Goal: Information Seeking & Learning: Learn about a topic

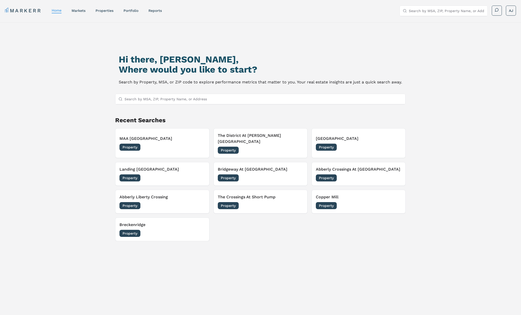
click at [430, 11] on input "Search by MSA, ZIP, Property Name, or Address" at bounding box center [447, 11] width 76 height 10
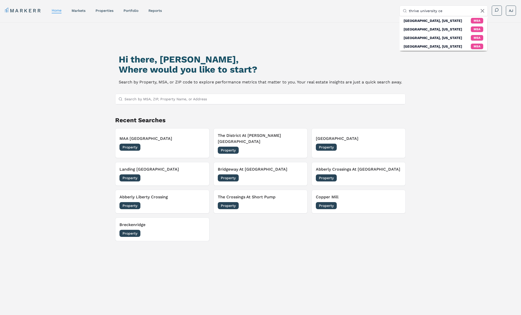
click at [437, 11] on input "thrive university ce" at bounding box center [447, 11] width 76 height 10
type input "thrive university"
click at [418, 33] on div "404 Gallop Ln, Charlotte" at bounding box center [433, 36] width 61 height 10
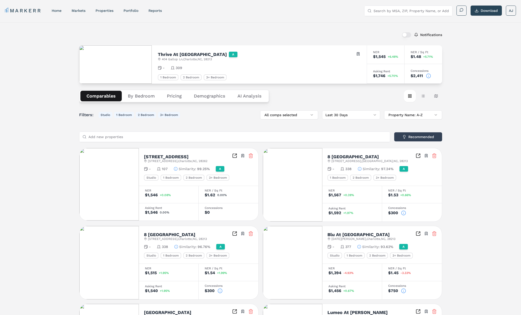
click at [428, 75] on icon at bounding box center [428, 75] width 0 height 0
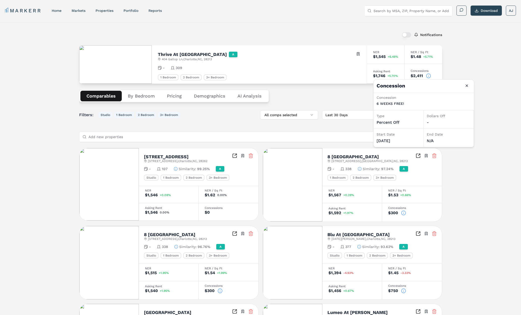
click at [315, 100] on div "Comparables By Bedroom Pricing Demographics AI Analysis Card view Table view Ma…" at bounding box center [260, 96] width 363 height 25
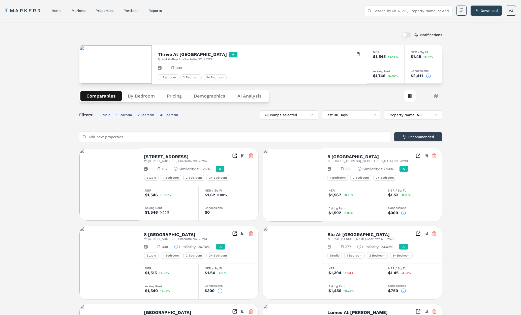
click at [140, 97] on button "By Bedroom" at bounding box center [141, 96] width 39 height 11
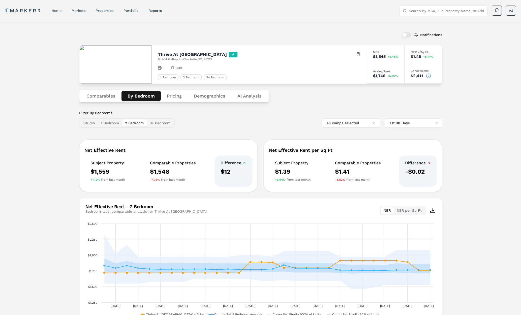
click at [137, 122] on button "2 Bedroom" at bounding box center [134, 122] width 25 height 7
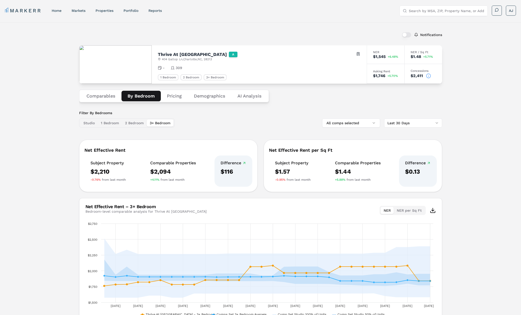
drag, startPoint x: 155, startPoint y: 122, endPoint x: 164, endPoint y: 129, distance: 10.6
click at [155, 122] on button "3+ Bedroom" at bounding box center [160, 122] width 27 height 7
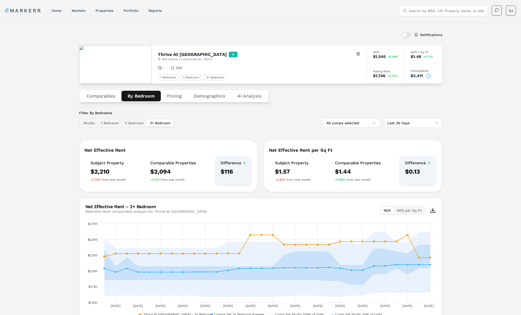
click at [116, 123] on button "1 Bedroom" at bounding box center [110, 122] width 24 height 7
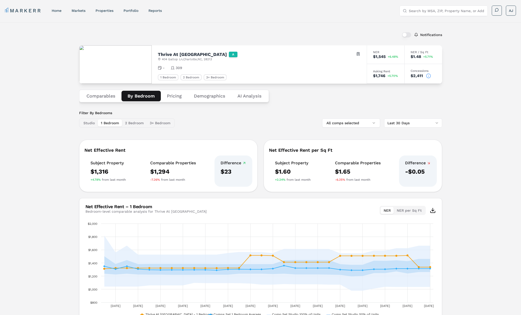
click at [106, 101] on button "Comparables" at bounding box center [100, 96] width 41 height 11
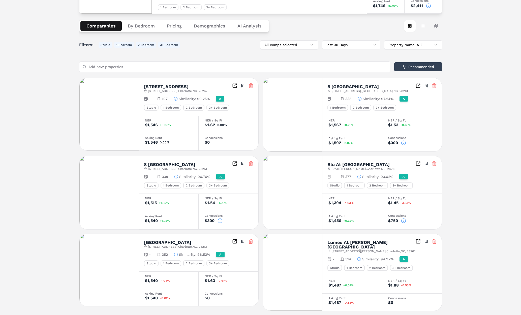
scroll to position [70, 0]
click at [197, 166] on div "8 Metro Station" at bounding box center [175, 164] width 63 height 5
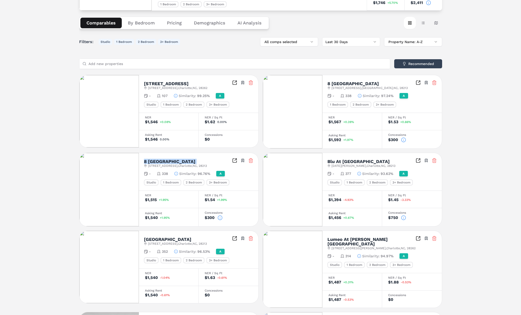
click at [236, 161] on icon "Inspect Comparables" at bounding box center [235, 161] width 4 height 4
click at [419, 84] on icon "Inspect Comparables" at bounding box center [418, 82] width 5 height 5
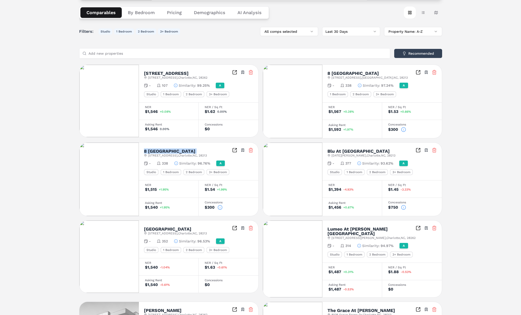
scroll to position [84, 0]
click at [68, 151] on div "Notifications Thrive At University City A 404 Gallop Ln , Charlotte , NC , 2821…" at bounding box center [260, 199] width 521 height 521
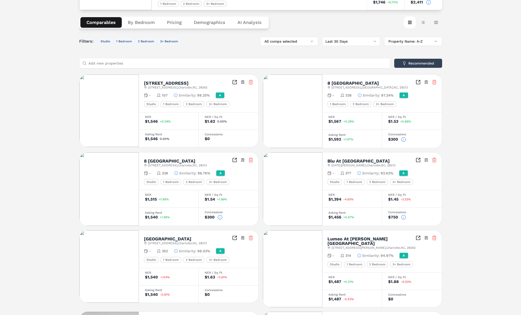
scroll to position [0, 0]
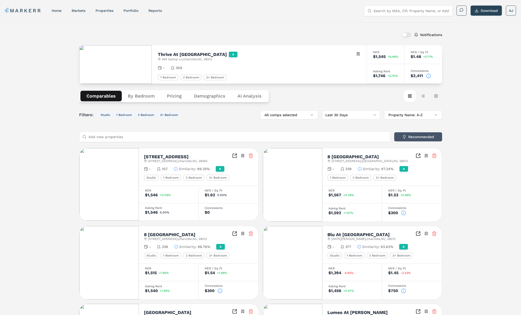
click at [415, 137] on button "Recommended" at bounding box center [418, 136] width 48 height 9
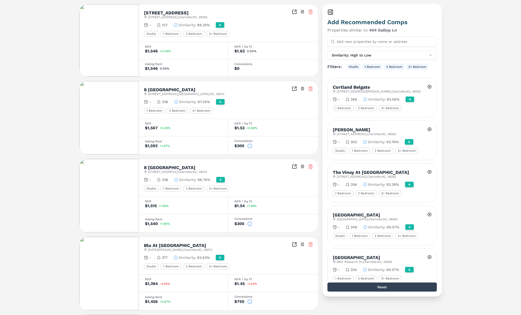
scroll to position [147, 0]
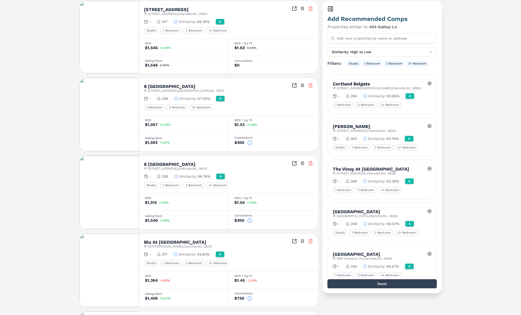
click at [309, 86] on icon at bounding box center [310, 85] width 3 height 3
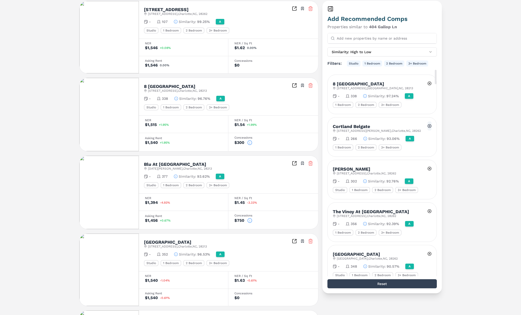
click at [430, 126] on button at bounding box center [429, 125] width 4 height 9
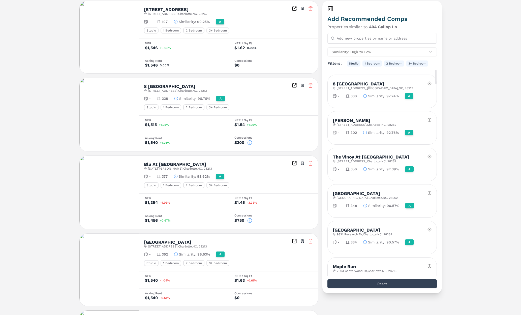
scroll to position [122, 0]
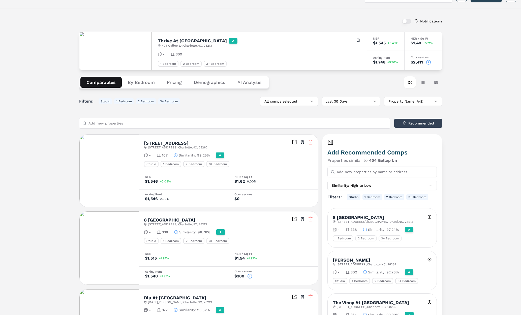
scroll to position [0, 0]
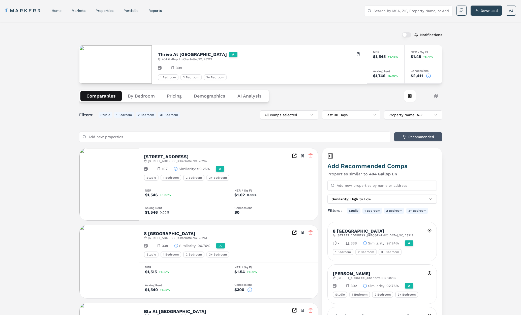
click at [415, 139] on button "Recommended" at bounding box center [418, 136] width 48 height 9
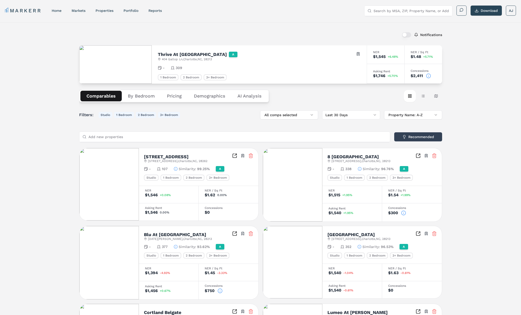
click at [355, 160] on span "5025 Wembley Central Ln , Charlotte , NC , 28213" at bounding box center [360, 161] width 59 height 4
click at [350, 161] on span "5025 Wembley Central Ln , Charlotte , NC , 28213" at bounding box center [360, 161] width 59 height 4
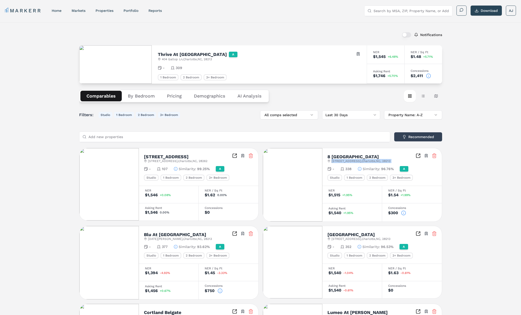
click at [350, 161] on span "5025 Wembley Central Ln , Charlotte , NC , 28213" at bounding box center [360, 161] width 59 height 4
click at [359, 160] on span "5025 Wembley Central Ln , Charlotte , NC , 28213" at bounding box center [360, 161] width 59 height 4
click at [340, 157] on h2 "8 Metro Station" at bounding box center [352, 156] width 51 height 5
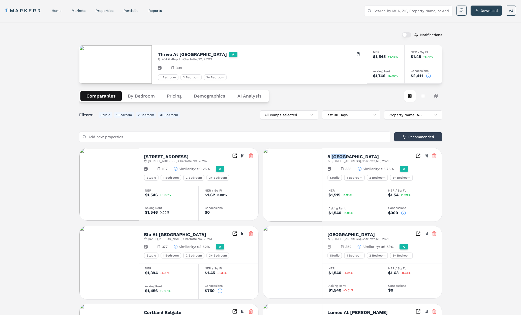
click at [340, 157] on h2 "8 Metro Station" at bounding box center [352, 156] width 51 height 5
click at [367, 158] on div "8 Metro Station" at bounding box center [358, 156] width 63 height 5
click at [359, 160] on span "5025 Wembley Central Ln , Charlotte , NC , 28213" at bounding box center [360, 161] width 59 height 4
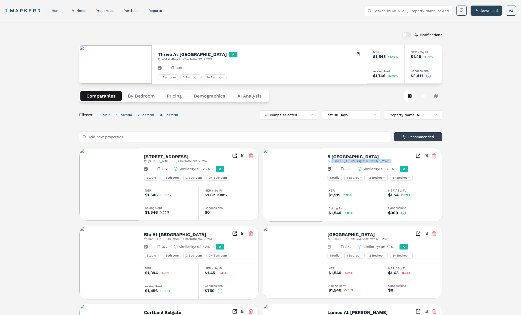
click at [359, 160] on span "5025 Wembley Central Ln , Charlotte , NC , 28213" at bounding box center [360, 161] width 59 height 4
click at [342, 156] on h2 "8 Metro Station" at bounding box center [352, 156] width 51 height 5
copy div "8 Metro Station"
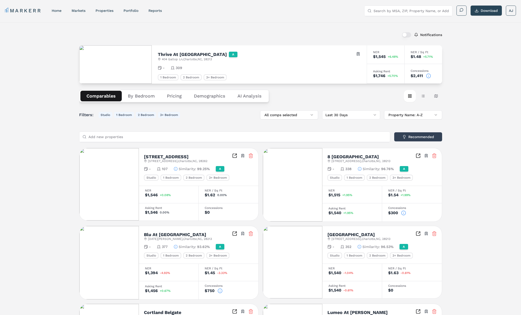
drag, startPoint x: 511, startPoint y: 155, endPoint x: 500, endPoint y: 154, distance: 10.6
click at [506, 154] on div "Notifications Thrive At University City A 404 Gallop Ln , Charlotte , NC , 2821…" at bounding box center [260, 282] width 521 height 521
click at [419, 136] on button "Recommended" at bounding box center [418, 136] width 48 height 9
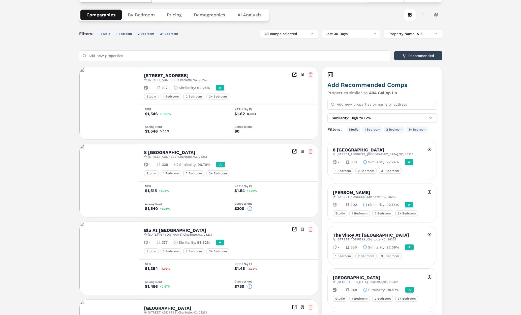
scroll to position [82, 0]
drag, startPoint x: 179, startPoint y: 155, endPoint x: 145, endPoint y: 154, distance: 33.8
click at [145, 154] on div "8 Metro Station 5025 Wembley Central Ln , Charlotte , NC , 28213 Toggle portfol…" at bounding box center [228, 153] width 169 height 10
drag, startPoint x: 375, startPoint y: 152, endPoint x: 334, endPoint y: 150, distance: 40.9
click at [334, 150] on div "8 Metro Station 5025 Wembley Court , Harrisburg , NC , 28213" at bounding box center [382, 149] width 99 height 11
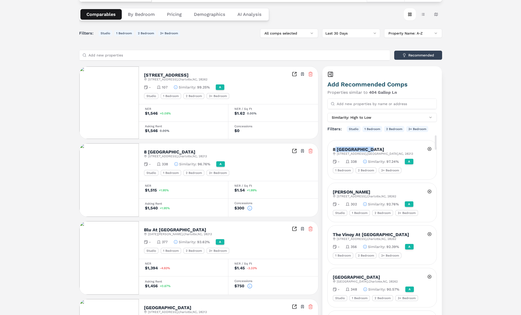
click at [335, 149] on h2 "8 Metro Station" at bounding box center [358, 149] width 51 height 5
click at [394, 152] on span "5025 Wembley Court , Harrisburg , NC , 28213" at bounding box center [375, 154] width 76 height 4
drag, startPoint x: 406, startPoint y: 151, endPoint x: 403, endPoint y: 154, distance: 3.4
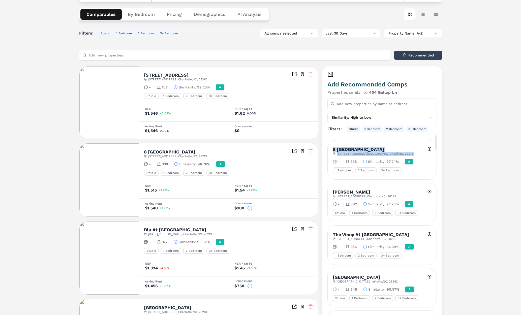
click at [406, 151] on div "8 Metro Station 5025 Wembley Court , Harrisburg , NC , 28213" at bounding box center [382, 149] width 99 height 11
drag, startPoint x: 370, startPoint y: 152, endPoint x: 323, endPoint y: 150, distance: 47.9
click at [323, 150] on div "Add Recommended Comps Properties similar to 404 Gallop Ln Add new properties by…" at bounding box center [382, 212] width 120 height 293
click at [150, 154] on h2 "8 Metro Station" at bounding box center [169, 152] width 51 height 5
drag, startPoint x: 160, startPoint y: 151, endPoint x: 224, endPoint y: 155, distance: 64.1
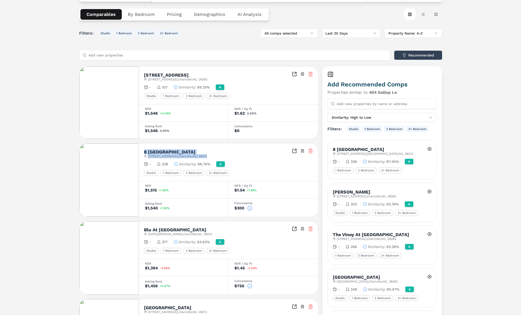
click at [224, 155] on div "8 Metro Station 5025 Wembley Central Ln , Charlotte , NC , 28213 Toggle portfol…" at bounding box center [228, 153] width 169 height 10
drag, startPoint x: 403, startPoint y: 153, endPoint x: 333, endPoint y: 150, distance: 70.4
click at [333, 150] on div "8 Metro Station 5025 Wembley Court , Harrisburg , NC , 28213" at bounding box center [382, 149] width 99 height 11
click at [355, 149] on h2 "8 Metro Station" at bounding box center [358, 149] width 51 height 5
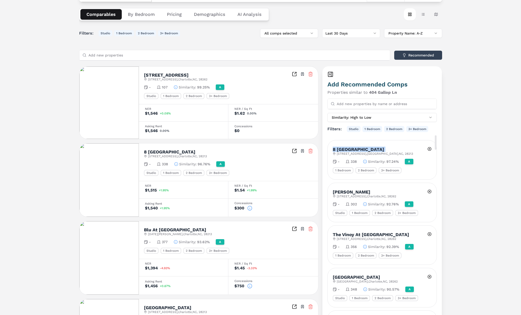
click at [355, 149] on h2 "8 Metro Station" at bounding box center [358, 149] width 51 height 5
click at [400, 152] on span "5025 Wembley Court , Harrisburg , NC , 28213" at bounding box center [375, 154] width 76 height 4
click at [403, 152] on div "8 Metro Station 5025 Wembley Court , Harrisburg , NC , 28213" at bounding box center [382, 149] width 99 height 11
drag, startPoint x: 385, startPoint y: 152, endPoint x: 332, endPoint y: 151, distance: 52.4
click at [333, 151] on div "8 Metro Station 5025 Wembley Court , Harrisburg , NC , 28213" at bounding box center [382, 149] width 99 height 11
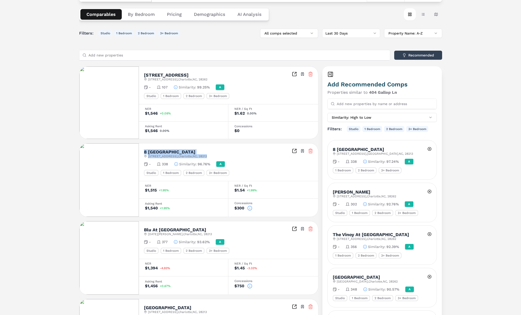
drag, startPoint x: 223, startPoint y: 156, endPoint x: 144, endPoint y: 152, distance: 79.4
click at [144, 152] on div "8 Metro Station 5025 Wembley Central Ln , Charlotte , NC , 28213 Toggle portfol…" at bounding box center [228, 153] width 169 height 10
copy div "8 Metro Station 5025 Wembley Central Ln , Charlotte , NC , 28213"
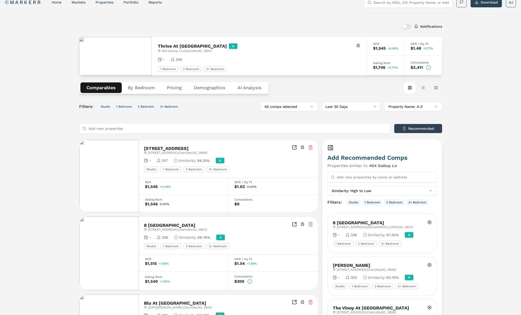
scroll to position [0, 0]
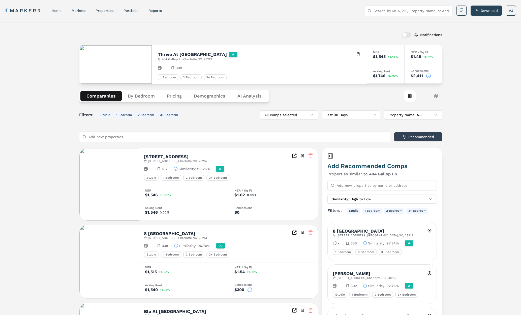
click at [56, 10] on link "home" at bounding box center [57, 11] width 10 height 4
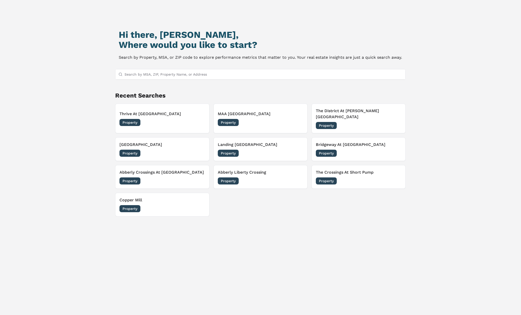
scroll to position [27, 0]
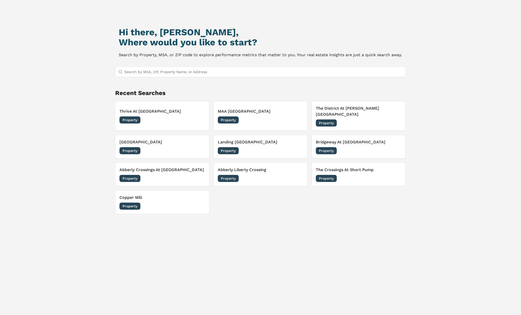
click at [207, 56] on p "Search by Property, MSA, or ZIP code to explore performance metrics that matter…" at bounding box center [260, 54] width 283 height 7
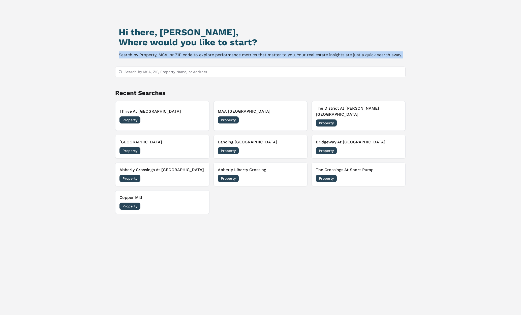
click at [207, 56] on p "Search by Property, MSA, or ZIP code to explore performance metrics that matter…" at bounding box center [260, 54] width 283 height 7
click at [167, 56] on p "Search by Property, MSA, or ZIP code to explore performance metrics that matter…" at bounding box center [260, 54] width 283 height 7
click at [193, 53] on p "Search by Property, MSA, or ZIP code to explore performance metrics that matter…" at bounding box center [260, 54] width 283 height 7
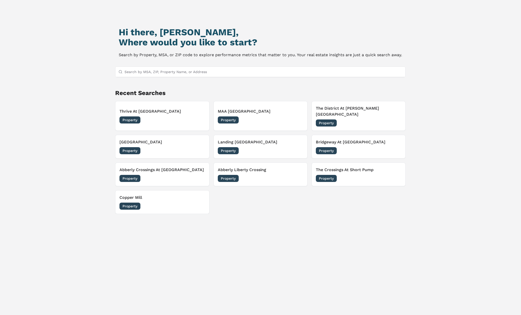
drag, startPoint x: 173, startPoint y: 40, endPoint x: 133, endPoint y: 36, distance: 40.5
click at [173, 40] on h2 "Where would you like to start?" at bounding box center [260, 42] width 283 height 10
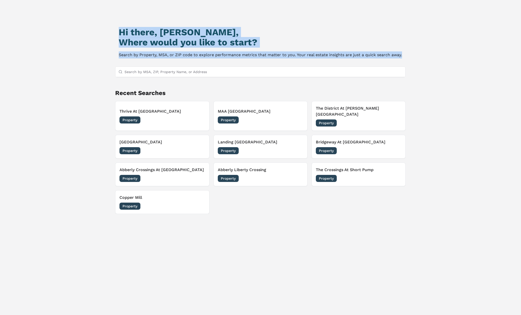
drag, startPoint x: 118, startPoint y: 30, endPoint x: 332, endPoint y: 58, distance: 216.3
click at [330, 59] on div "Hi there, Andrew, Where would you like to start? Search by Property, MSA, or ZI…" at bounding box center [260, 160] width 365 height 315
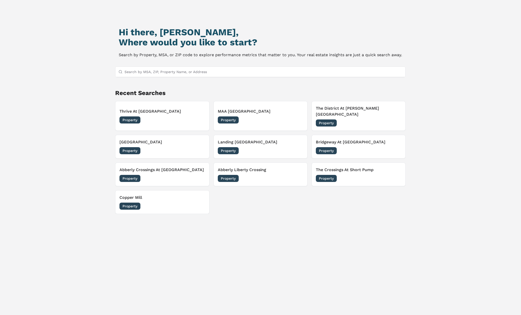
click at [333, 58] on p "Search by Property, MSA, or ZIP code to explore performance metrics that matter…" at bounding box center [260, 54] width 283 height 7
click at [93, 60] on div "Hi there, Andrew, Where would you like to start? Search by Property, MSA, or ZI…" at bounding box center [260, 160] width 365 height 315
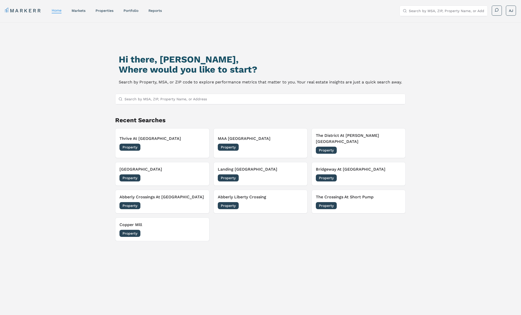
click at [52, 10] on nav "MARKERR home markets properties Portfolio reports" at bounding box center [83, 10] width 157 height 7
click at [25, 10] on link "MARKERR" at bounding box center [23, 10] width 37 height 7
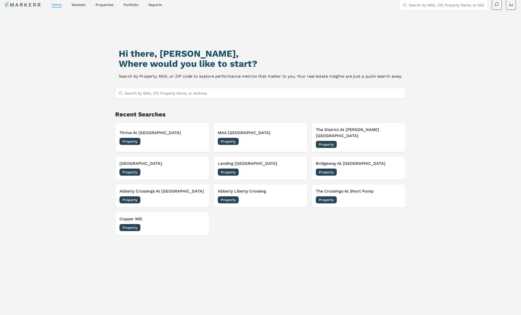
scroll to position [7, 0]
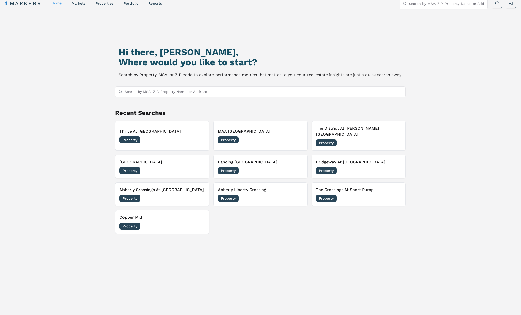
click at [178, 136] on div "Property 09/18/2025" at bounding box center [161, 139] width 85 height 7
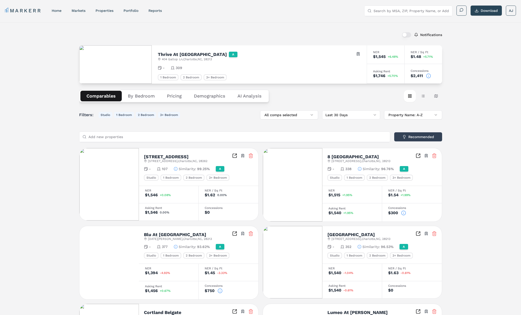
click at [177, 53] on h2 "Thrive At University City" at bounding box center [192, 54] width 69 height 5
click at [430, 76] on icon at bounding box center [428, 75] width 5 height 5
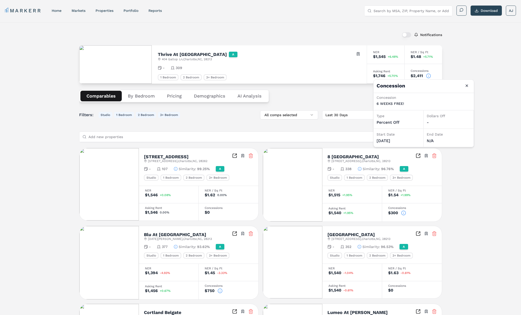
drag, startPoint x: 467, startPoint y: 86, endPoint x: 337, endPoint y: 33, distance: 140.2
click at [464, 85] on button "Close" at bounding box center [467, 86] width 8 height 8
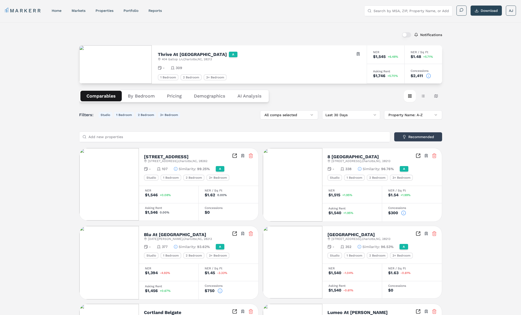
click at [344, 31] on div "Notifications" at bounding box center [260, 34] width 363 height 13
click at [56, 10] on link "home" at bounding box center [57, 11] width 10 height 4
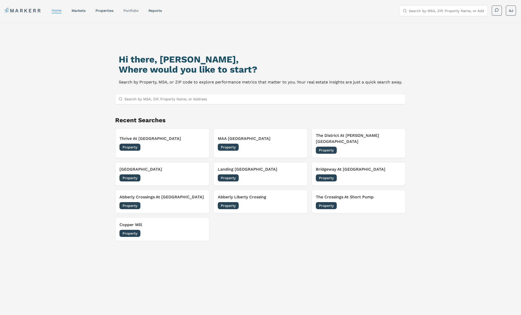
drag, startPoint x: 46, startPoint y: 42, endPoint x: 125, endPoint y: 11, distance: 84.5
click at [48, 41] on div "Hi there, Andrew, Where would you like to start? Search by Property, MSA, or ZI…" at bounding box center [260, 183] width 521 height 323
click at [79, 13] on div "markets" at bounding box center [79, 10] width 14 height 5
click at [79, 11] on link "markets" at bounding box center [79, 11] width 14 height 4
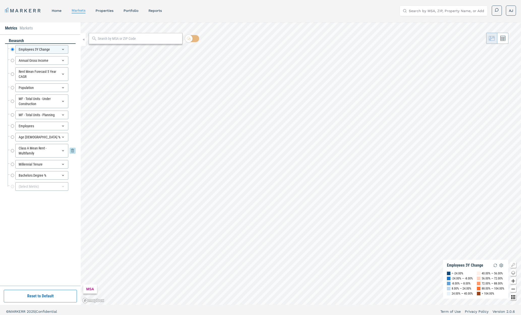
click at [11, 149] on input "Class A Mean Rent - Multifamily" at bounding box center [12, 151] width 3 height 14
radio input "false"
radio input "true"
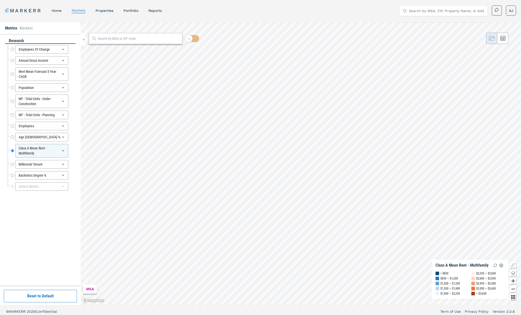
click at [61, 9] on link "home" at bounding box center [57, 11] width 10 height 4
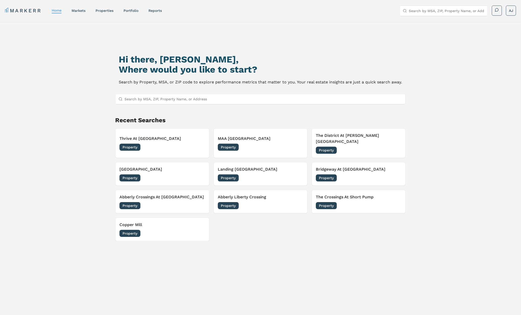
drag, startPoint x: 72, startPoint y: 151, endPoint x: 45, endPoint y: 152, distance: 27.2
click at [72, 151] on div "Hi there, Andrew, Where would you like to start? Search by Property, MSA, or ZI…" at bounding box center [260, 183] width 521 height 323
drag, startPoint x: 76, startPoint y: 80, endPoint x: 82, endPoint y: 83, distance: 6.7
click at [77, 81] on div "Hi there, Andrew, Where would you like to start? Search by Property, MSA, or ZI…" at bounding box center [260, 183] width 521 height 323
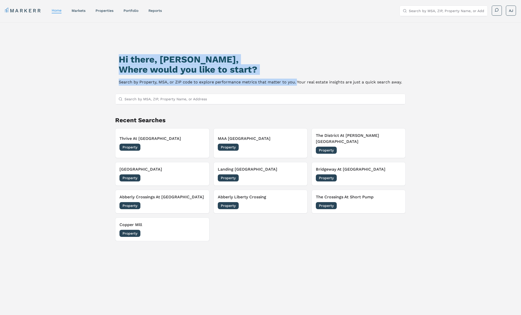
drag, startPoint x: 126, startPoint y: 59, endPoint x: 293, endPoint y: 79, distance: 168.2
click at [296, 79] on div "Hi there, Andrew, Where would you like to start? Search by Property, MSA, or ZI…" at bounding box center [260, 69] width 283 height 31
click at [290, 83] on p "Search by Property, MSA, or ZIP code to explore performance metrics that matter…" at bounding box center [260, 82] width 283 height 7
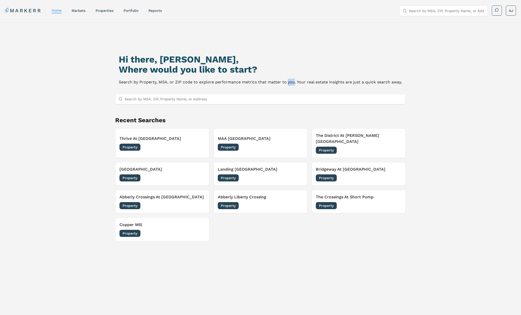
click at [290, 83] on p "Search by Property, MSA, or ZIP code to explore performance metrics that matter…" at bounding box center [260, 82] width 283 height 7
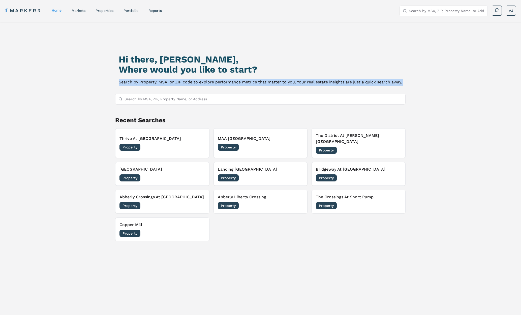
click at [290, 83] on p "Search by Property, MSA, or ZIP code to explore performance metrics that matter…" at bounding box center [260, 82] width 283 height 7
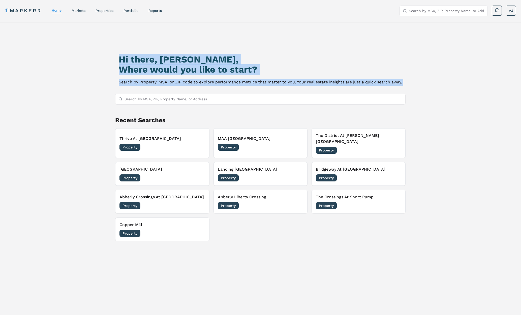
click at [129, 57] on h1 "Hi there, Andrew," at bounding box center [260, 59] width 283 height 10
click at [121, 58] on h1 "Hi there, Andrew," at bounding box center [260, 59] width 283 height 10
drag, startPoint x: 128, startPoint y: 59, endPoint x: 336, endPoint y: 83, distance: 209.8
click at [321, 83] on div "Hi there, Andrew, Where would you like to start? Search by Property, MSA, or ZI…" at bounding box center [260, 187] width 365 height 315
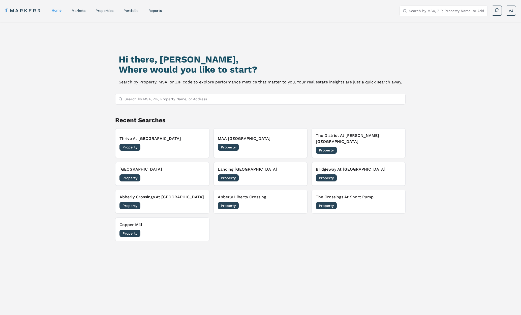
click at [340, 83] on p "Search by Property, MSA, or ZIP code to explore performance metrics that matter…" at bounding box center [260, 82] width 283 height 7
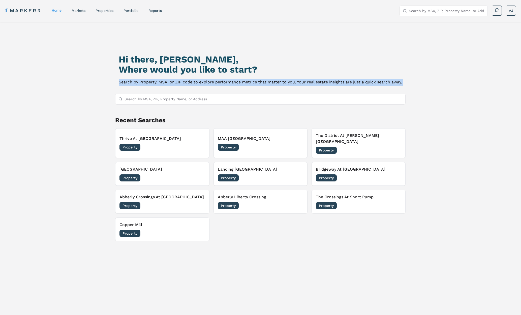
click at [340, 83] on p "Search by Property, MSA, or ZIP code to explore performance metrics that matter…" at bounding box center [260, 82] width 283 height 7
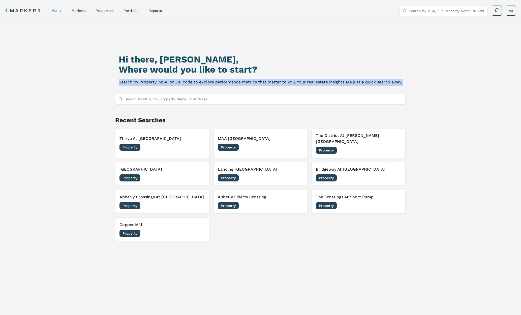
drag, startPoint x: 340, startPoint y: 83, endPoint x: 348, endPoint y: 82, distance: 7.8
click at [343, 82] on p "Search by Property, MSA, or ZIP code to explore performance metrics that matter…" at bounding box center [260, 82] width 283 height 7
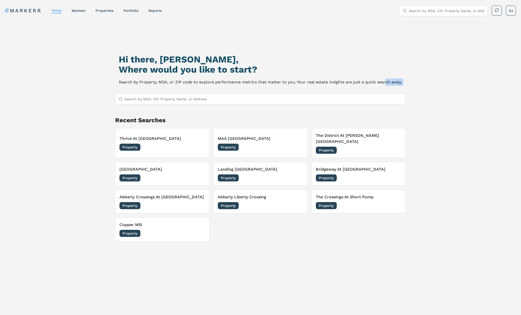
drag, startPoint x: 386, startPoint y: 81, endPoint x: 404, endPoint y: 82, distance: 18.2
click at [386, 81] on p "Search by Property, MSA, or ZIP code to explore performance metrics that matter…" at bounding box center [260, 82] width 283 height 7
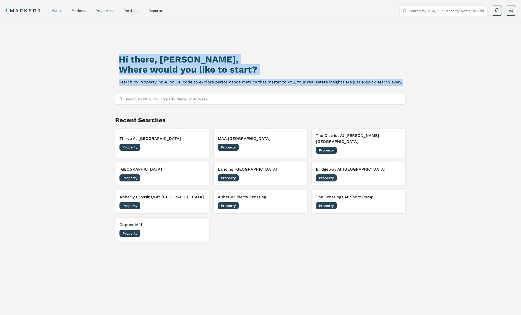
drag, startPoint x: 417, startPoint y: 83, endPoint x: 146, endPoint y: 61, distance: 271.0
click at [146, 61] on div "Hi there, Andrew, Where would you like to start? Search by Property, MSA, or ZI…" at bounding box center [260, 187] width 365 height 315
drag, startPoint x: 135, startPoint y: 60, endPoint x: 126, endPoint y: 60, distance: 9.3
click at [135, 60] on h1 "Hi there, Andrew," at bounding box center [260, 59] width 283 height 10
drag, startPoint x: 120, startPoint y: 57, endPoint x: 399, endPoint y: 84, distance: 280.5
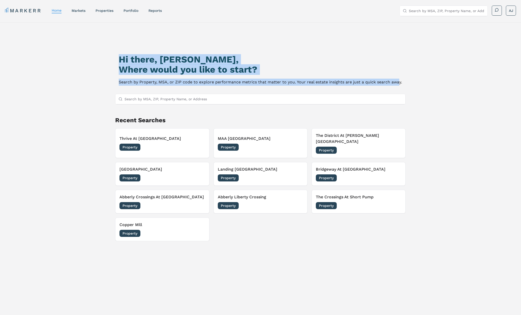
click at [399, 84] on div "Hi there, Andrew, Where would you like to start? Search by Property, MSA, or ZI…" at bounding box center [260, 69] width 283 height 31
click at [398, 84] on p "Search by Property, MSA, or ZIP code to explore performance metrics that matter…" at bounding box center [260, 82] width 283 height 7
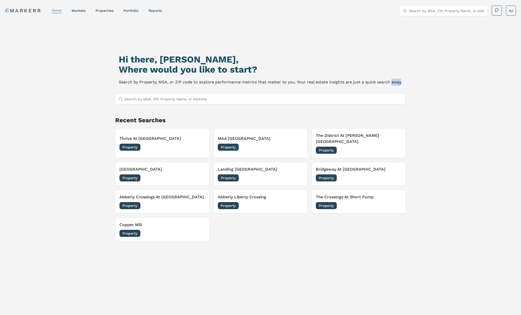
click at [398, 84] on p "Search by Property, MSA, or ZIP code to explore performance metrics that matter…" at bounding box center [260, 82] width 283 height 7
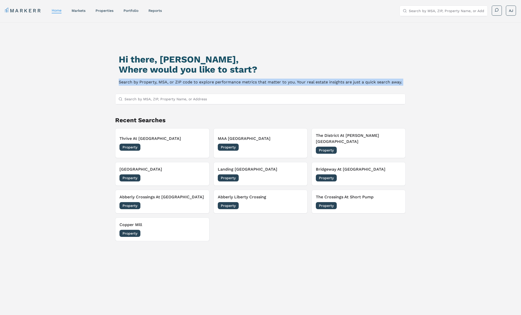
click at [398, 84] on p "Search by Property, MSA, or ZIP code to explore performance metrics that matter…" at bounding box center [260, 82] width 283 height 7
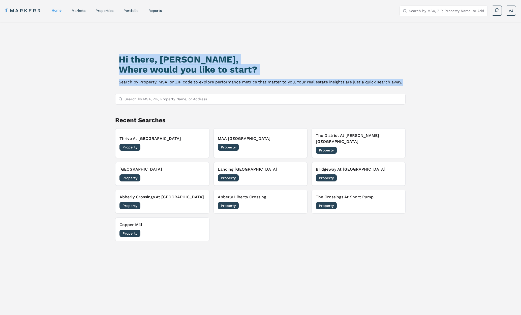
drag, startPoint x: 119, startPoint y: 59, endPoint x: 181, endPoint y: 67, distance: 62.2
click at [119, 59] on h1 "Hi there, Andrew," at bounding box center [260, 59] width 283 height 10
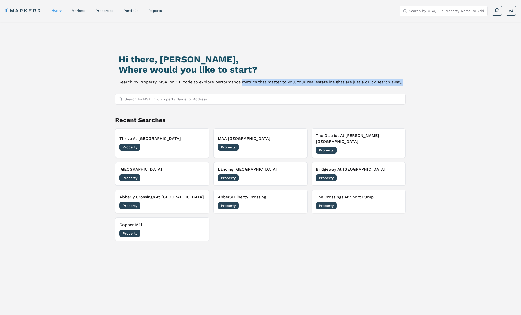
click at [243, 81] on p "Search by Property, MSA, or ZIP code to explore performance metrics that matter…" at bounding box center [260, 82] width 283 height 7
click at [242, 81] on p "Search by Property, MSA, or ZIP code to explore performance metrics that matter…" at bounding box center [260, 82] width 283 height 7
click at [170, 65] on h2 "Where would you like to start?" at bounding box center [260, 70] width 283 height 10
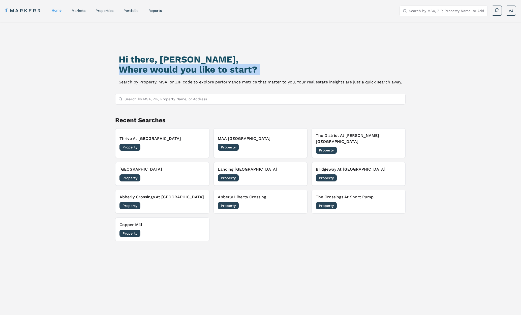
drag, startPoint x: 170, startPoint y: 65, endPoint x: 220, endPoint y: 77, distance: 51.7
click at [174, 66] on h2 "Where would you like to start?" at bounding box center [260, 70] width 283 height 10
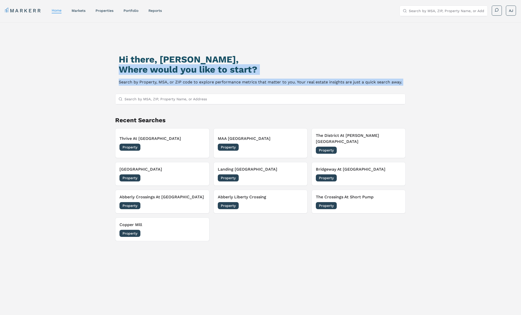
click at [221, 82] on p "Search by Property, MSA, or ZIP code to explore performance metrics that matter…" at bounding box center [260, 82] width 283 height 7
click at [230, 70] on h2 "Where would you like to start?" at bounding box center [260, 70] width 283 height 10
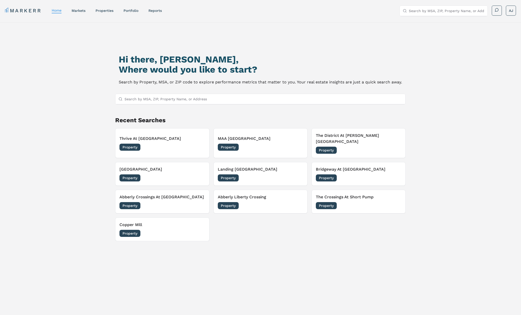
click at [133, 83] on p "Search by Property, MSA, or ZIP code to explore performance metrics that matter…" at bounding box center [260, 82] width 283 height 7
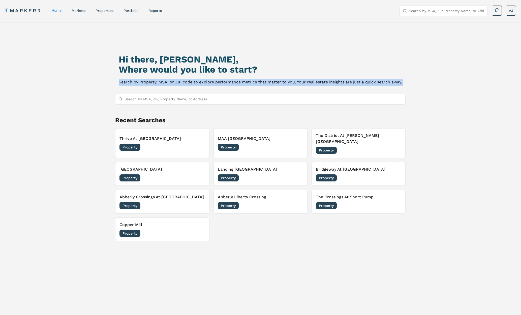
drag, startPoint x: 133, startPoint y: 83, endPoint x: 139, endPoint y: 77, distance: 8.7
click at [133, 83] on p "Search by Property, MSA, or ZIP code to explore performance metrics that matter…" at bounding box center [260, 82] width 283 height 7
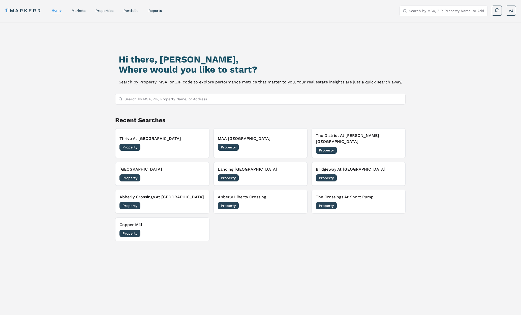
drag, startPoint x: 139, startPoint y: 67, endPoint x: 119, endPoint y: 60, distance: 20.9
click at [139, 67] on h2 "Where would you like to start?" at bounding box center [260, 70] width 283 height 10
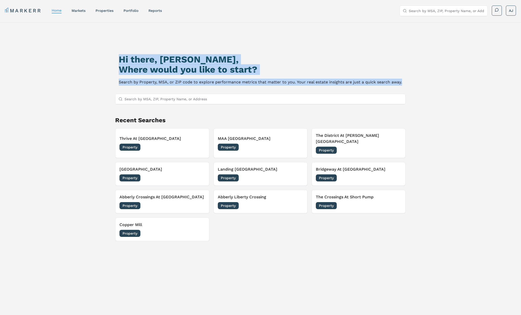
drag, startPoint x: 126, startPoint y: 58, endPoint x: 406, endPoint y: 83, distance: 281.1
click at [406, 83] on div "Hi there, Andrew, Where would you like to start? Search by Property, MSA, or ZI…" at bounding box center [260, 187] width 365 height 315
click at [362, 84] on p "Search by Property, MSA, or ZIP code to explore performance metrics that matter…" at bounding box center [260, 82] width 283 height 7
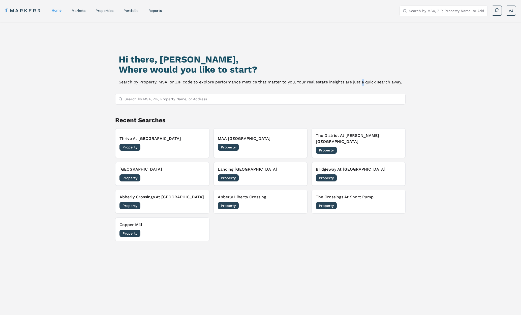
click at [362, 84] on p "Search by Property, MSA, or ZIP code to explore performance metrics that matter…" at bounding box center [260, 82] width 283 height 7
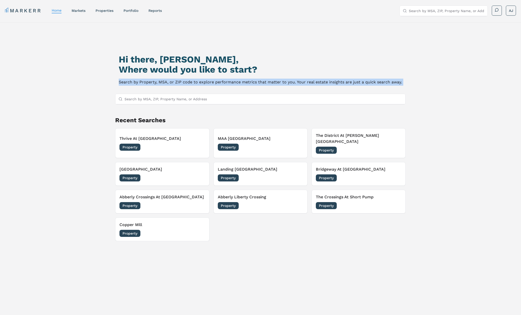
click at [362, 84] on p "Search by Property, MSA, or ZIP code to explore performance metrics that matter…" at bounding box center [260, 82] width 283 height 7
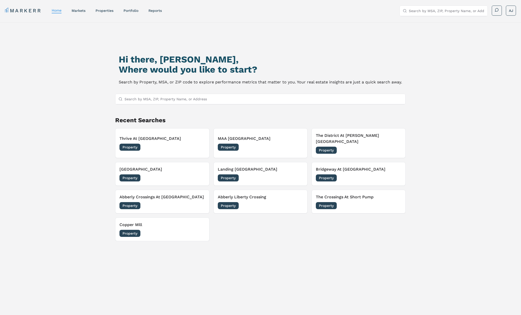
click at [106, 7] on nav "MARKERR home markets properties Portfolio reports" at bounding box center [83, 10] width 157 height 7
click at [106, 11] on link "properties" at bounding box center [105, 11] width 18 height 4
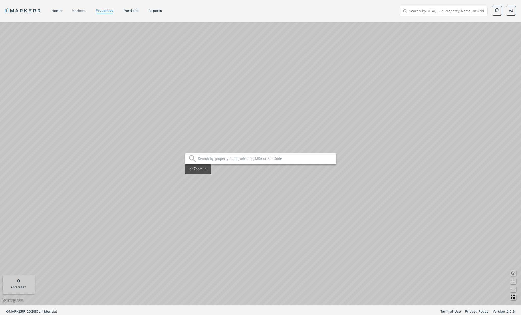
click at [77, 11] on link "markets" at bounding box center [79, 11] width 14 height 4
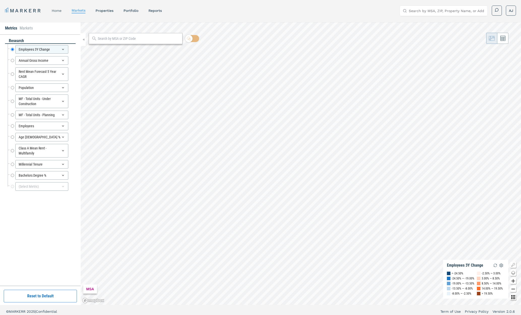
click at [60, 11] on link "home" at bounding box center [57, 11] width 10 height 4
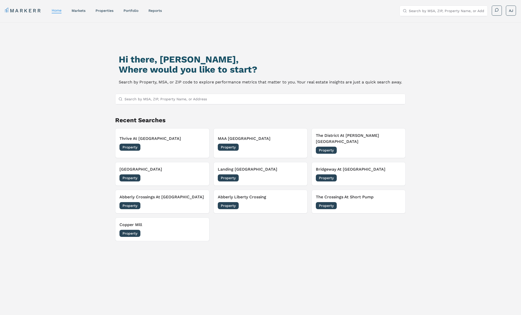
click at [79, 31] on div "Hi there, Andrew, Where would you like to start? Search by Property, MSA, or ZI…" at bounding box center [260, 187] width 365 height 315
click at [79, 12] on link "markets" at bounding box center [79, 11] width 14 height 4
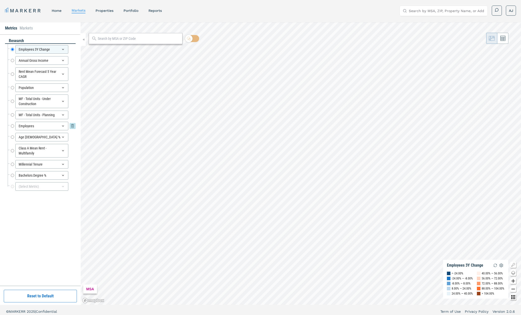
click at [12, 126] on input "Employees" at bounding box center [12, 126] width 3 height 9
radio input "false"
radio input "true"
click at [13, 51] on input "Employees 3Y Change" at bounding box center [12, 49] width 3 height 9
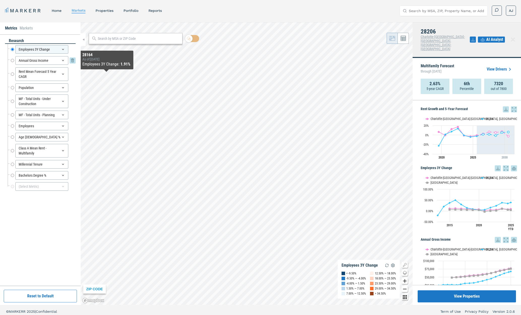
click at [13, 60] on input "Annual Gross Income" at bounding box center [12, 60] width 3 height 9
radio input "false"
radio input "true"
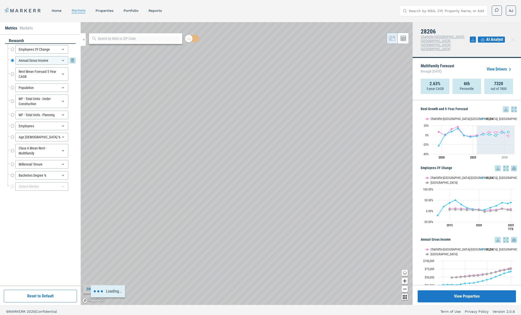
click at [13, 60] on input "Annual Gross Income" at bounding box center [12, 60] width 3 height 9
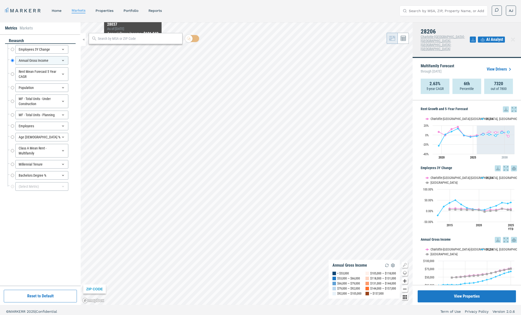
click at [126, 38] on input "text" at bounding box center [139, 38] width 82 height 5
click at [58, 10] on link "home" at bounding box center [57, 11] width 10 height 4
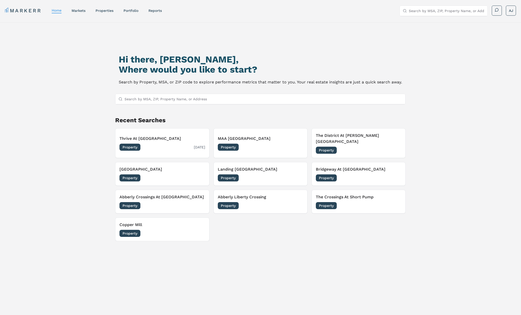
click at [157, 139] on div "Thrive At University City Property 09/18/2025" at bounding box center [161, 143] width 85 height 15
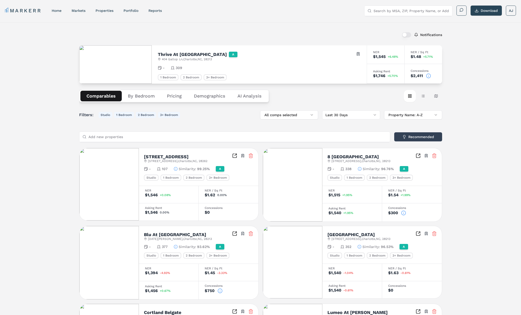
click at [209, 98] on button "Demographics" at bounding box center [210, 96] width 44 height 11
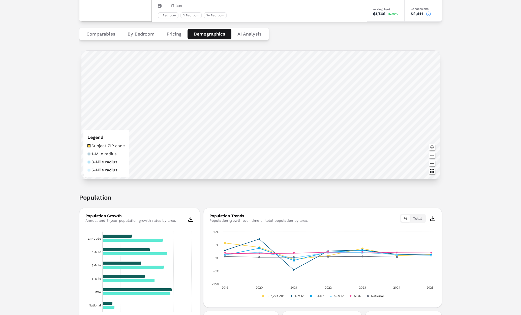
scroll to position [62, 0]
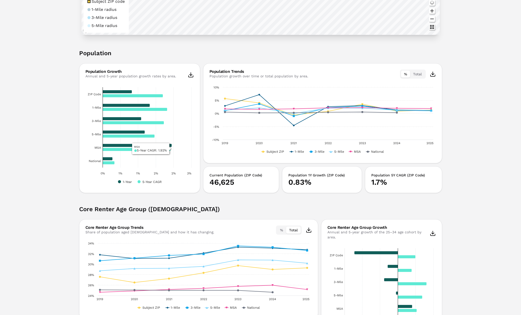
scroll to position [214, 0]
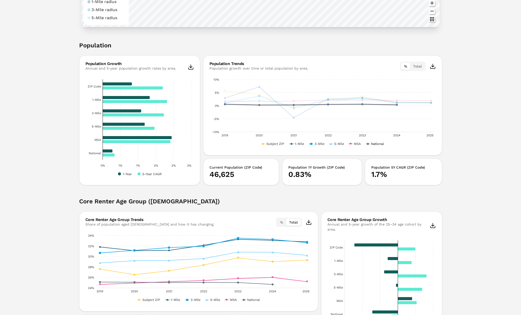
click at [375, 142] on button "Show National" at bounding box center [375, 144] width 18 height 4
click at [354, 143] on text "MSA" at bounding box center [357, 144] width 7 height 4
click at [338, 144] on text "5-Mile" at bounding box center [339, 144] width 10 height 4
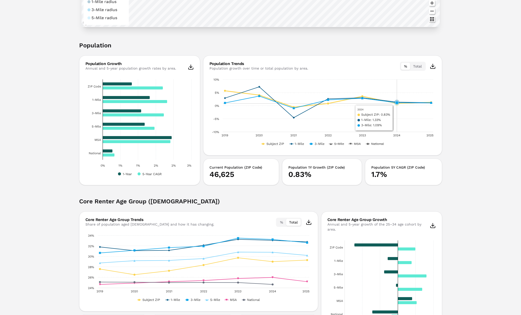
scroll to position [216, 0]
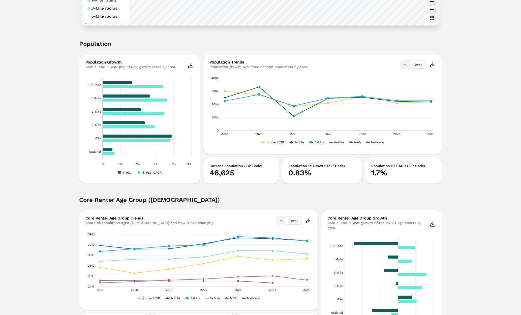
click at [418, 66] on button "Total" at bounding box center [417, 64] width 15 height 7
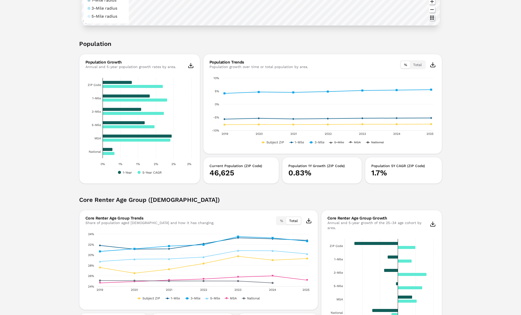
click at [404, 66] on button "%" at bounding box center [405, 64] width 9 height 7
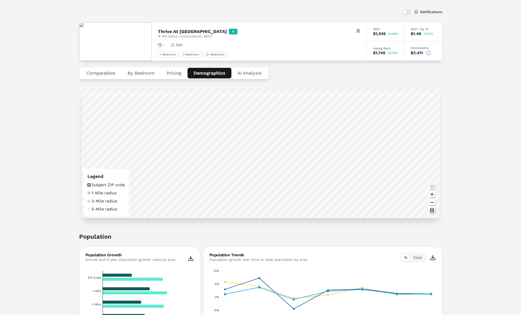
scroll to position [0, 0]
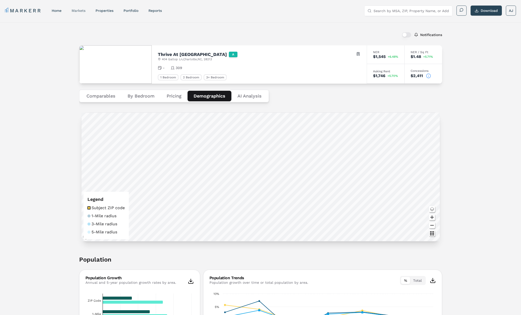
click at [85, 12] on link "markets" at bounding box center [79, 11] width 14 height 4
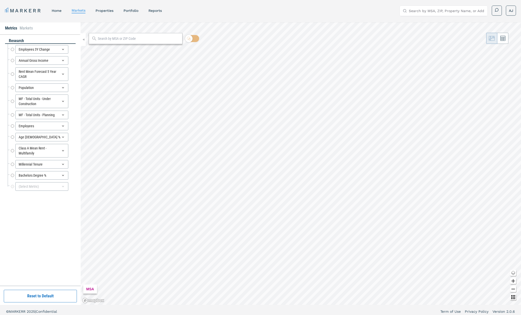
radio input "true"
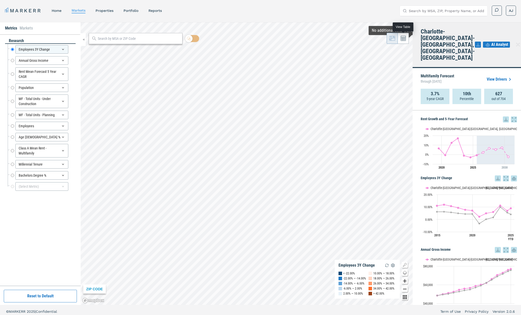
click at [404, 40] on icon at bounding box center [403, 38] width 5 height 5
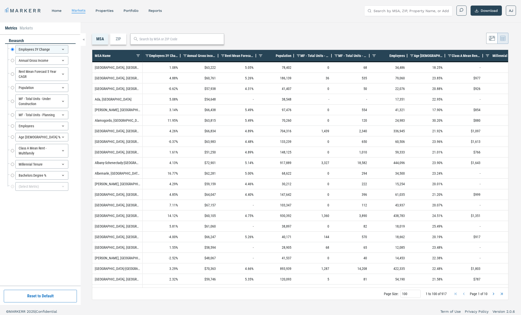
click at [237, 57] on span "Rent Mean Forecast 5 Year CAGR" at bounding box center [239, 56] width 29 height 4
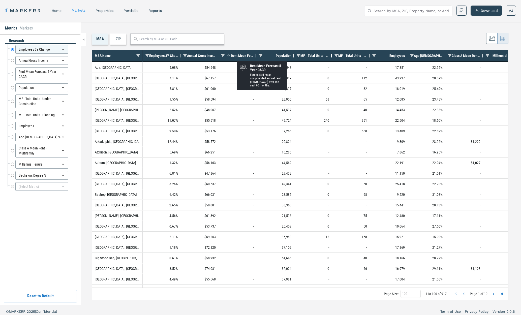
click at [237, 57] on span "Rent Mean Forecast 5 Year CAGR" at bounding box center [242, 56] width 23 height 4
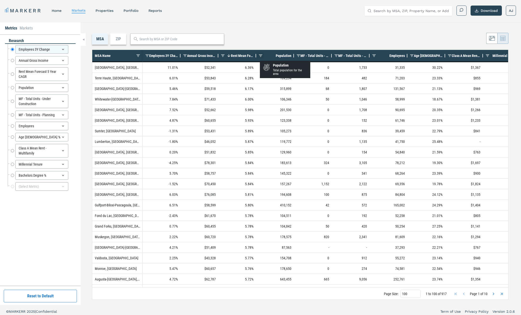
click at [260, 56] on span at bounding box center [261, 56] width 4 height 4
click at [115, 40] on div "ZIP" at bounding box center [118, 39] width 16 height 11
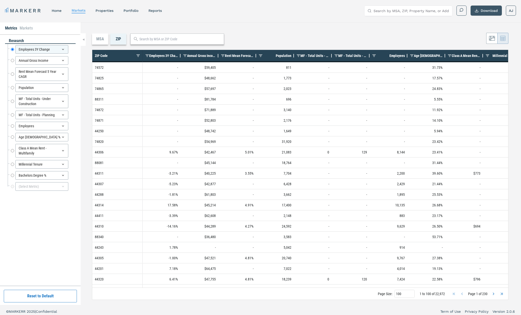
click at [483, 14] on button "Download" at bounding box center [485, 11] width 31 height 10
click at [334, 27] on div "MSA ZIP 1 to 100 of 22,972. Page 1 of 230 Drag here to set row groups Drag here…" at bounding box center [301, 163] width 440 height 283
click at [97, 40] on div "MSA" at bounding box center [100, 39] width 16 height 11
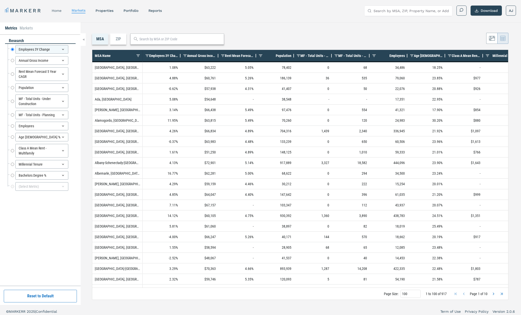
click at [58, 10] on link "home" at bounding box center [57, 11] width 10 height 4
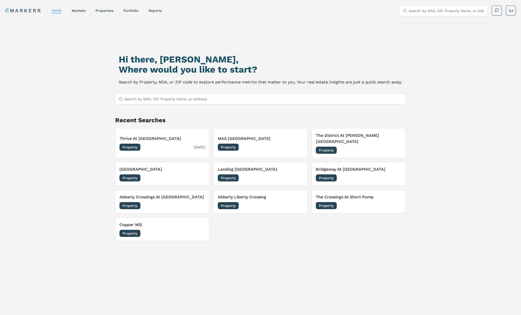
click at [183, 138] on h3 "Thrive At University City" at bounding box center [161, 139] width 85 height 6
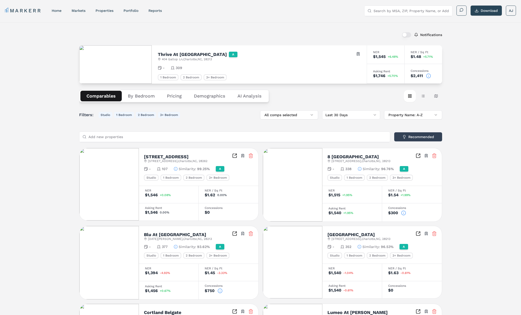
click at [429, 76] on circle at bounding box center [428, 76] width 4 height 4
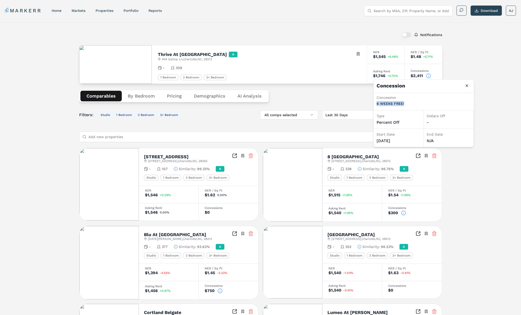
drag, startPoint x: 400, startPoint y: 104, endPoint x: 375, endPoint y: 104, distance: 24.4
click at [375, 104] on div "Concession 6 WEEKS FREE!" at bounding box center [423, 101] width 100 height 17
drag, startPoint x: 386, startPoint y: 139, endPoint x: 381, endPoint y: 139, distance: 5.1
click at [381, 139] on div "09/15/2025" at bounding box center [398, 141] width 44 height 6
click at [393, 140] on div "09/15/2025" at bounding box center [398, 141] width 44 height 6
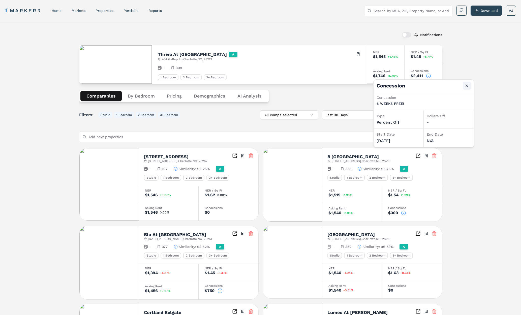
click at [468, 84] on button "Close" at bounding box center [467, 86] width 8 height 8
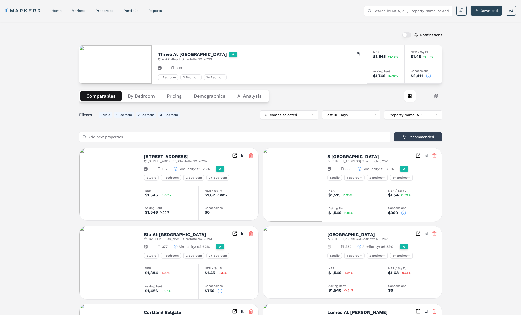
click at [391, 78] on div "Asking Rent $1,746 +5.70%" at bounding box center [386, 74] width 38 height 20
click at [424, 97] on button "Table view" at bounding box center [423, 96] width 12 height 12
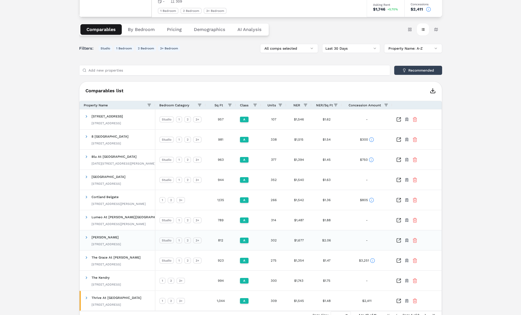
scroll to position [94, 0]
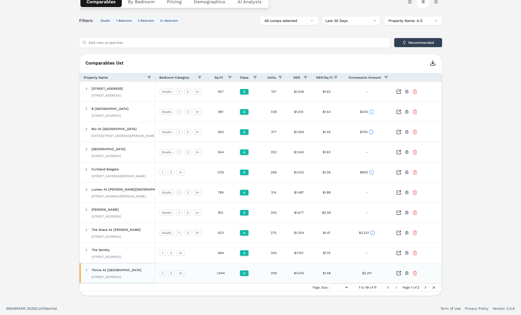
click at [87, 269] on span at bounding box center [86, 270] width 4 height 4
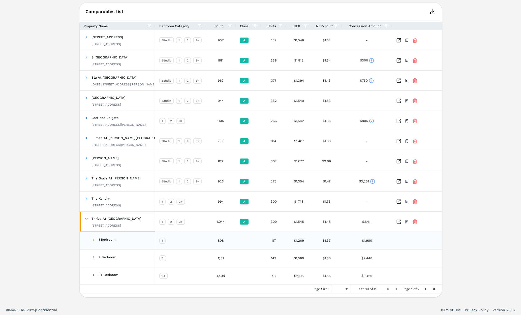
scroll to position [147, 0]
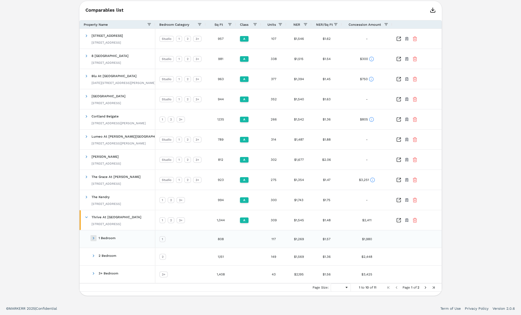
click at [94, 238] on span at bounding box center [93, 238] width 4 height 4
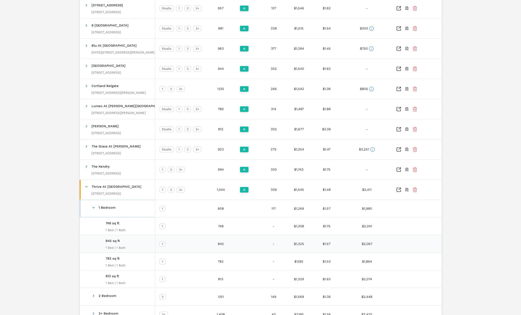
scroll to position [184, 0]
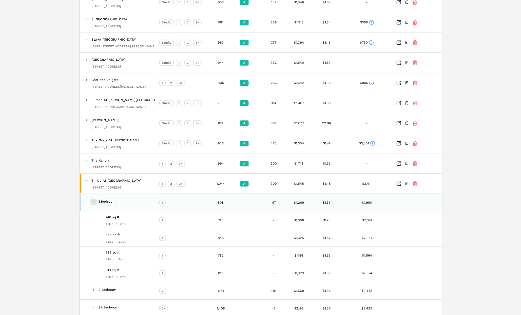
click at [93, 202] on span at bounding box center [93, 202] width 4 height 4
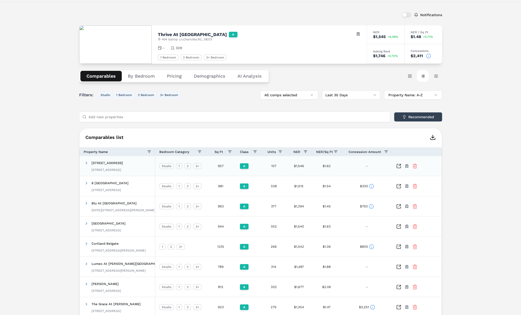
scroll to position [0, 0]
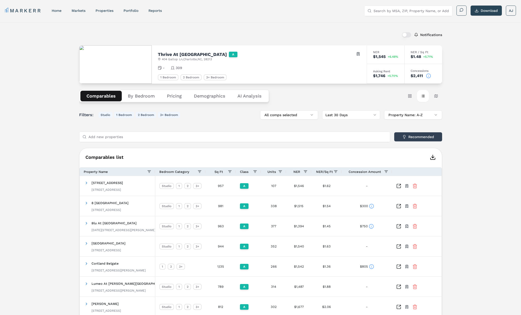
click at [135, 97] on button "By Bedroom" at bounding box center [141, 96] width 39 height 11
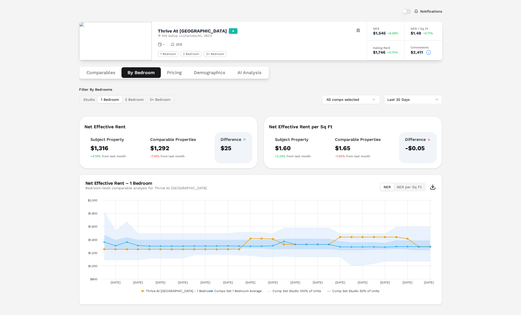
scroll to position [24, 0]
click at [420, 102] on html "MARKERR home markets properties Portfolio reports Search by MSA, ZIP, Property …" at bounding box center [260, 149] width 521 height 347
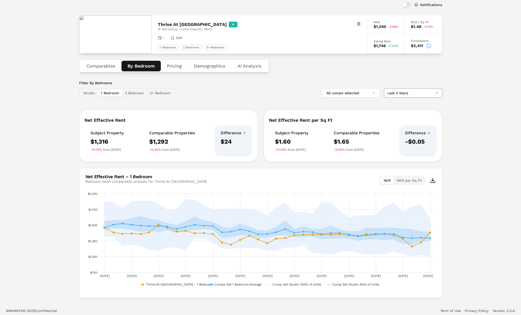
scroll to position [32, 0]
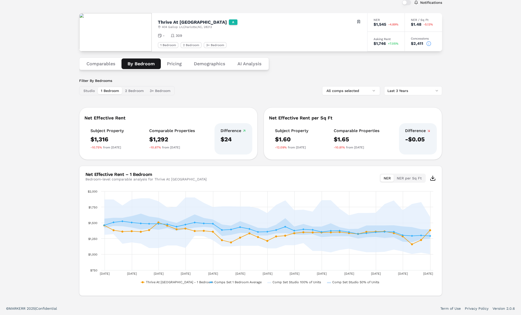
click at [455, 234] on div "Notifications Thrive At University City A 404 Gallop Ln , Charlotte , NC , 2821…" at bounding box center [260, 146] width 521 height 312
click at [411, 179] on button "NER per Sq Ft" at bounding box center [409, 178] width 31 height 7
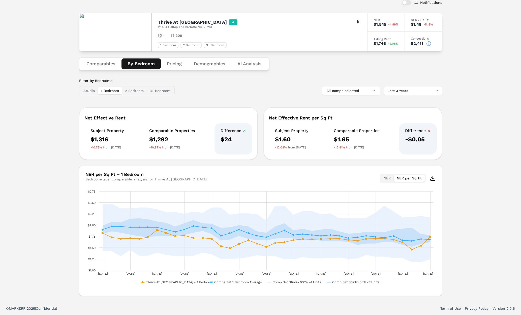
click at [387, 179] on button "NER" at bounding box center [387, 178] width 13 height 7
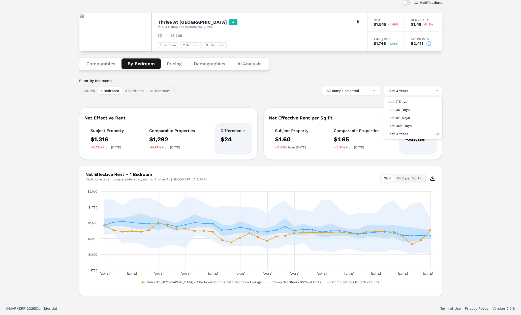
click at [404, 90] on html "MARKERR home markets properties Portfolio reports Search by MSA, ZIP, Property …" at bounding box center [260, 141] width 521 height 347
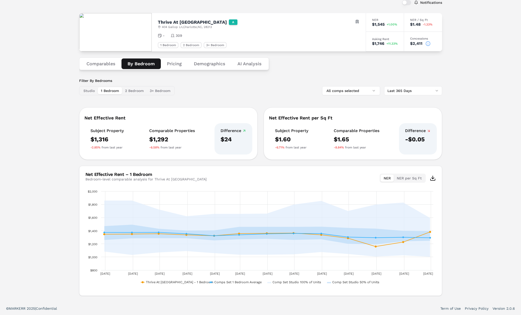
click at [405, 90] on html "MARKERR home markets properties Portfolio reports Search by MSA, ZIP, Property …" at bounding box center [260, 141] width 521 height 347
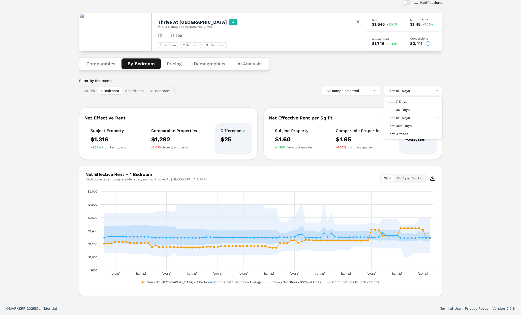
click at [408, 91] on html "MARKERR home markets properties Portfolio reports Search by MSA, ZIP, Property …" at bounding box center [260, 141] width 521 height 347
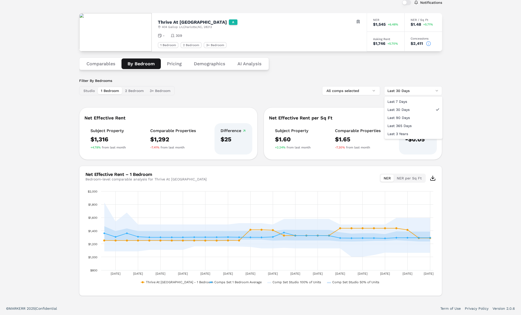
click at [410, 92] on html "MARKERR home markets properties Portfolio reports Search by MSA, ZIP, Property …" at bounding box center [260, 141] width 521 height 347
drag, startPoint x: 407, startPoint y: 101, endPoint x: 414, endPoint y: 100, distance: 6.6
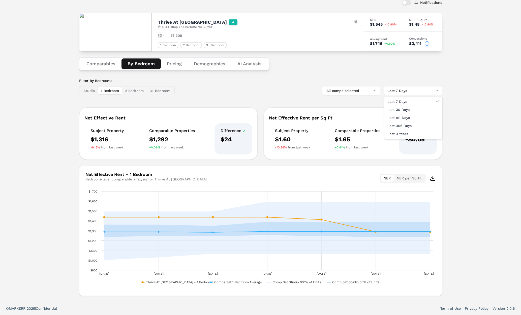
click at [416, 93] on html "MARKERR home markets properties Portfolio reports Search by MSA, ZIP, Property …" at bounding box center [260, 141] width 521 height 347
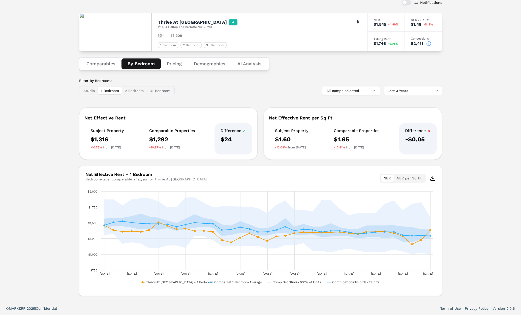
click at [406, 88] on html "MARKERR home markets properties Portfolio reports Search by MSA, ZIP, Property …" at bounding box center [260, 141] width 521 height 347
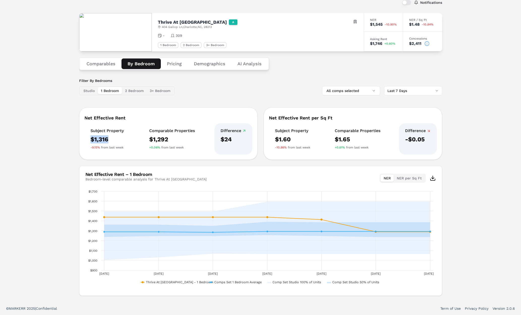
drag, startPoint x: 109, startPoint y: 140, endPoint x: 83, endPoint y: 139, distance: 25.5
click at [83, 139] on div "Net Effective Rent Subject Property $1,316 -9.15% from last week Comparable Pro…" at bounding box center [168, 133] width 178 height 52
click at [106, 141] on div "$1,316" at bounding box center [106, 139] width 33 height 8
drag, startPoint x: 90, startPoint y: 148, endPoint x: 106, endPoint y: 149, distance: 15.9
click at [103, 147] on div "-9.15% from last week" at bounding box center [106, 147] width 33 height 4
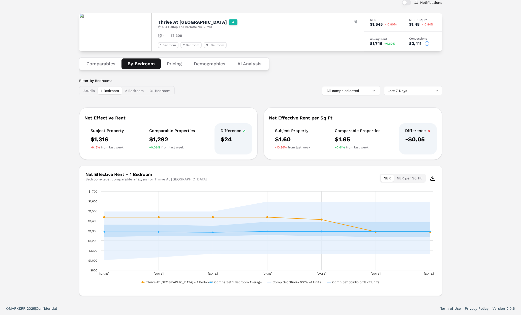
click at [177, 148] on div "+0.06% from last week" at bounding box center [172, 147] width 46 height 4
drag, startPoint x: 160, startPoint y: 148, endPoint x: 139, endPoint y: 146, distance: 20.8
click at [139, 146] on div "Subject Property $1,316 -9.15% from last week Comparable Properties $1,292 +0.0…" at bounding box center [168, 138] width 168 height 31
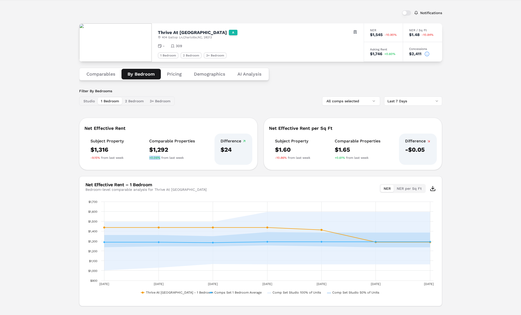
scroll to position [21, 0]
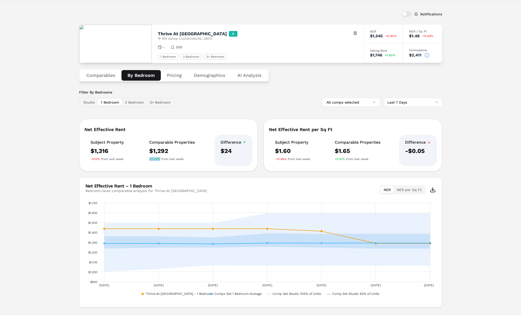
click at [428, 105] on html "MARKERR home markets properties Portfolio reports Search by MSA, ZIP, Property …" at bounding box center [260, 152] width 521 height 347
click at [460, 115] on html "MARKERR home markets properties Portfolio reports Search by MSA, ZIP, Property …" at bounding box center [260, 152] width 521 height 347
click at [429, 104] on html "MARKERR home markets properties Portfolio reports Search by MSA, ZIP, Property …" at bounding box center [260, 152] width 521 height 347
click at [474, 129] on html "MARKERR home markets properties Portfolio reports Search by MSA, ZIP, Property …" at bounding box center [260, 152] width 521 height 347
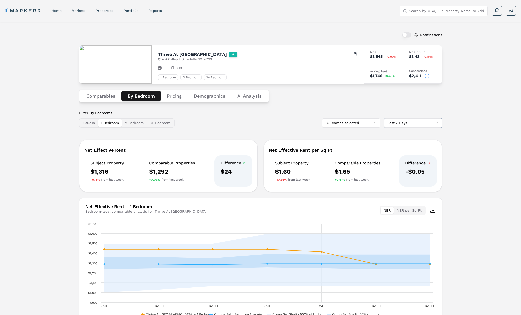
scroll to position [0, 0]
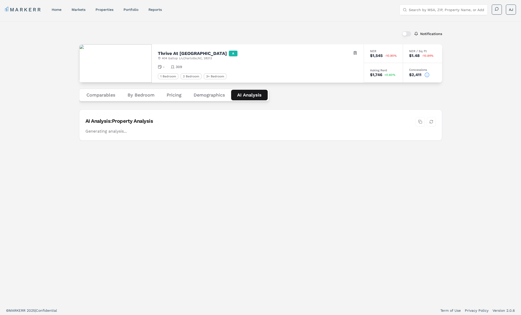
click at [257, 97] on Analysis "AI Analysis" at bounding box center [249, 95] width 37 height 11
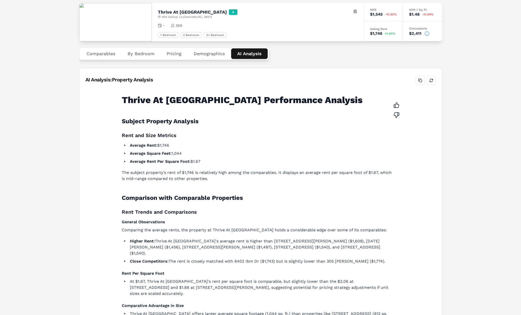
scroll to position [42, 0]
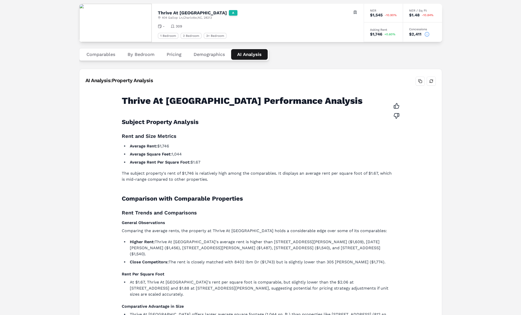
click at [167, 58] on button "Pricing" at bounding box center [174, 54] width 27 height 11
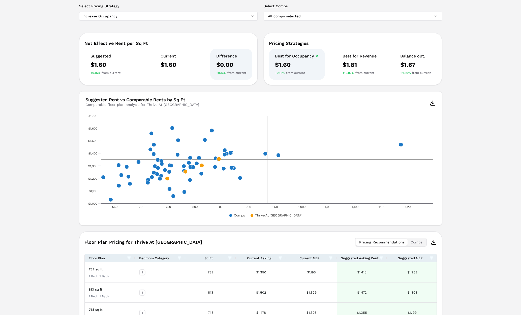
scroll to position [130, 0]
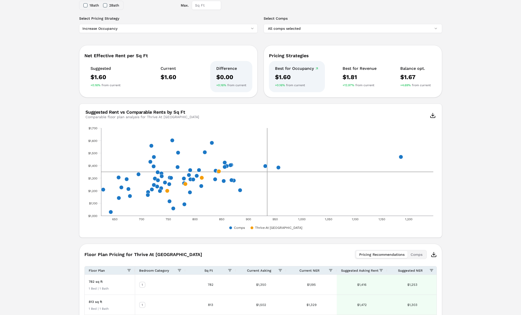
click at [124, 31] on html "MARKERR home markets properties Portfolio reports Search by MSA, ZIP, Property …" at bounding box center [260, 134] width 521 height 528
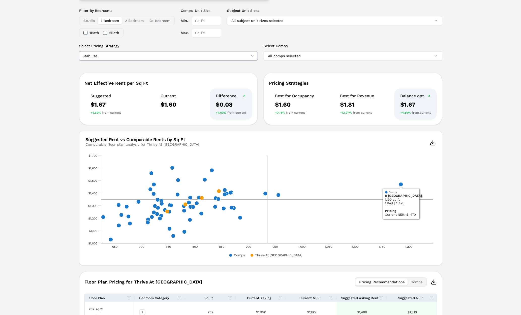
scroll to position [102, 0]
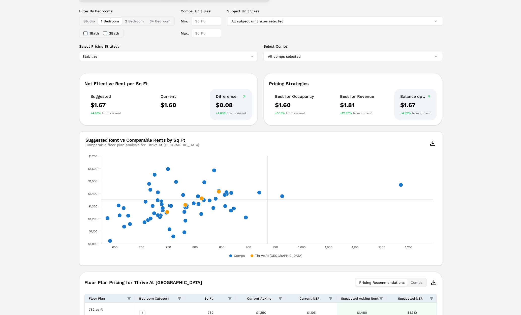
click at [198, 34] on input "Max." at bounding box center [206, 33] width 29 height 9
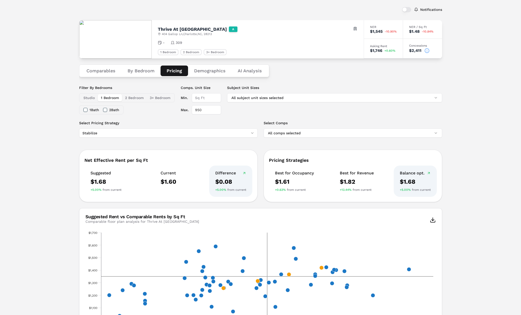
scroll to position [15, 0]
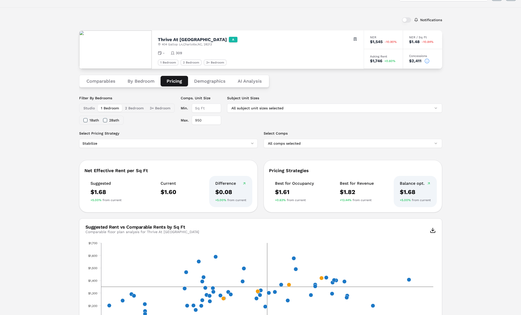
type input "950"
click at [204, 142] on html "MARKERR home markets properties Portfolio reports Search by MSA, ZIP, Property …" at bounding box center [260, 249] width 521 height 528
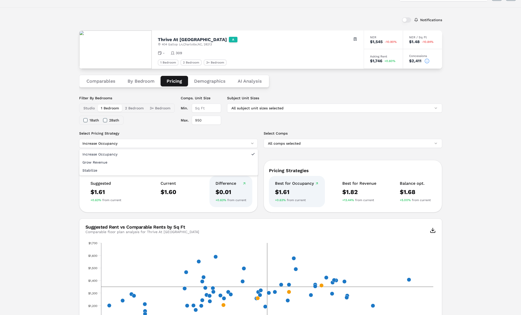
click at [194, 142] on html "MARKERR home markets properties Portfolio reports Search by MSA, ZIP, Property …" at bounding box center [260, 249] width 521 height 528
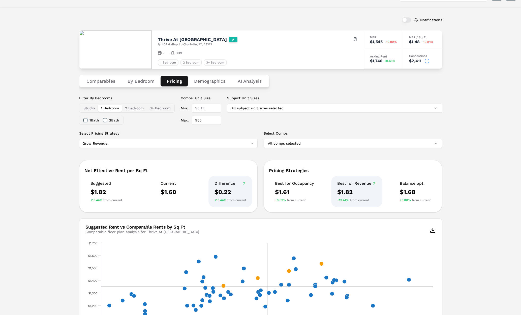
click at [40, 138] on div "Notifications Thrive At University City A 404 Gallop Ln , Charlotte , NC , 2821…" at bounding box center [260, 253] width 521 height 493
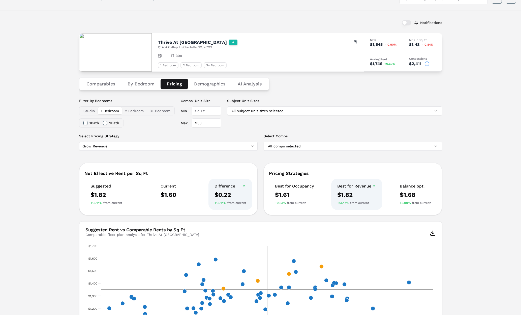
scroll to position [0, 0]
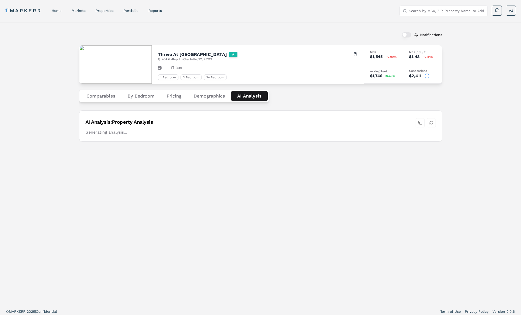
click at [249, 97] on Analysis "AI Analysis" at bounding box center [249, 96] width 37 height 11
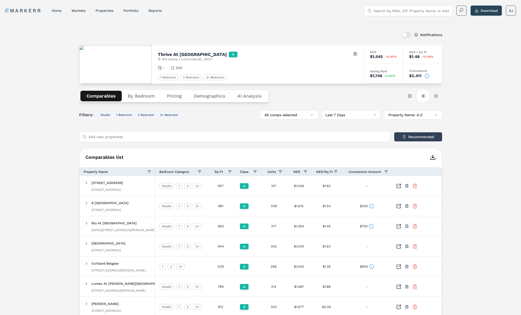
click at [98, 97] on button "Comparables" at bounding box center [100, 96] width 41 height 11
click at [406, 34] on button "button" at bounding box center [406, 34] width 9 height 5
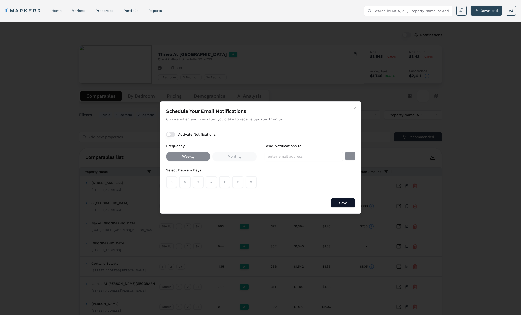
click at [173, 133] on button "Activate Notifications" at bounding box center [170, 134] width 9 height 5
click at [291, 160] on input "Send Notifications to" at bounding box center [304, 156] width 78 height 9
click at [234, 157] on button "Monthly" at bounding box center [234, 156] width 44 height 9
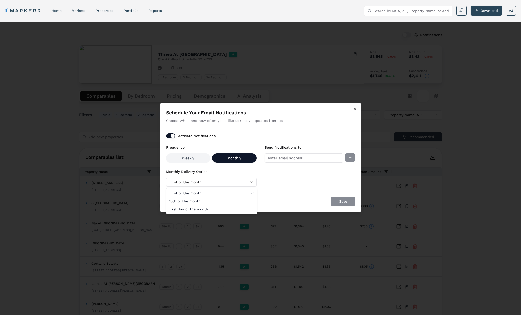
click at [216, 182] on button "First of the month" at bounding box center [211, 182] width 90 height 9
click at [190, 157] on button "Weekly" at bounding box center [188, 157] width 44 height 9
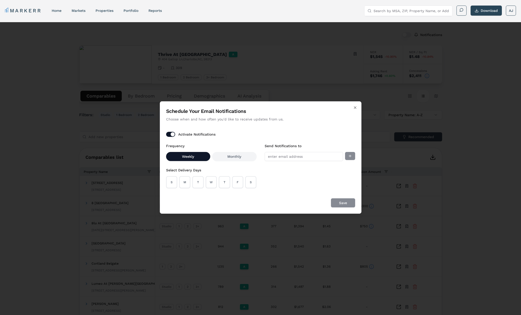
drag, startPoint x: 172, startPoint y: 184, endPoint x: 178, endPoint y: 185, distance: 6.3
click at [173, 184] on button "S" at bounding box center [171, 182] width 11 height 12
drag, startPoint x: 184, startPoint y: 185, endPoint x: 201, endPoint y: 185, distance: 16.1
click at [186, 185] on button "M" at bounding box center [184, 182] width 11 height 12
drag, startPoint x: 201, startPoint y: 185, endPoint x: 208, endPoint y: 186, distance: 7.8
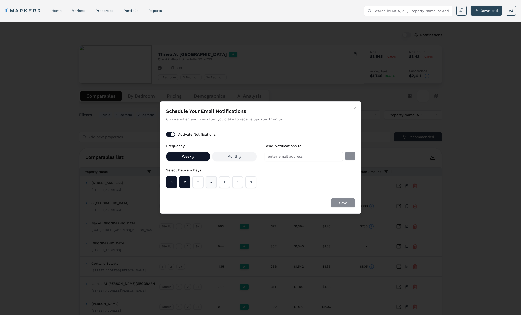
click at [201, 185] on button "T" at bounding box center [197, 182] width 11 height 12
drag, startPoint x: 209, startPoint y: 186, endPoint x: 212, endPoint y: 186, distance: 3.5
click at [211, 186] on button "W" at bounding box center [211, 182] width 11 height 12
click at [227, 186] on button "T" at bounding box center [224, 182] width 11 height 12
drag, startPoint x: 239, startPoint y: 185, endPoint x: 242, endPoint y: 185, distance: 2.8
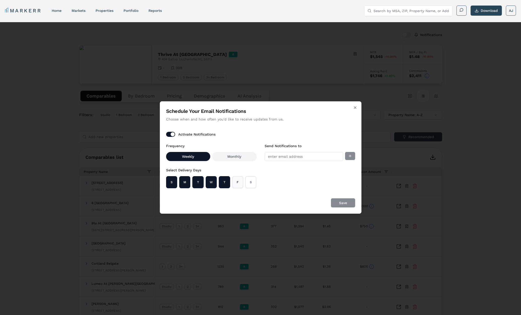
click at [239, 185] on button "F" at bounding box center [237, 182] width 11 height 12
click at [255, 185] on button "S" at bounding box center [250, 182] width 11 height 12
click at [296, 157] on input "Send Notifications to" at bounding box center [304, 156] width 78 height 9
click at [354, 107] on icon "button" at bounding box center [355, 108] width 4 height 4
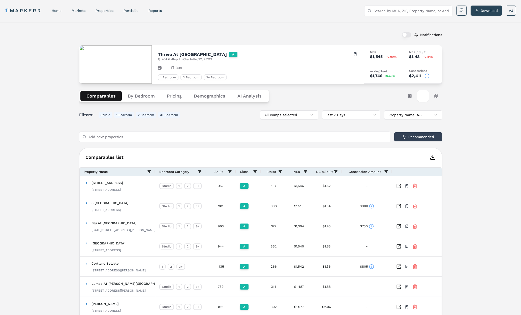
click at [54, 85] on div "Notifications Thrive At University City A 404 Gallop Ln , Charlotte , NC , 2821…" at bounding box center [260, 209] width 521 height 374
click at [240, 40] on div "Notifications" at bounding box center [260, 34] width 363 height 13
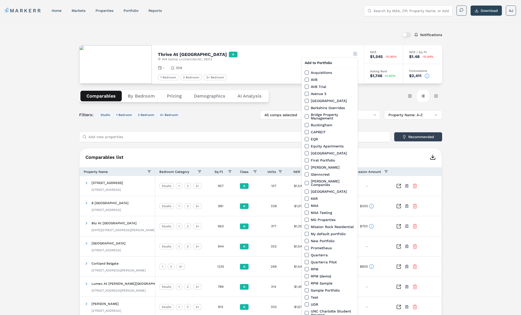
click at [355, 52] on html "MARKERR home markets properties Portfolio reports Search by MSA, ZIP, Property …" at bounding box center [260, 204] width 521 height 409
click at [326, 32] on html "MARKERR home markets properties Portfolio reports Search by MSA, ZIP, Property …" at bounding box center [260, 204] width 521 height 409
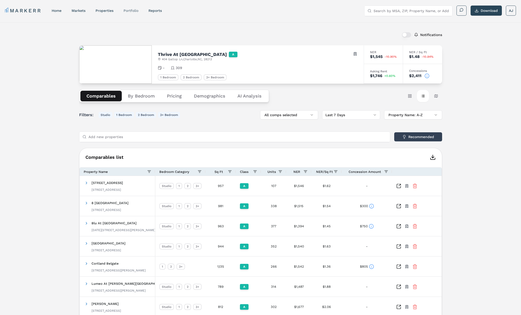
click at [130, 11] on link "Portfolio" at bounding box center [130, 11] width 15 height 4
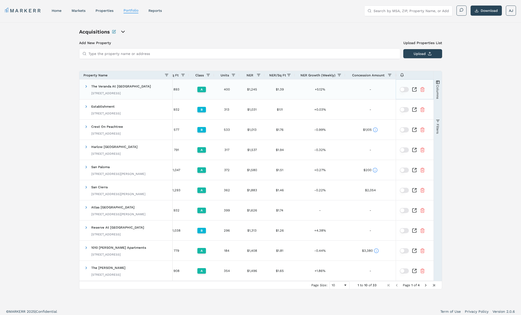
click at [405, 90] on button "button" at bounding box center [404, 89] width 9 height 5
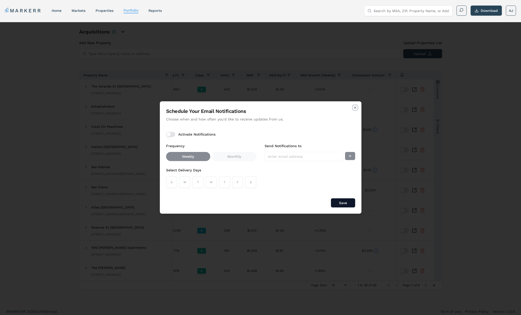
click at [355, 108] on icon "button" at bounding box center [355, 108] width 4 height 4
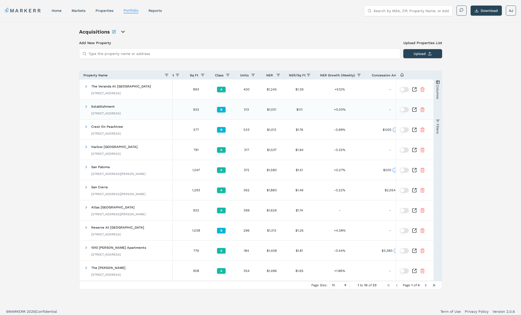
scroll to position [0, 59]
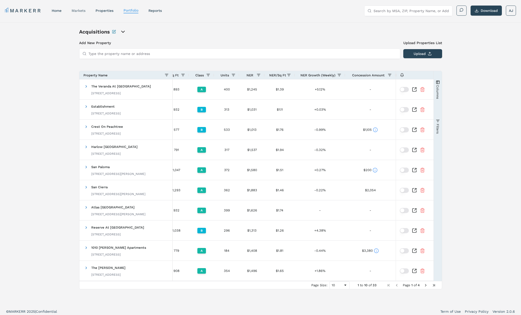
click at [81, 10] on link "markets" at bounding box center [79, 11] width 14 height 4
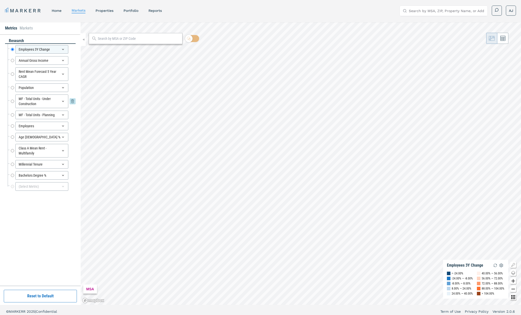
click at [15, 101] on div "MF - Total Units - Under Construction MF - Total Units - Under Construction" at bounding box center [43, 101] width 65 height 14
click at [12, 102] on input "MF - Total Units - Under Construction" at bounding box center [12, 101] width 3 height 14
radio input "false"
radio input "true"
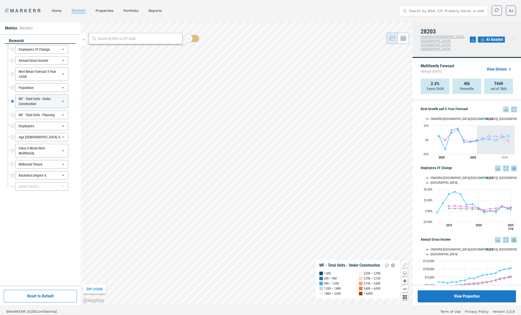
click at [490, 37] on span "AI Analyst" at bounding box center [494, 40] width 17 height 6
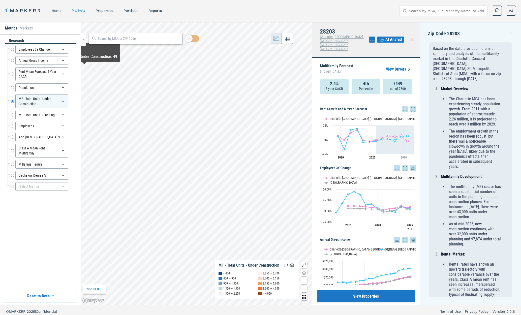
click at [10, 72] on div "Rent Mean Forecast 5 Year CAGR Rent Mean Forecast 5 Year CAGR" at bounding box center [42, 74] width 68 height 16
click at [12, 75] on input "Rent Mean Forecast 5 Year CAGR" at bounding box center [12, 74] width 3 height 14
radio input "true"
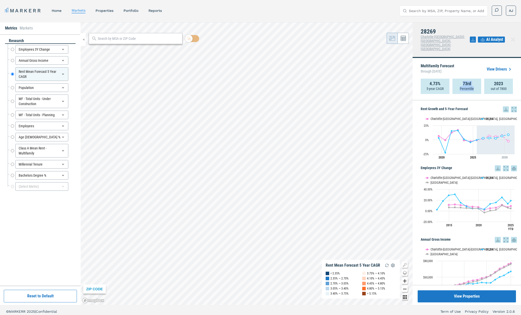
drag, startPoint x: 473, startPoint y: 76, endPoint x: 464, endPoint y: 72, distance: 10.1
click at [463, 79] on div "73rd Percentile" at bounding box center [466, 86] width 29 height 15
drag, startPoint x: 512, startPoint y: 72, endPoint x: 505, endPoint y: 73, distance: 7.6
click at [511, 79] on div "2023 out of 7800" at bounding box center [498, 86] width 29 height 15
drag, startPoint x: 495, startPoint y: 71, endPoint x: 509, endPoint y: 72, distance: 13.9
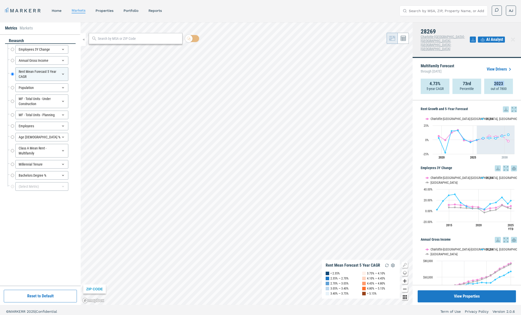
click at [509, 79] on div "2023 out of 7800" at bounding box center [498, 86] width 29 height 15
click at [497, 86] on p "out of 7800" at bounding box center [499, 88] width 16 height 5
click at [498, 66] on link "View Drivers" at bounding box center [500, 69] width 26 height 6
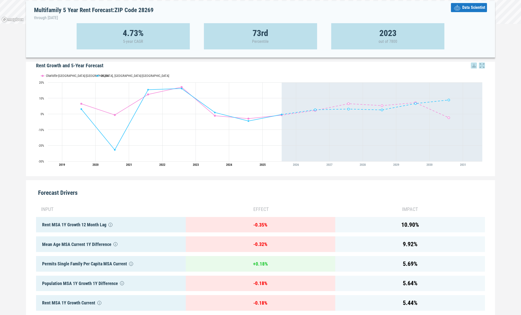
scroll to position [155, 0]
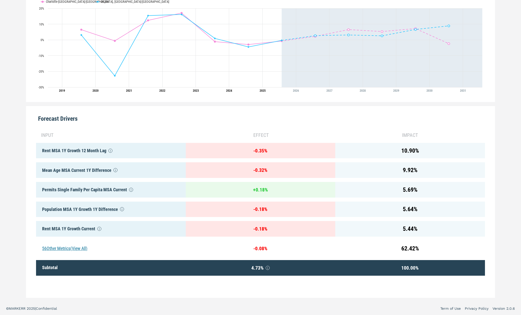
click at [57, 248] on div "56 Other Metrics (View All)" at bounding box center [110, 249] width 149 height 16
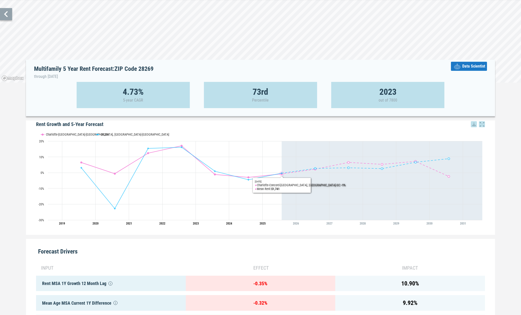
scroll to position [0, 0]
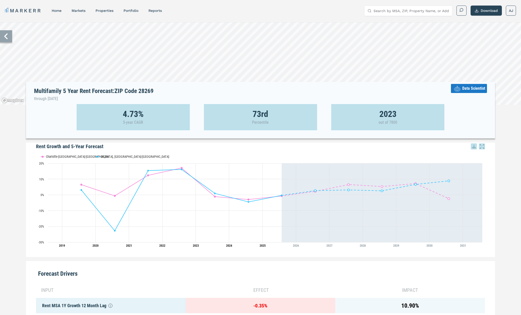
click at [462, 90] on icon at bounding box center [457, 88] width 9 height 9
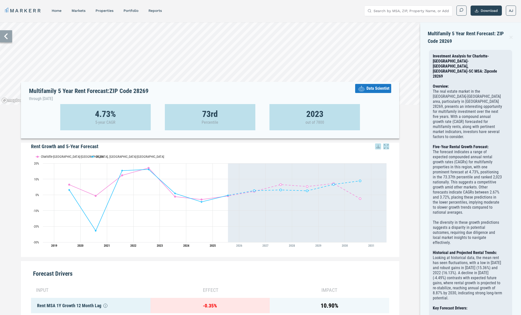
drag, startPoint x: 300, startPoint y: 94, endPoint x: 303, endPoint y: 94, distance: 2.8
click at [301, 94] on div "Multifamily 5 Year Rent Forecast: ZIP Code 28269 through July 2030 Data Scienti…" at bounding box center [210, 92] width 378 height 20
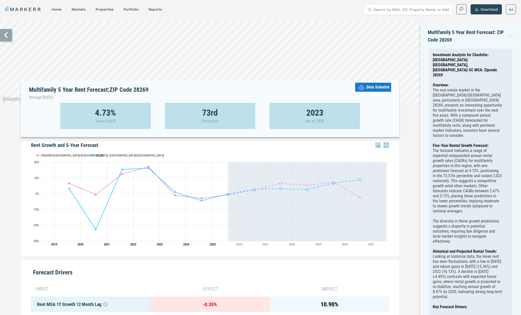
scroll to position [1, 0]
click at [510, 37] on icon at bounding box center [511, 37] width 5 height 6
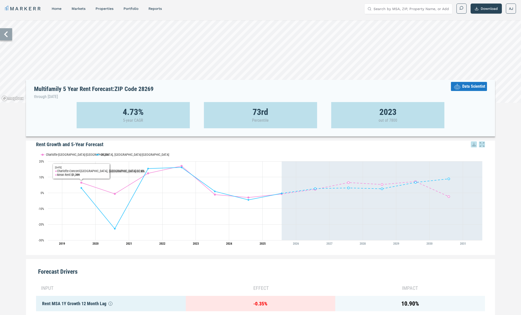
scroll to position [0, 0]
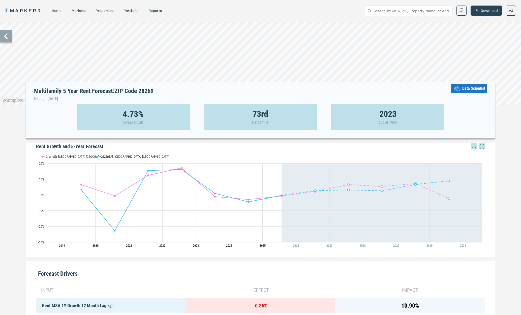
click at [8, 38] on icon at bounding box center [6, 36] width 12 height 12
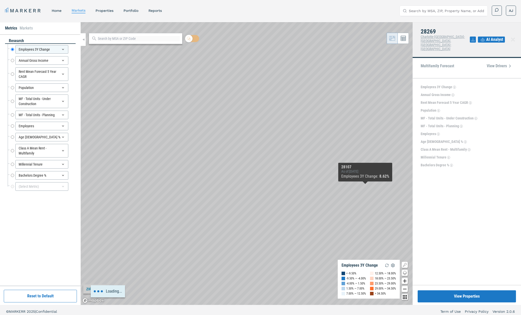
scroll to position [3, 0]
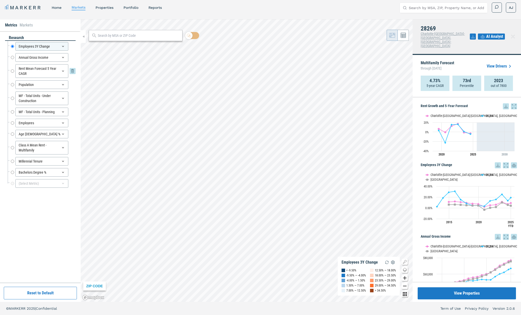
click at [14, 72] on input "Rent Mean Forecast 5 Year CAGR" at bounding box center [12, 71] width 3 height 14
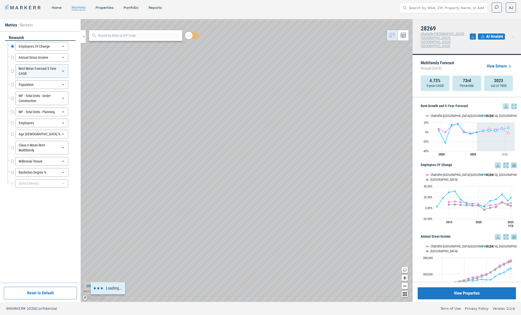
radio input "false"
radio input "true"
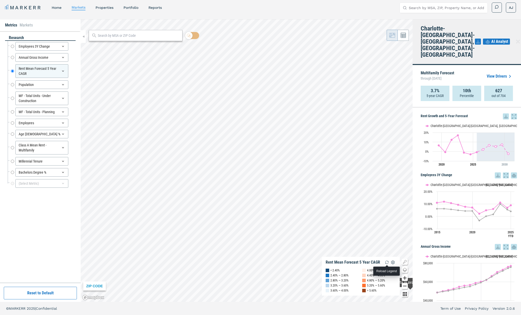
click at [388, 263] on img "button" at bounding box center [387, 262] width 6 height 6
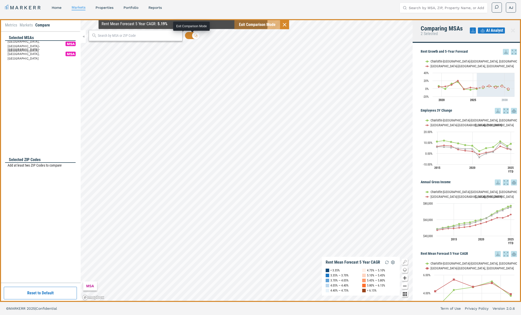
click at [188, 34] on input "checkbox" at bounding box center [192, 35] width 14 height 7
checkbox input "false"
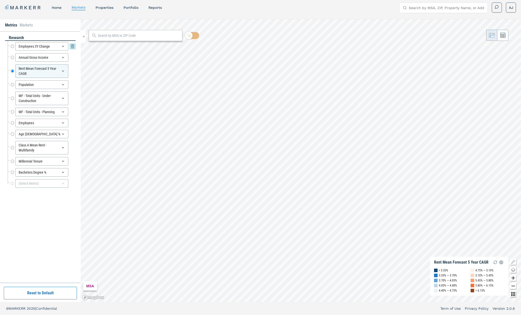
click at [14, 46] on input "Employees 3Y Change" at bounding box center [12, 46] width 3 height 9
radio input "true"
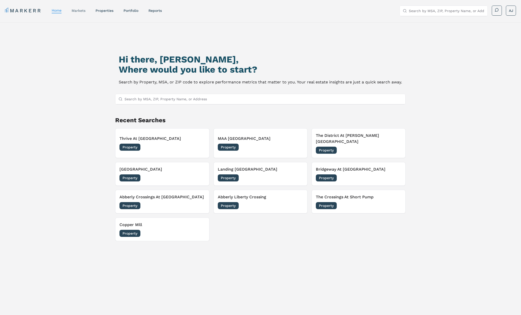
click at [73, 9] on link "markets" at bounding box center [79, 11] width 14 height 4
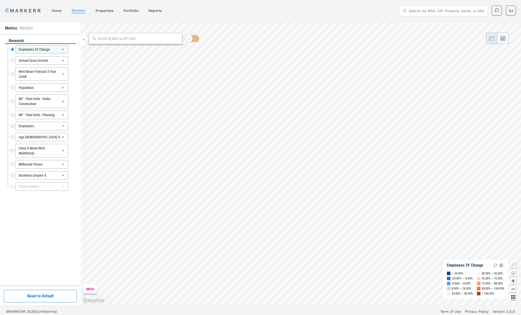
click at [58, 11] on link "home" at bounding box center [57, 11] width 10 height 4
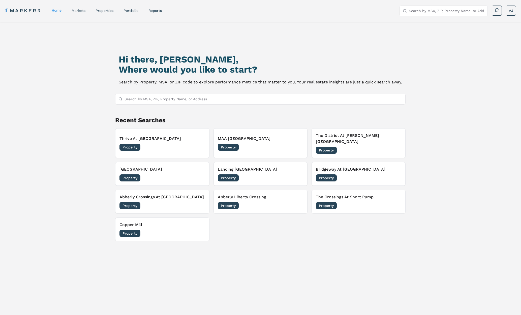
click at [79, 10] on link "markets" at bounding box center [79, 11] width 14 height 4
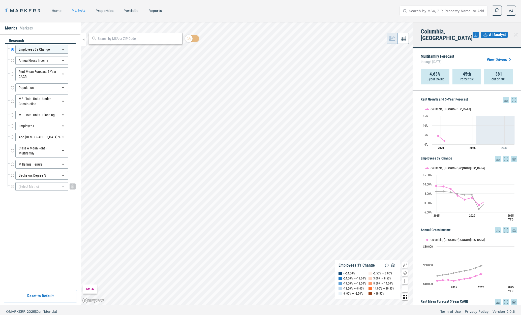
click at [52, 188] on div "(Select Metric)" at bounding box center [41, 186] width 53 height 9
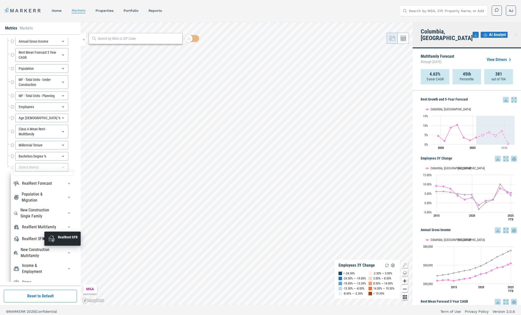
scroll to position [22, 0]
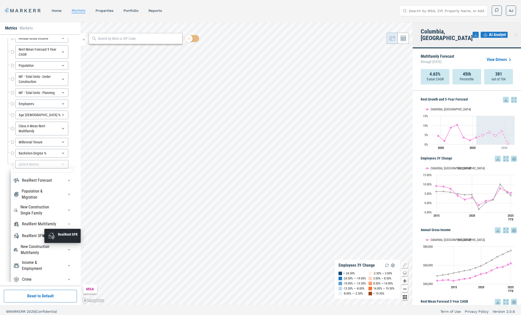
click at [38, 233] on div "RealRent SFR" at bounding box center [33, 236] width 22 height 6
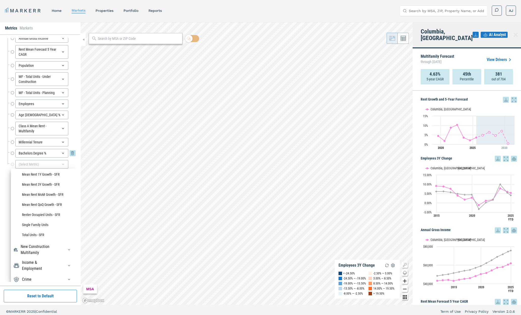
scroll to position [3, 0]
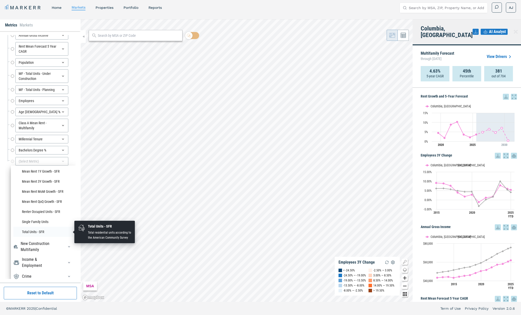
click at [41, 230] on li "Total Units - SFR" at bounding box center [43, 232] width 60 height 10
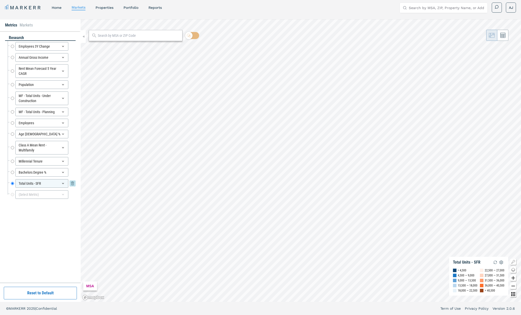
click at [46, 183] on div "Total Units - SFR" at bounding box center [41, 183] width 53 height 9
click at [36, 196] on div "(Select Metric)" at bounding box center [41, 194] width 53 height 9
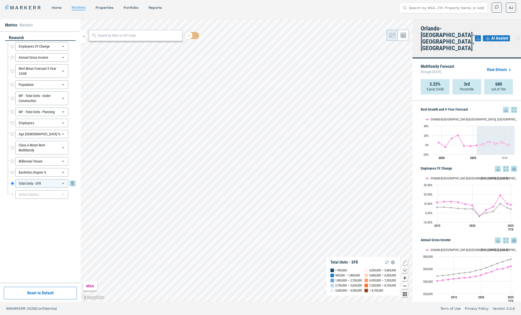
click at [49, 185] on div "Total Units - SFR" at bounding box center [41, 183] width 53 height 9
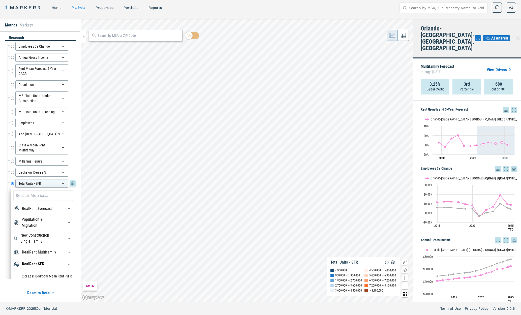
scroll to position [1, 0]
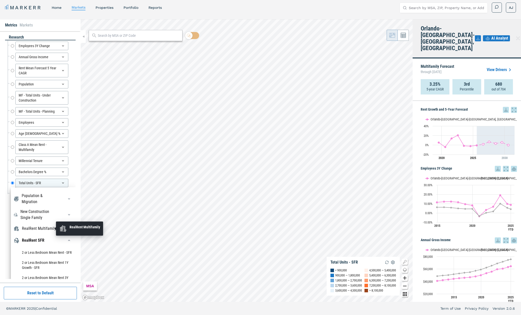
click at [42, 227] on div "RealRent Multifamily" at bounding box center [39, 229] width 34 height 6
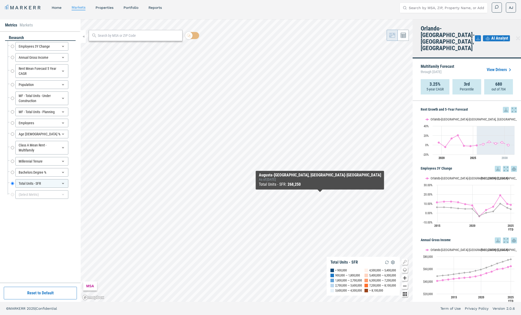
scroll to position [0, 0]
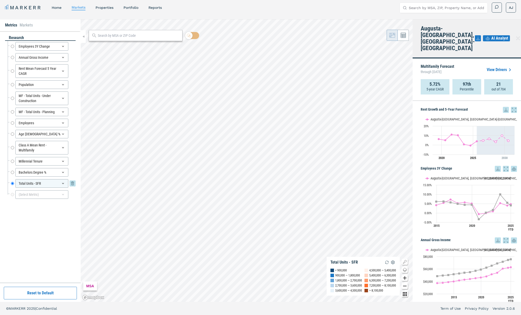
click at [40, 181] on div "Total Units - SFR" at bounding box center [41, 183] width 53 height 9
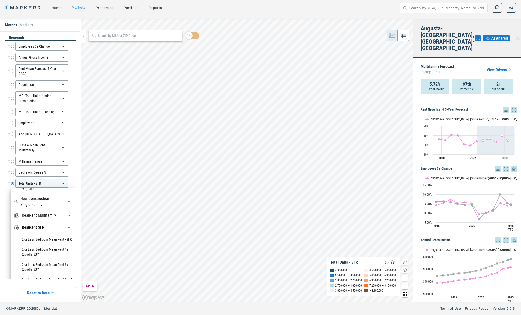
scroll to position [43, 0]
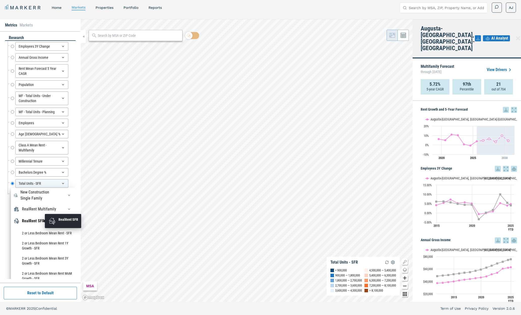
click at [37, 222] on div "RealRent SFR" at bounding box center [33, 221] width 22 height 6
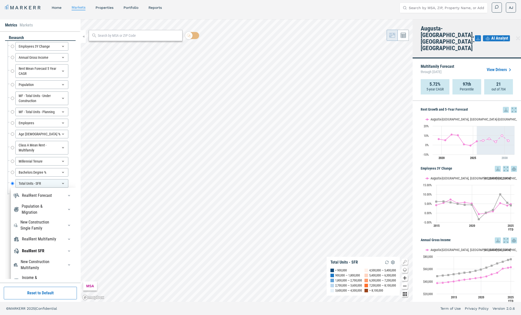
scroll to position [9, 0]
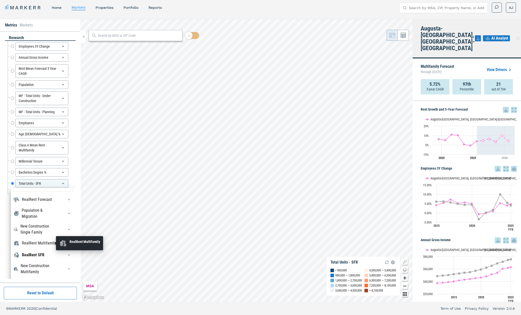
click at [44, 243] on div "RealRent Multifamily" at bounding box center [39, 243] width 34 height 6
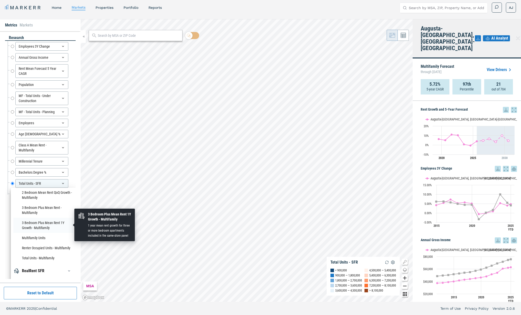
scroll to position [571, 0]
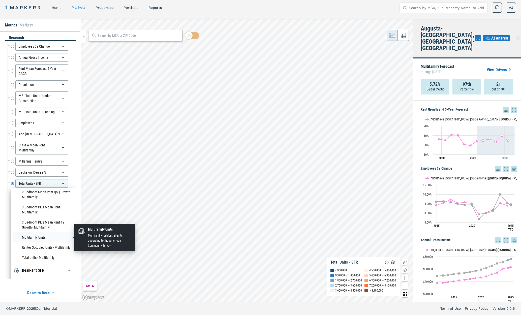
click at [35, 237] on li "Multifamily Units" at bounding box center [43, 237] width 60 height 10
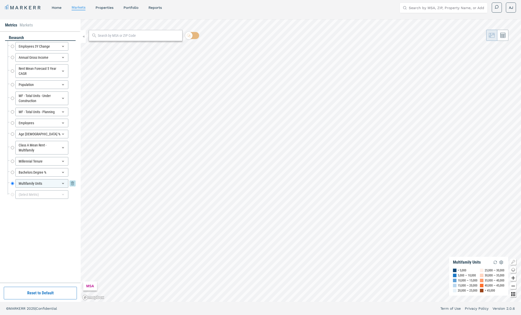
click at [53, 184] on div "Multifamily Units" at bounding box center [41, 183] width 53 height 9
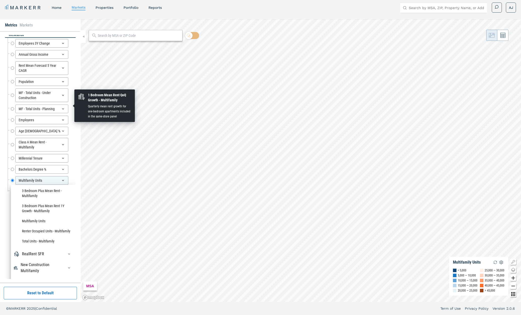
scroll to position [587, 0]
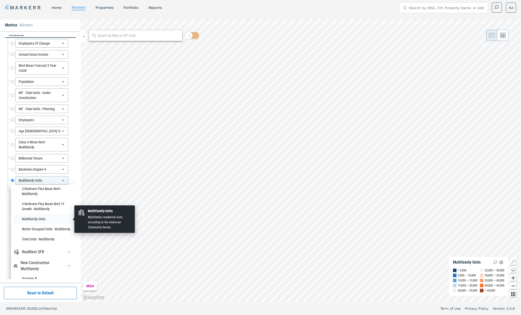
click at [43, 219] on li "Multifamily Units" at bounding box center [43, 219] width 60 height 10
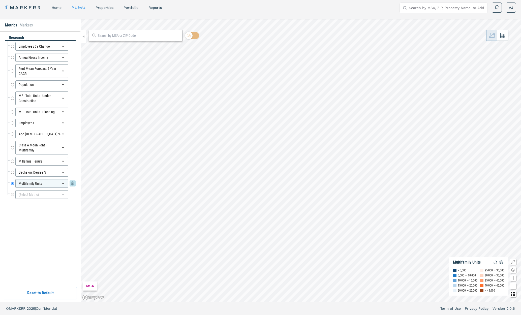
drag, startPoint x: 53, startPoint y: 183, endPoint x: 52, endPoint y: 187, distance: 3.8
click at [53, 183] on div "Multifamily Units" at bounding box center [41, 183] width 53 height 9
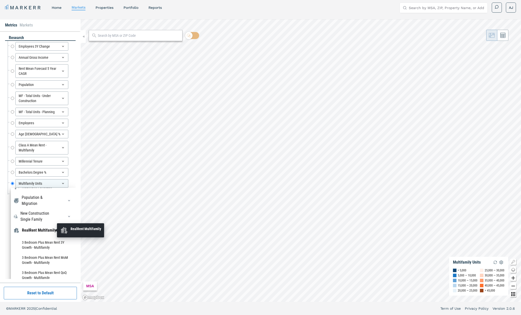
click at [44, 229] on div "RealRent Multifamily" at bounding box center [39, 230] width 34 height 6
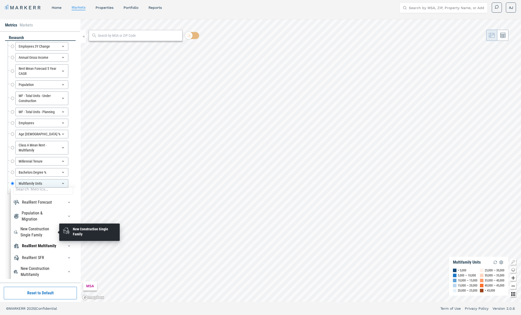
scroll to position [9, 0]
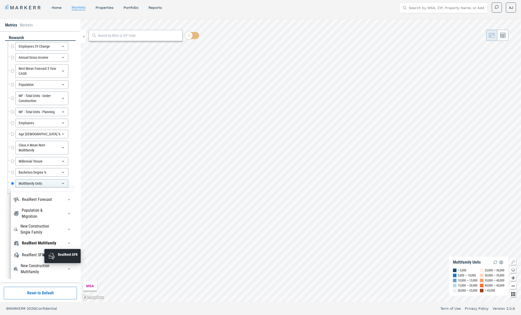
click at [35, 256] on div "RealRent SFR" at bounding box center [33, 255] width 22 height 6
click at [36, 256] on div "RealRent SFR" at bounding box center [33, 255] width 22 height 6
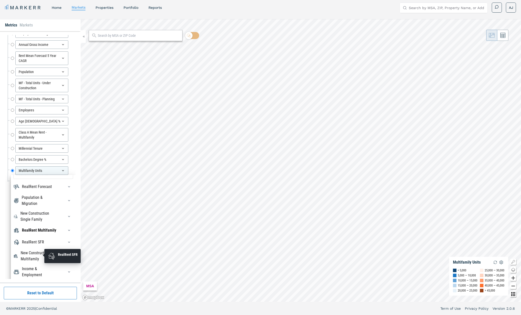
scroll to position [22, 0]
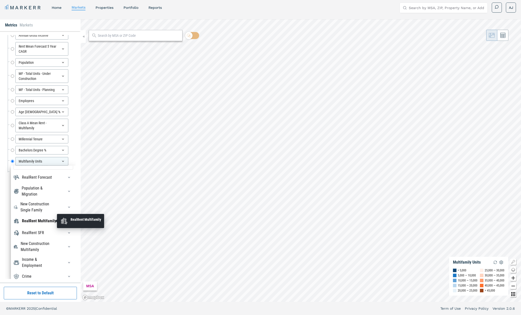
click at [41, 222] on div "RealRent Multifamily" at bounding box center [39, 221] width 34 height 6
click at [42, 222] on div "RealRent Multifamily" at bounding box center [39, 221] width 34 height 6
click at [36, 231] on div "RealRent SFR" at bounding box center [33, 233] width 22 height 6
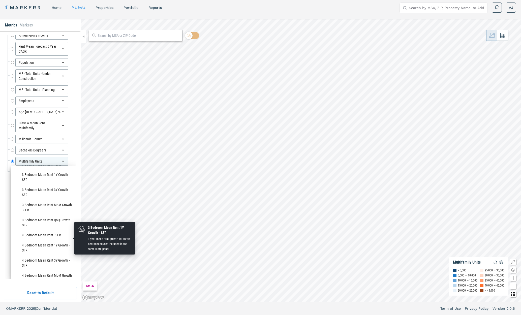
scroll to position [0, 0]
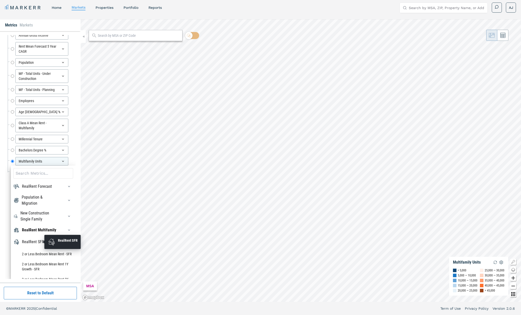
click at [32, 244] on div "RealRent SFR" at bounding box center [33, 242] width 22 height 6
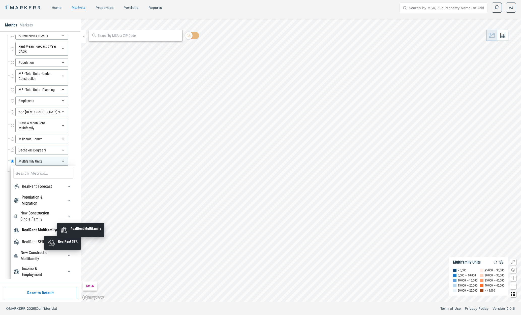
click at [43, 231] on div "RealRent Multifamily" at bounding box center [39, 230] width 34 height 6
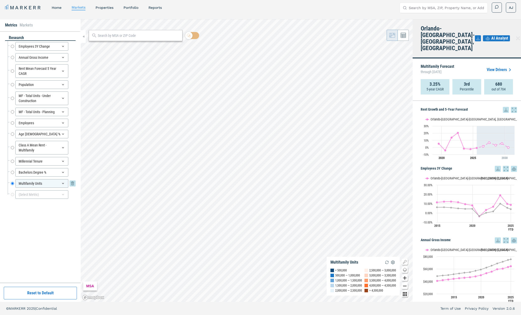
click at [46, 183] on div "Multifamily Units" at bounding box center [41, 183] width 53 height 9
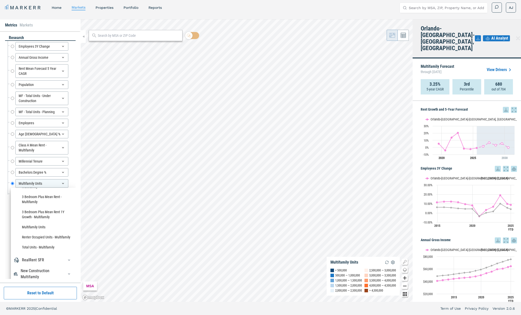
scroll to position [587, 0]
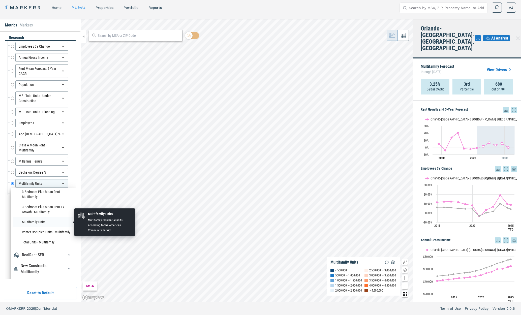
click at [44, 222] on li "Multifamily Units" at bounding box center [43, 222] width 60 height 10
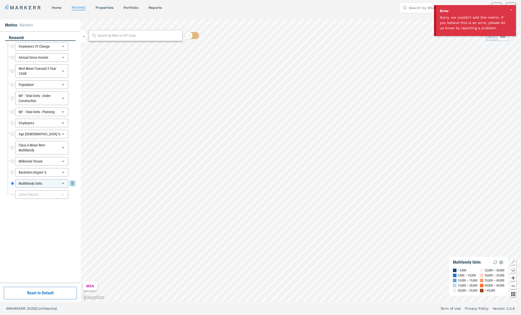
click at [72, 184] on icon at bounding box center [73, 183] width 6 height 6
click at [53, 184] on div "(Select Metric)" at bounding box center [41, 183] width 53 height 9
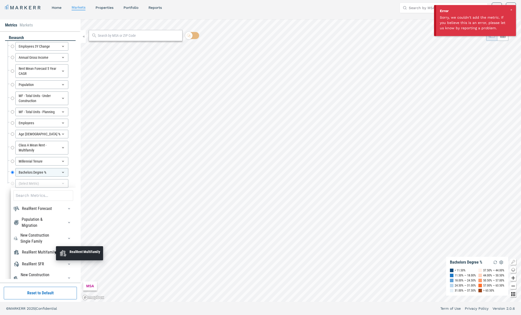
scroll to position [9, 0]
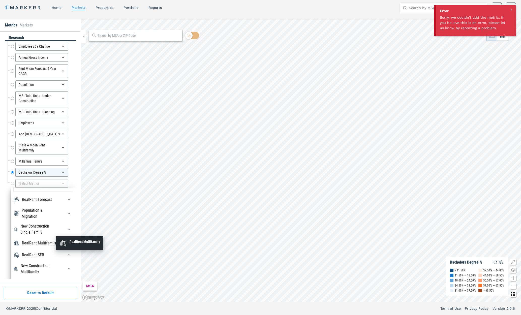
click at [40, 241] on div "RealRent Multifamily" at bounding box center [39, 243] width 34 height 6
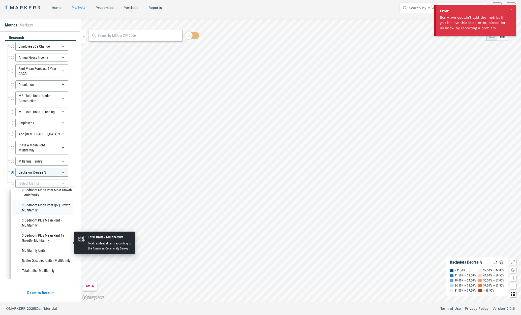
scroll to position [587, 0]
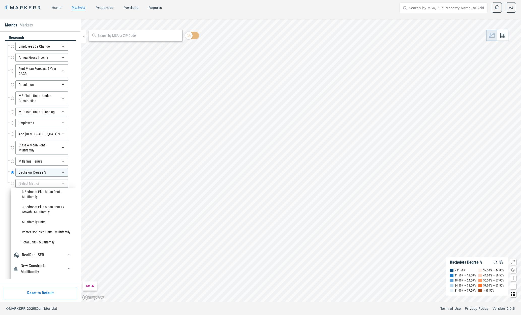
click at [50, 254] on div "RealRent SFR" at bounding box center [43, 255] width 60 height 8
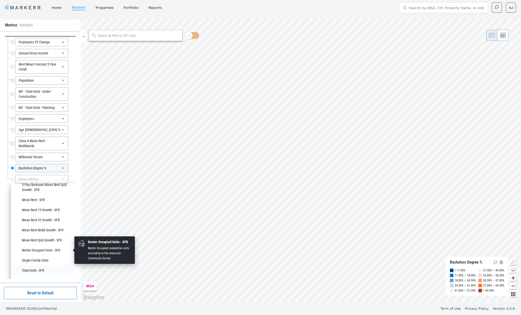
scroll to position [953, 0]
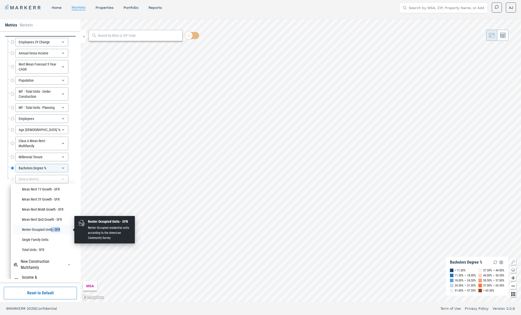
drag, startPoint x: 51, startPoint y: 230, endPoint x: 60, endPoint y: 230, distance: 8.6
click at [60, 230] on li "Renter Occupied Units - SFR" at bounding box center [43, 230] width 60 height 10
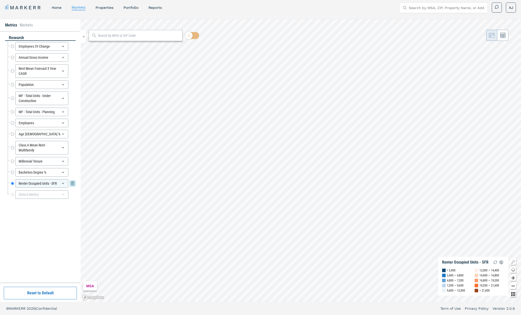
click at [39, 185] on div "Renter Occupied Units - SFR" at bounding box center [41, 183] width 53 height 9
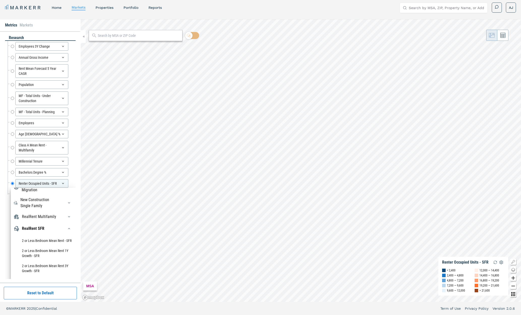
scroll to position [44, 0]
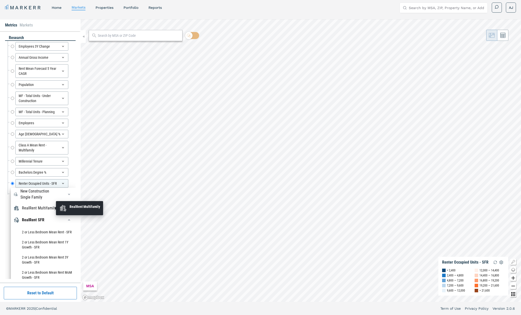
click at [50, 211] on div "RealRent Multifamily" at bounding box center [39, 208] width 34 height 6
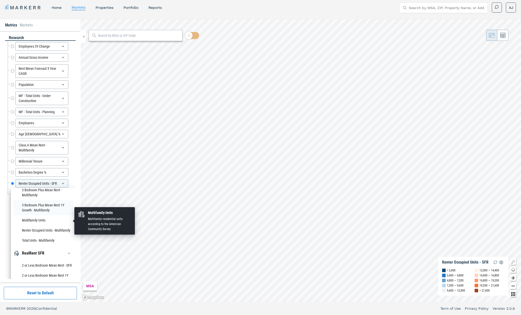
scroll to position [586, 0]
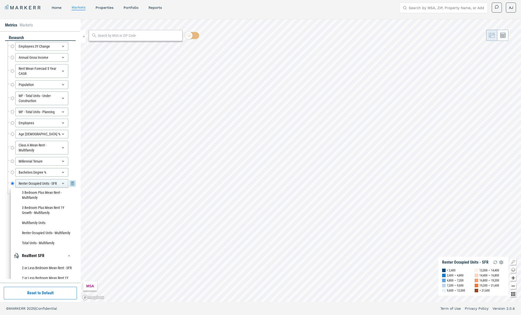
click at [72, 183] on icon at bounding box center [73, 183] width 6 height 6
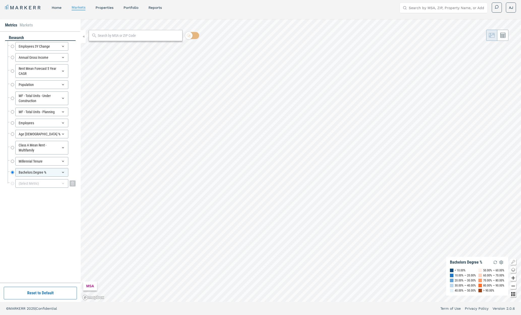
click at [46, 181] on div "(Select Metric)" at bounding box center [41, 183] width 53 height 9
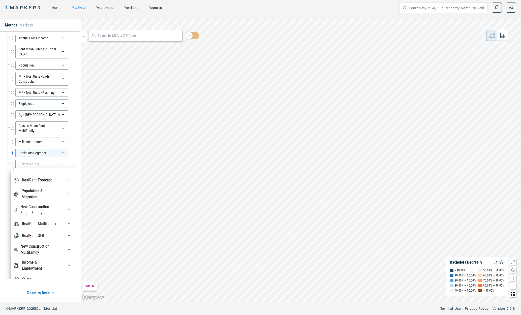
scroll to position [22, 0]
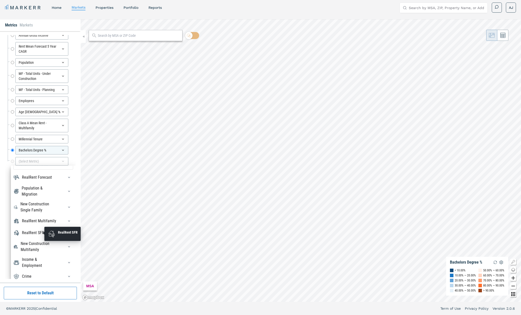
click at [41, 232] on div "RealRent SFR" at bounding box center [33, 233] width 22 height 6
click at [34, 233] on div "RealRent SFR" at bounding box center [33, 233] width 22 height 6
click at [38, 221] on div "RealRent Multifamily" at bounding box center [39, 221] width 34 height 6
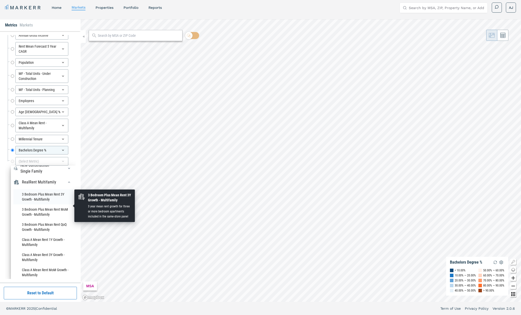
scroll to position [52, 0]
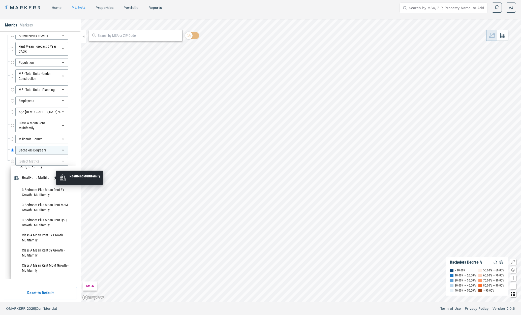
click at [51, 178] on div "RealRent Multifamily" at bounding box center [39, 178] width 34 height 6
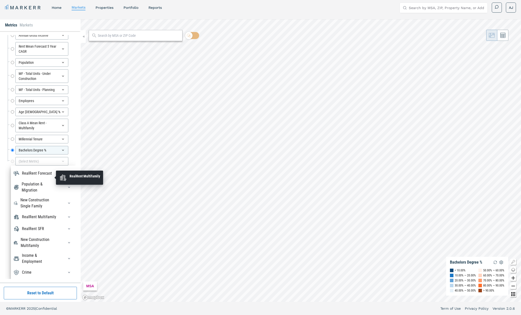
scroll to position [9, 0]
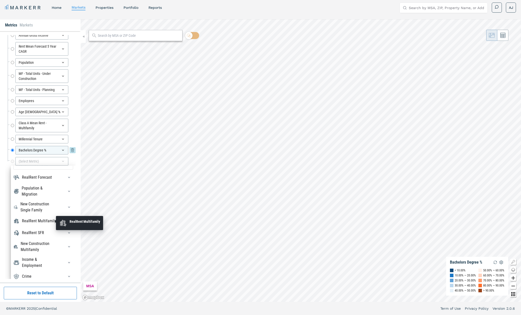
click at [62, 151] on div "Employees 3Y Change Employees 3Y Change Annual Gross Income Annual Gross Income…" at bounding box center [42, 93] width 68 height 148
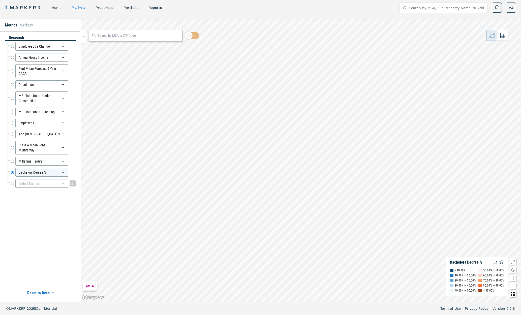
click at [32, 183] on div "(Select Metric)" at bounding box center [41, 183] width 53 height 9
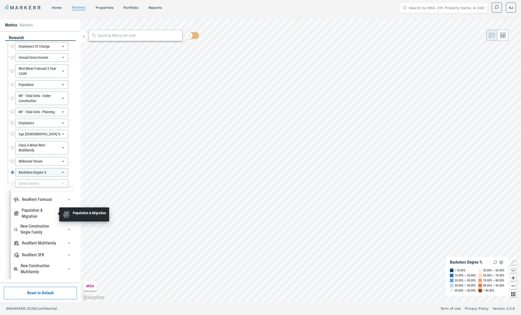
scroll to position [22, 0]
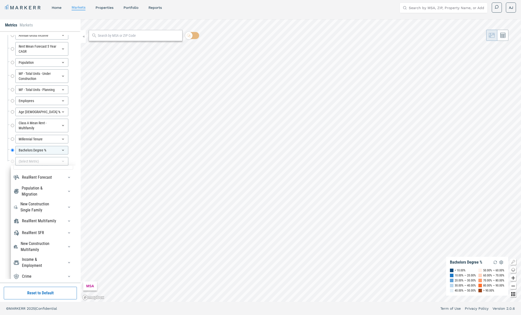
click at [32, 265] on div "RealRent Forecast Rent Mean Forecast 5 Year Percentile Rent Mean Forecast 5 Yea…" at bounding box center [43, 222] width 65 height 113
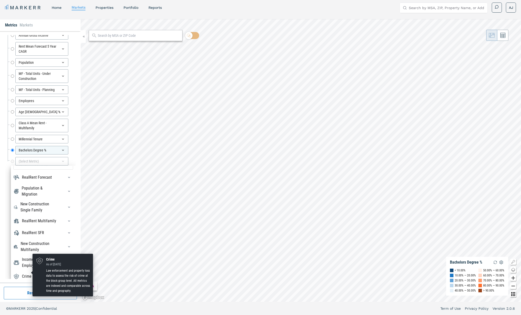
click at [30, 273] on div "Crime" at bounding box center [27, 276] width 10 height 6
click at [22, 273] on div "Crime" at bounding box center [22, 276] width 18 height 6
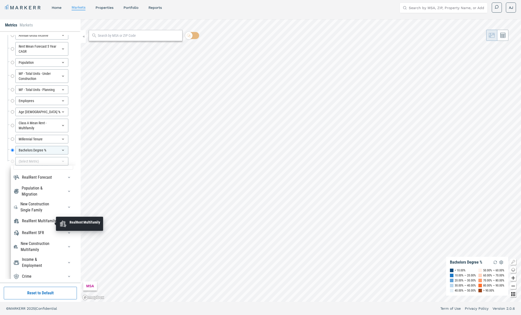
scroll to position [0, 0]
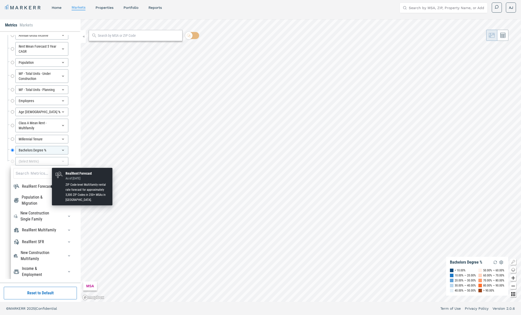
click at [31, 186] on div "RealRent Forecast" at bounding box center [37, 186] width 30 height 6
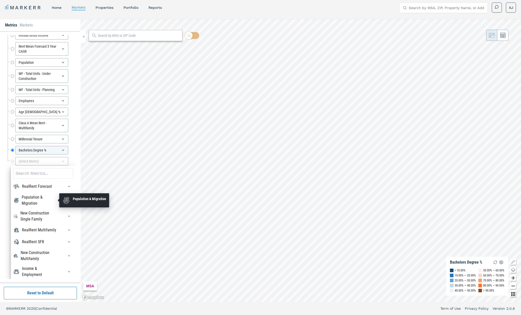
click at [31, 198] on div "Population & Migration" at bounding box center [40, 200] width 36 height 12
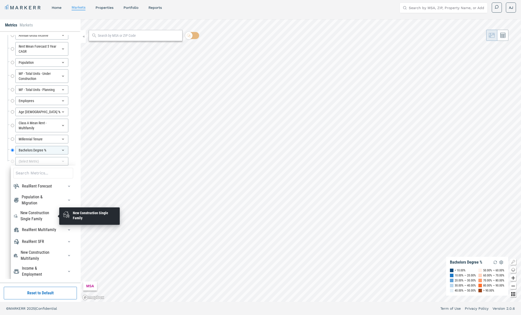
click at [28, 214] on div "New Construction Single Family" at bounding box center [39, 216] width 38 height 12
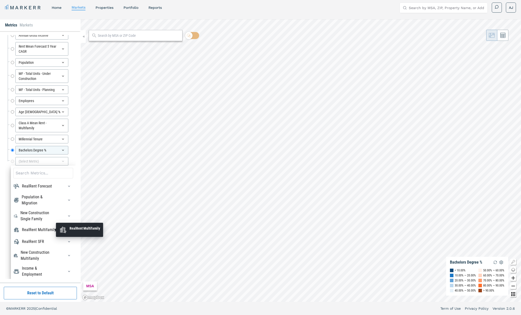
click at [23, 229] on div "RealRent Multifamily" at bounding box center [39, 230] width 34 height 6
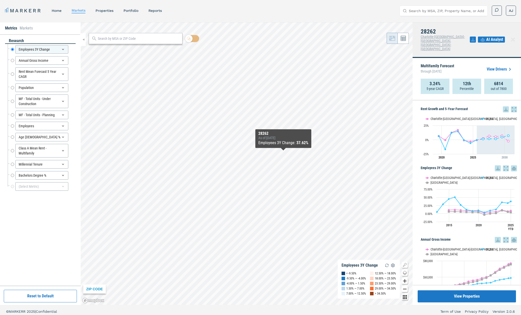
scroll to position [3, 0]
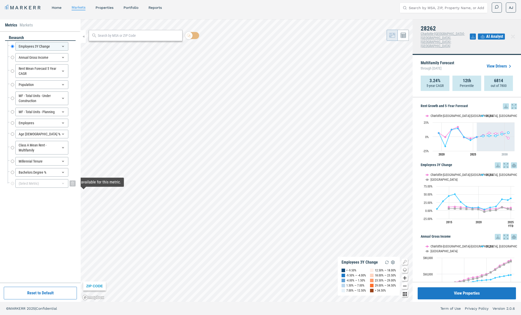
click at [44, 184] on div "(Select Metric)" at bounding box center [41, 183] width 53 height 9
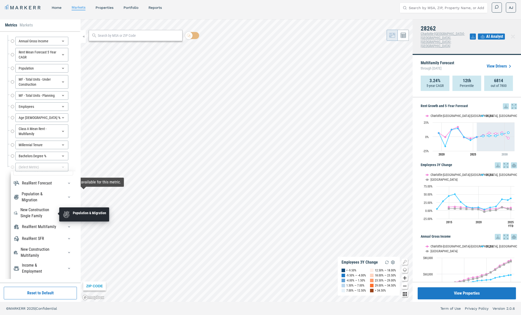
scroll to position [22, 0]
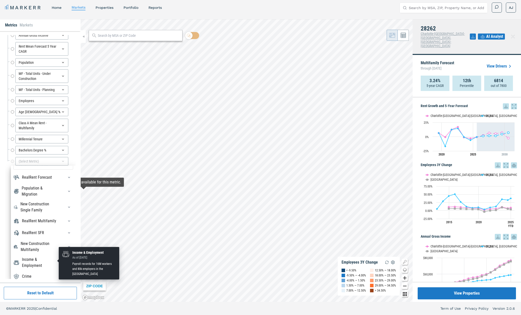
drag, startPoint x: 45, startPoint y: 258, endPoint x: 45, endPoint y: 255, distance: 3.5
click at [45, 258] on div "Income & Employment" at bounding box center [40, 263] width 36 height 12
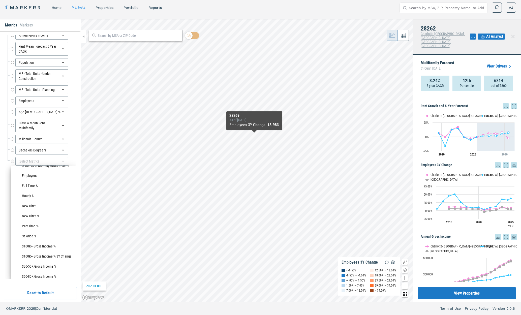
scroll to position [0, 0]
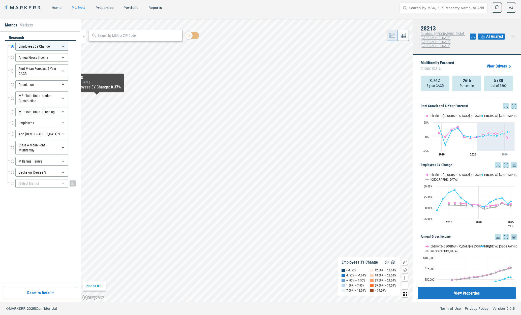
click at [45, 183] on div "(Select Metric)" at bounding box center [41, 183] width 53 height 9
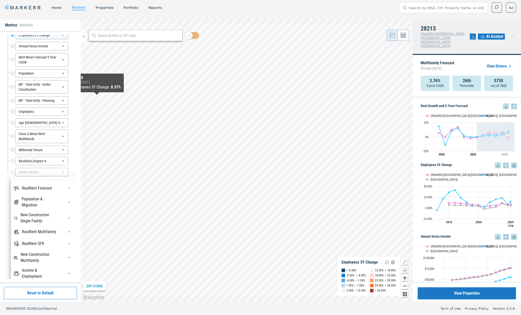
scroll to position [22, 0]
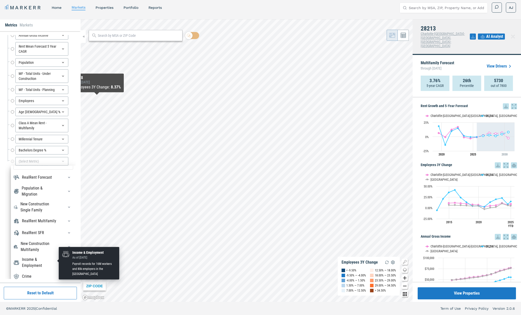
drag, startPoint x: 35, startPoint y: 262, endPoint x: 36, endPoint y: 258, distance: 4.1
click at [36, 261] on div "Income & Employment" at bounding box center [40, 263] width 36 height 12
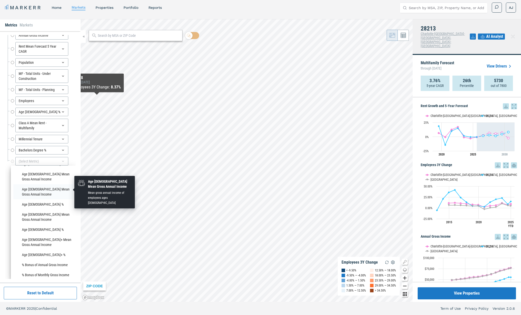
scroll to position [159, 0]
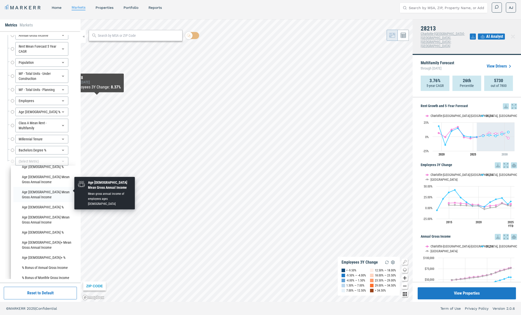
click at [35, 190] on li "Age [DEMOGRAPHIC_DATA] Mean Gross Annual Income" at bounding box center [43, 194] width 60 height 15
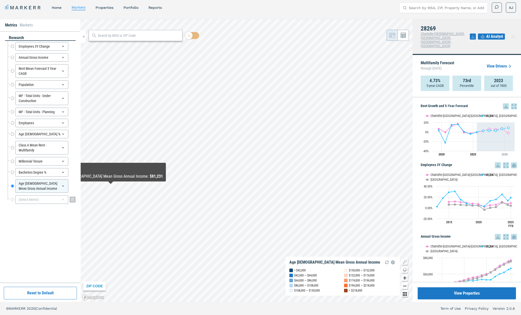
click at [35, 201] on div "(Select Metric)" at bounding box center [41, 199] width 53 height 9
click at [31, 213] on input at bounding box center [43, 211] width 60 height 11
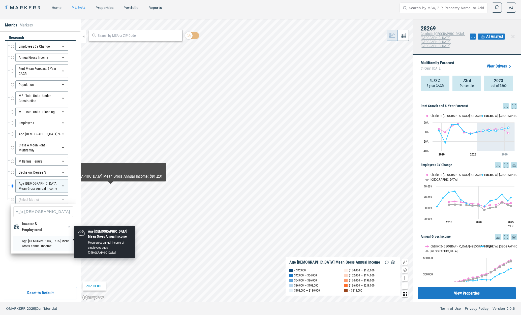
type input "Age 2"
click at [27, 240] on li "Age 25-34 Mean Gross Annual Income" at bounding box center [43, 243] width 60 height 15
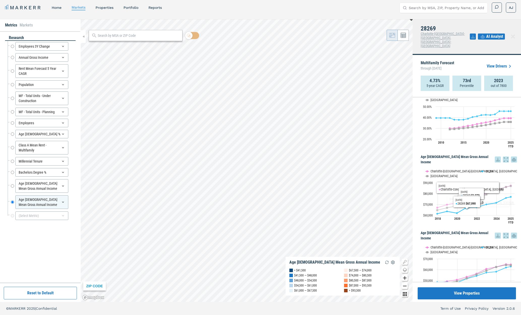
scroll to position [802, 0]
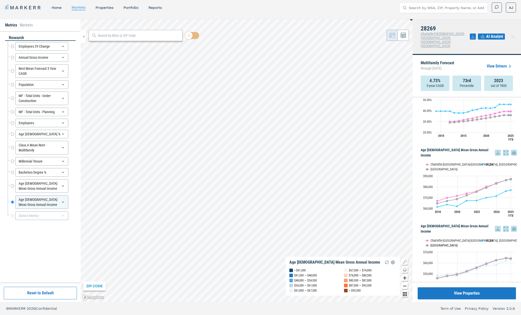
click at [434, 243] on text "USA" at bounding box center [443, 245] width 27 height 4
click at [513, 224] on icon at bounding box center [514, 228] width 6 height 9
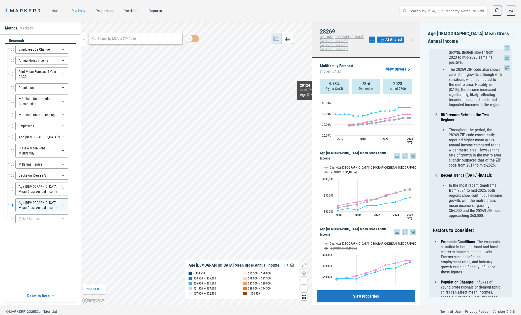
scroll to position [283, 0]
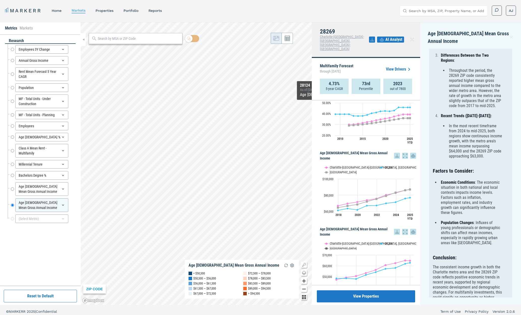
drag, startPoint x: 510, startPoint y: 33, endPoint x: 444, endPoint y: 78, distance: 79.7
click at [510, 34] on icon at bounding box center [511, 37] width 4 height 6
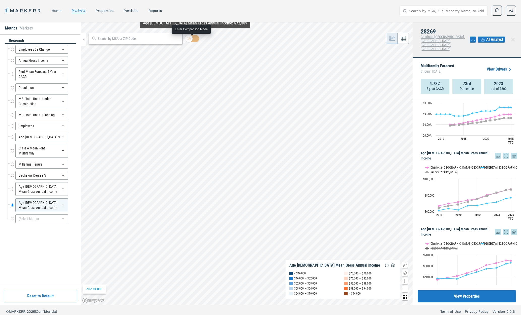
click at [196, 39] on input "checkbox" at bounding box center [192, 38] width 14 height 7
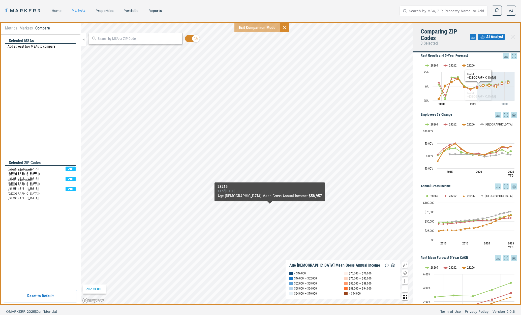
scroll to position [0, 0]
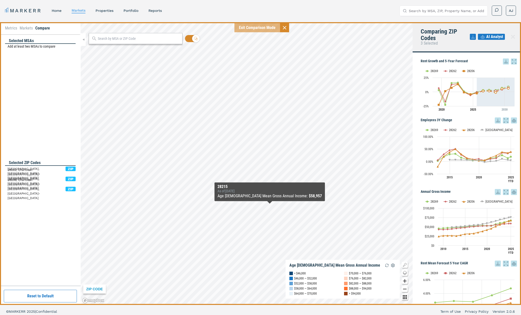
click at [493, 37] on span "AI Analyst" at bounding box center [494, 37] width 17 height 6
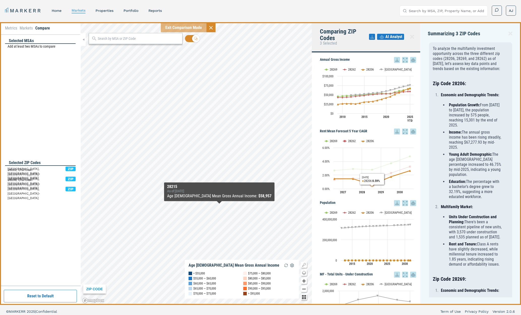
scroll to position [134, 0]
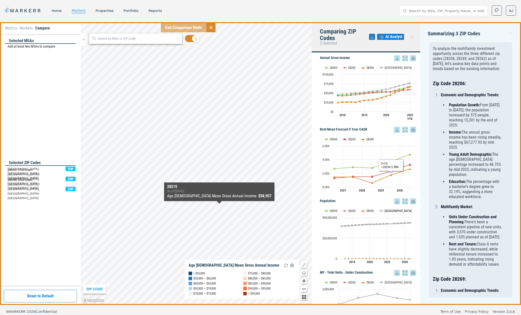
click at [388, 211] on button "Show USA" at bounding box center [384, 211] width 10 height 4
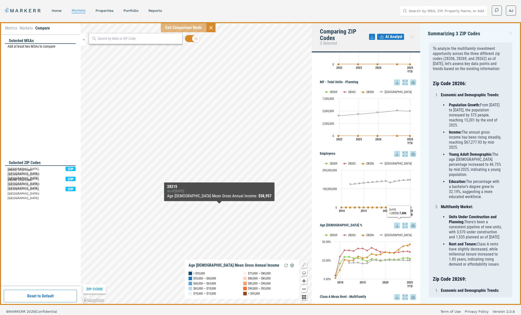
scroll to position [416, 0]
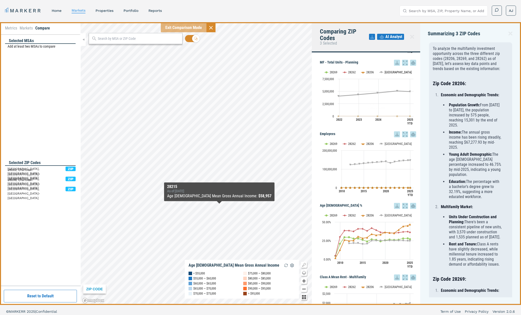
click at [385, 73] on button "Show USA" at bounding box center [384, 72] width 10 height 4
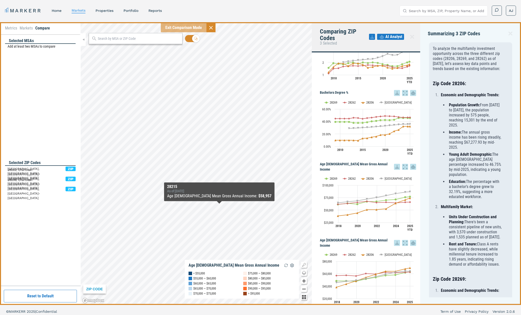
scroll to position [746, 0]
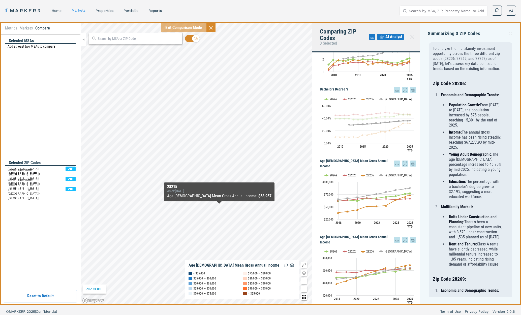
click at [384, 100] on button "Show USA" at bounding box center [384, 99] width 10 height 4
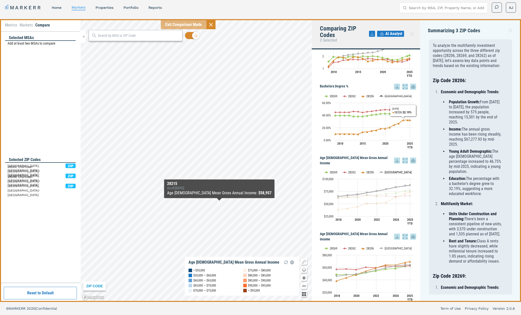
click at [385, 170] on button "Show USA" at bounding box center [384, 172] width 10 height 4
click at [388, 246] on button "Show USA" at bounding box center [384, 248] width 10 height 4
click at [510, 30] on icon at bounding box center [510, 30] width 6 height 6
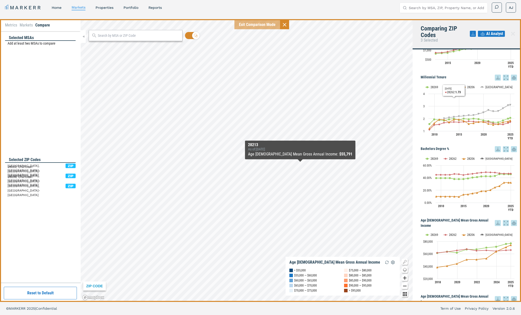
scroll to position [680, 0]
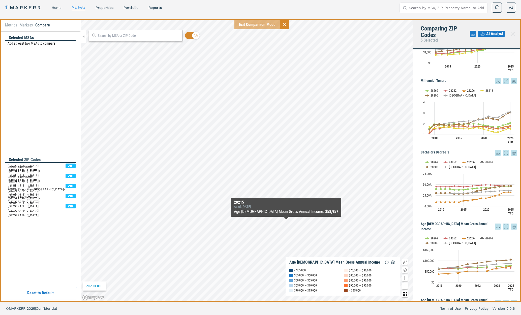
click at [498, 34] on span "AI Analyst" at bounding box center [494, 34] width 17 height 6
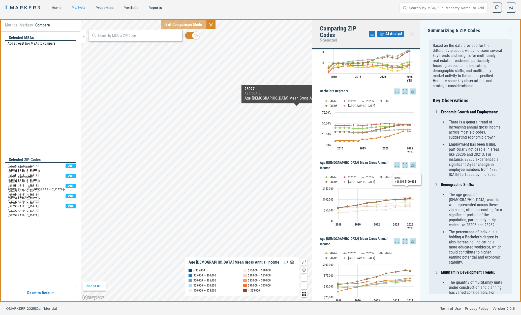
scroll to position [746, 0]
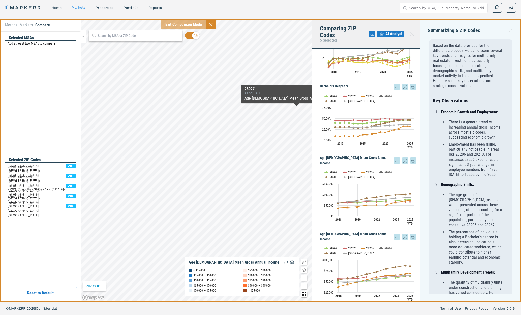
click at [414, 232] on icon at bounding box center [413, 236] width 6 height 9
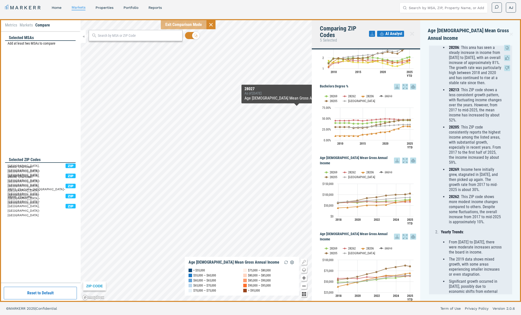
scroll to position [0, 0]
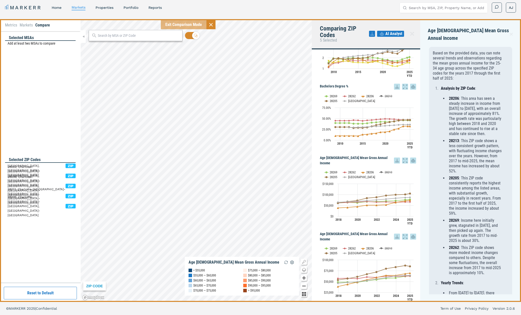
click at [510, 31] on icon at bounding box center [511, 34] width 4 height 6
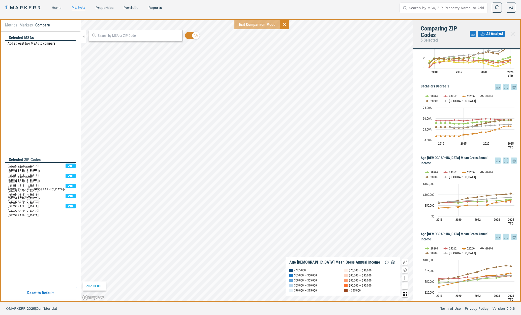
click at [283, 25] on icon at bounding box center [285, 25] width 4 height 4
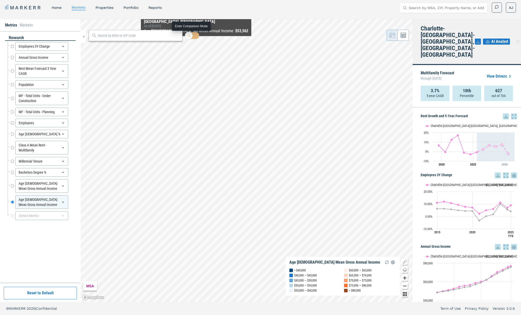
drag, startPoint x: 195, startPoint y: 36, endPoint x: 313, endPoint y: 164, distance: 173.9
click at [195, 37] on input "checkbox" at bounding box center [192, 35] width 14 height 7
checkbox input "true"
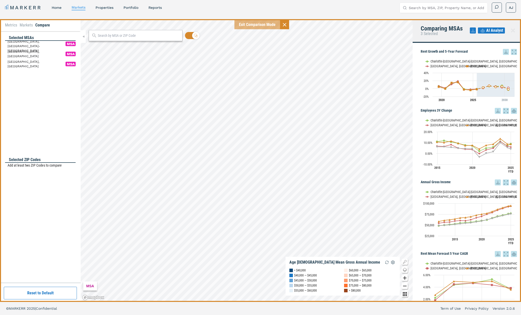
click at [494, 30] on span "AI Analyst" at bounding box center [494, 30] width 17 height 6
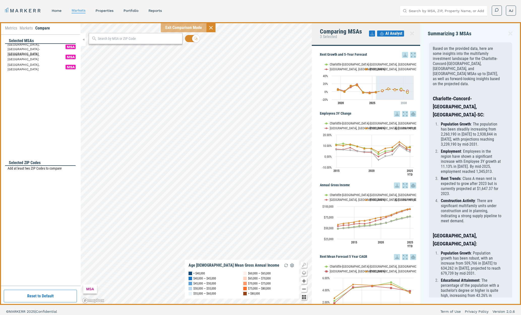
click at [510, 34] on icon at bounding box center [511, 34] width 4 height 4
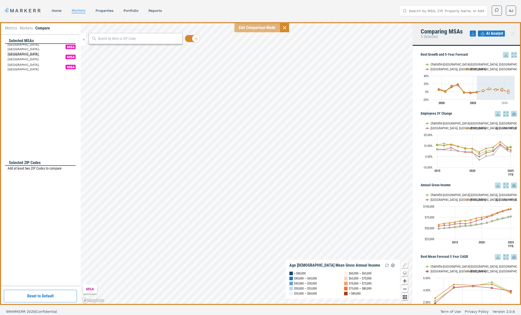
click at [512, 33] on icon at bounding box center [513, 34] width 4 height 4
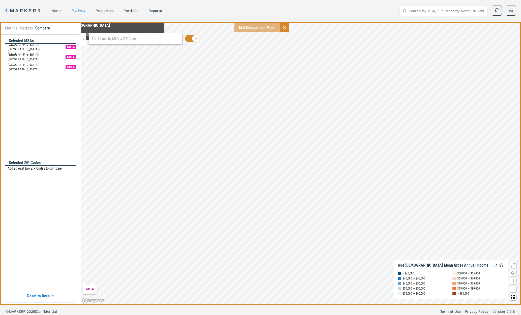
click at [115, 42] on div at bounding box center [136, 38] width 94 height 11
click at [117, 39] on input "text" at bounding box center [139, 38] width 82 height 5
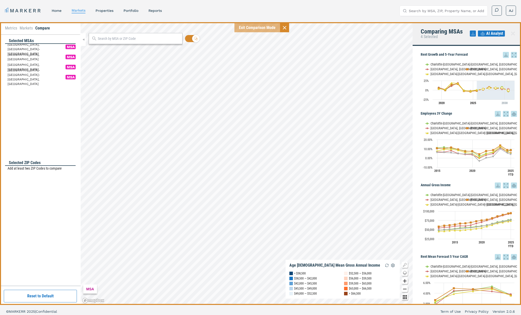
click at [433, 12] on input "Search by MSA, ZIP, Property Name, or Address" at bounding box center [447, 11] width 76 height 10
type input "lux at 18"
click at [419, 10] on input "lux at 18" at bounding box center [447, 11] width 76 height 10
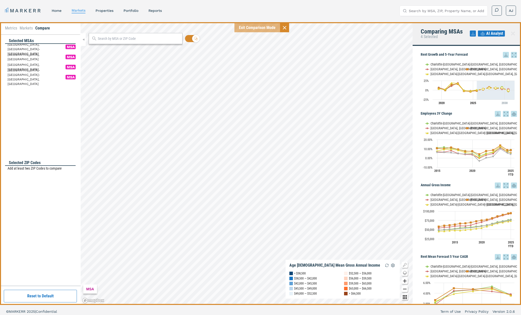
click at [416, 11] on input "Search by MSA, ZIP, Property Name, or Address" at bounding box center [447, 11] width 76 height 10
click at [511, 32] on icon at bounding box center [513, 34] width 4 height 4
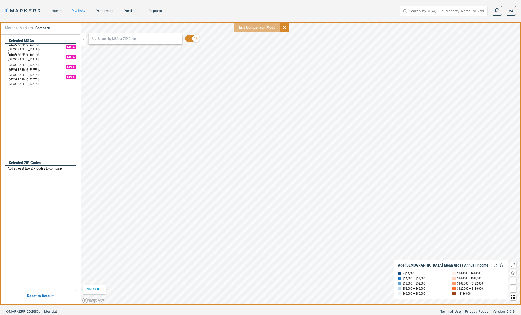
click at [284, 26] on icon at bounding box center [284, 28] width 6 height 6
checkbox input "false"
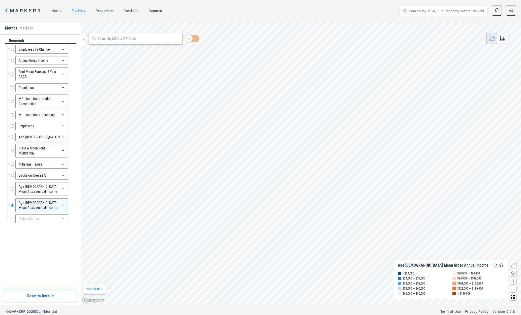
click at [137, 40] on input "text" at bounding box center [139, 38] width 82 height 5
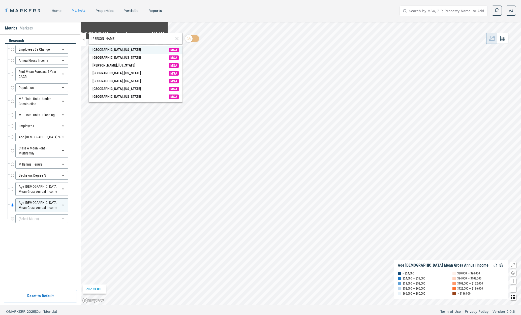
type input "brandon"
click at [113, 48] on div "Brandon, Florida" at bounding box center [116, 49] width 49 height 5
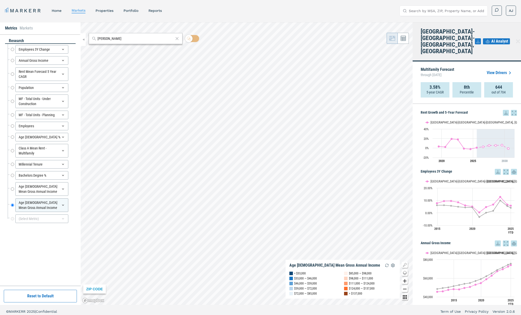
click at [421, 10] on input "Search by MSA, ZIP, Property Name, or Address" at bounding box center [447, 11] width 76 height 10
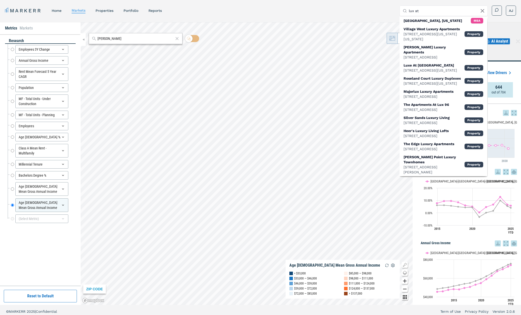
click at [427, 11] on input "lux at" at bounding box center [447, 11] width 76 height 10
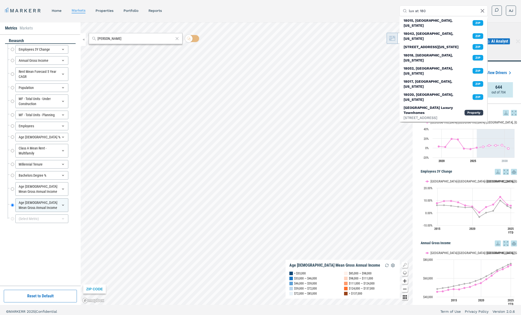
drag, startPoint x: 413, startPoint y: 11, endPoint x: 418, endPoint y: 12, distance: 4.8
click at [413, 11] on input "lux at 180" at bounding box center [447, 11] width 76 height 10
click at [429, 11] on input "luxe at 180" at bounding box center [447, 11] width 76 height 10
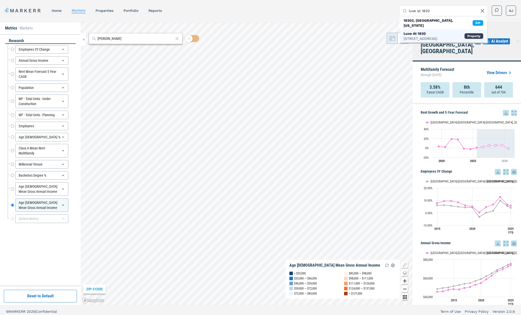
click at [427, 36] on div "1820 Crosstown Club Pl, Tampa" at bounding box center [420, 38] width 34 height 5
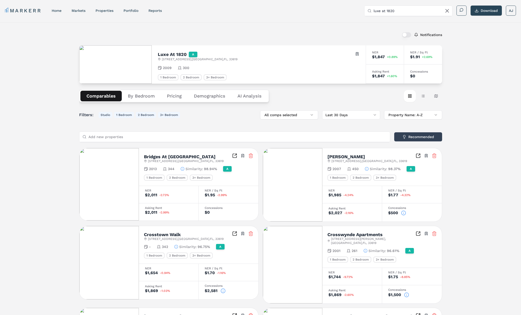
click at [147, 94] on button "By Bedroom" at bounding box center [141, 96] width 39 height 11
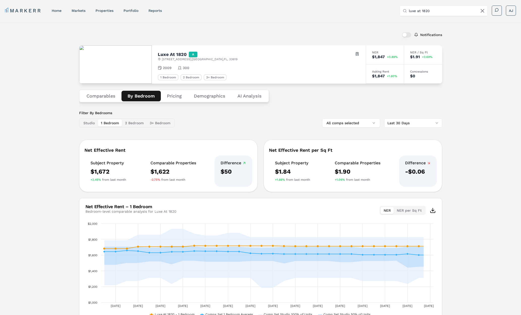
click at [398, 121] on html "MARKERR home markets properties Portfolio reports Search by MSA, ZIP, Property …" at bounding box center [260, 173] width 521 height 347
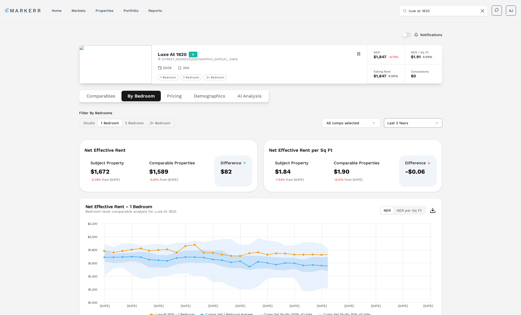
scroll to position [32, 0]
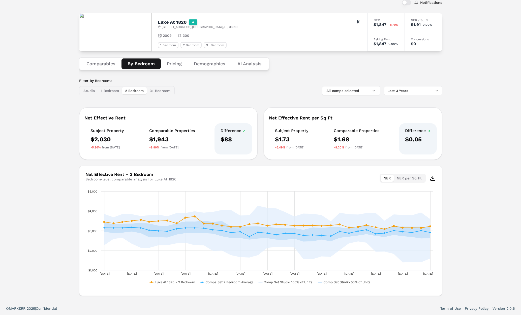
click at [131, 92] on button "2 Bedroom" at bounding box center [134, 90] width 25 height 7
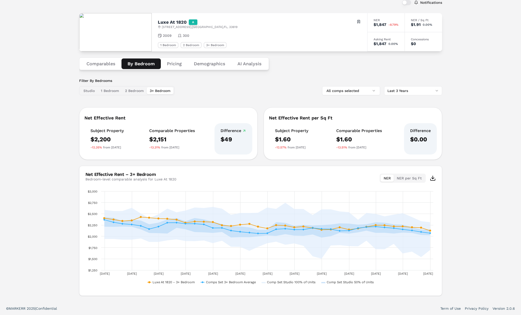
click at [164, 92] on button "3+ Bedroom" at bounding box center [160, 90] width 27 height 7
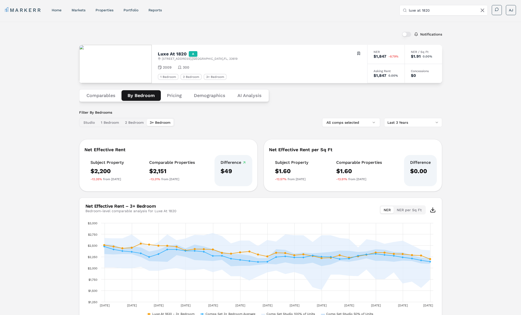
scroll to position [0, 0]
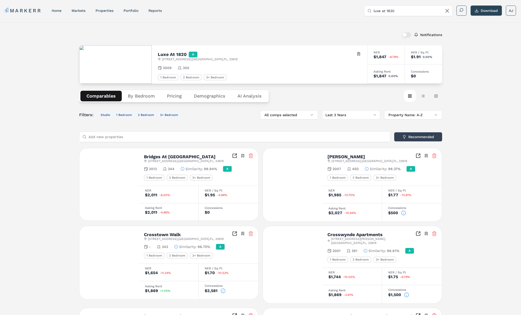
click at [111, 98] on button "Comparables" at bounding box center [100, 96] width 41 height 11
click at [220, 60] on span "1820 Crosstown Club Pl , Tampa , FL , 33619" at bounding box center [200, 59] width 76 height 4
copy span "33619"
click at [406, 13] on input "luxe at 1820" at bounding box center [411, 11] width 76 height 10
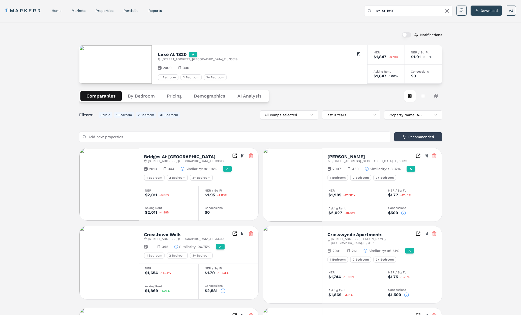
click at [406, 13] on input "luxe at 1820" at bounding box center [411, 11] width 76 height 10
paste input "33619"
type input "33619"
click at [393, 21] on div "33619, Tampa, Florida" at bounding box center [402, 23] width 69 height 10
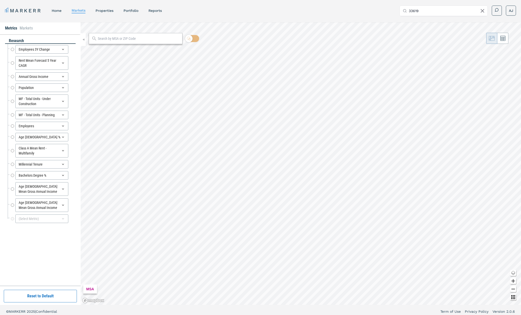
radio input "true"
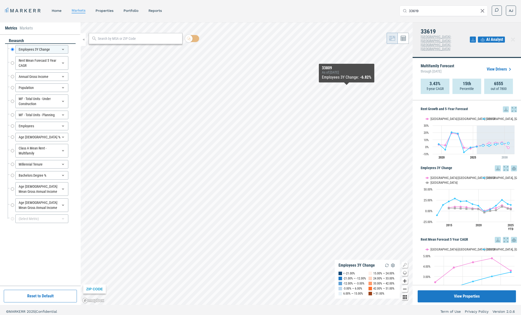
click at [500, 66] on link "View Drivers" at bounding box center [500, 69] width 26 height 6
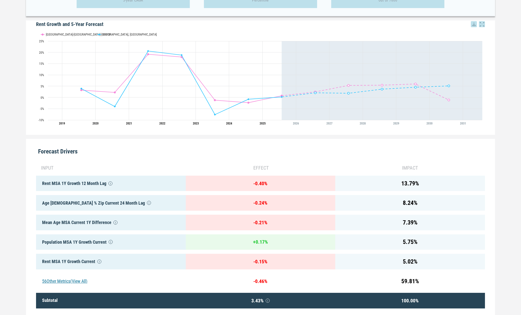
scroll to position [123, 0]
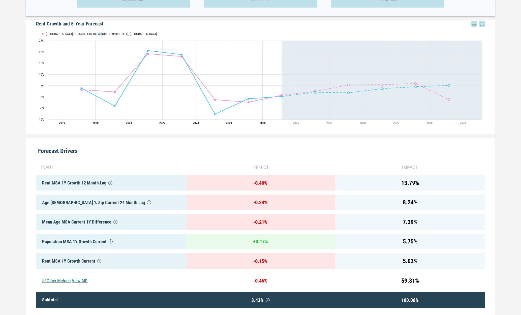
click at [73, 281] on div "56 Other Metrics (View All)" at bounding box center [110, 281] width 149 height 16
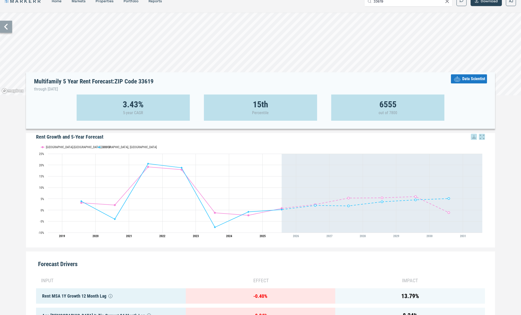
scroll to position [0, 0]
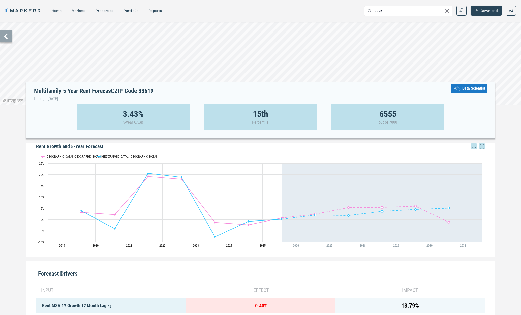
click at [146, 91] on h1 "Multifamily 5 Year Rent Forecast: ZIP Code 33619 through July 2030" at bounding box center [93, 95] width 119 height 14
click at [145, 92] on h1 "Multifamily 5 Year Rent Forecast: ZIP Code 33619 through July 2030" at bounding box center [93, 95] width 119 height 14
copy h1 "33619"
click at [148, 93] on h1 "Multifamily 5 Year Rent Forecast: ZIP Code 33619 through July 2030" at bounding box center [93, 95] width 119 height 14
click at [6, 39] on icon at bounding box center [6, 36] width 12 height 12
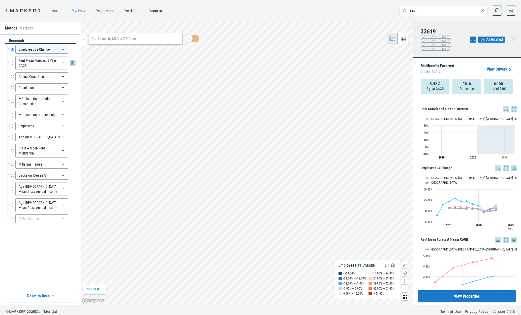
click at [13, 63] on input "Rent Mean Forecast 5 Year CAGR" at bounding box center [12, 63] width 3 height 14
radio input "false"
radio input "true"
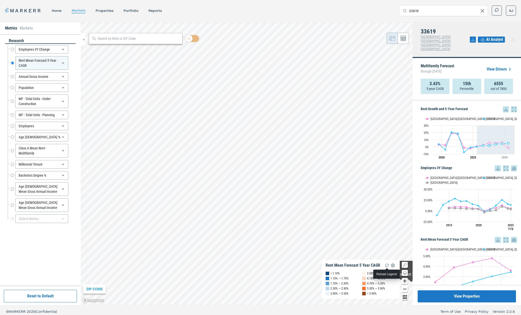
click at [386, 265] on img "button" at bounding box center [387, 265] width 6 height 6
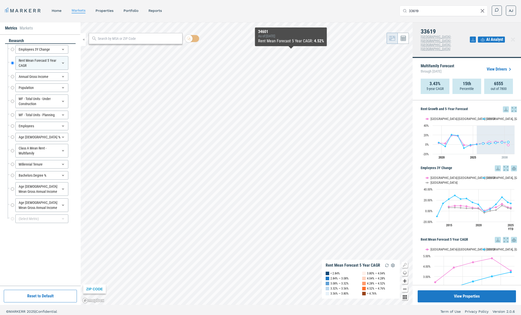
click at [473, 49] on div "33619 Tampa-St. Petersburg-Clearwater, FL AI Analyst" at bounding box center [467, 40] width 108 height 36
click at [417, 9] on input "33619" at bounding box center [447, 11] width 76 height 10
click at [438, 11] on input "33619" at bounding box center [447, 11] width 76 height 10
click at [429, 12] on input "33619" at bounding box center [447, 11] width 76 height 10
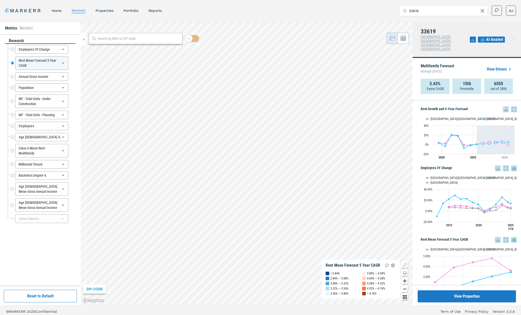
click at [429, 12] on input "33619" at bounding box center [447, 11] width 76 height 10
type input "luxe at 1820"
click at [426, 10] on input "luxe at 1820" at bounding box center [447, 11] width 76 height 10
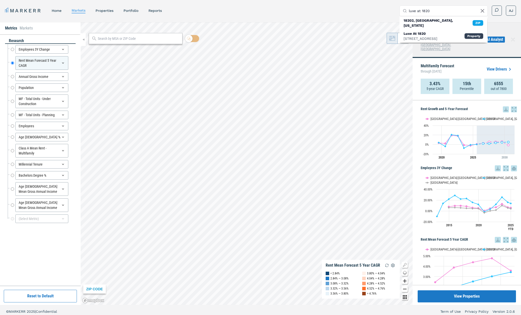
click at [426, 10] on input "luxe at 1820" at bounding box center [447, 11] width 76 height 10
click at [423, 29] on h4 "33619" at bounding box center [445, 31] width 49 height 7
click at [442, 10] on input "Search by MSA, ZIP, Property Name, or Address" at bounding box center [447, 11] width 76 height 10
paste input "luxe at 1820"
type input "luxe at 1820"
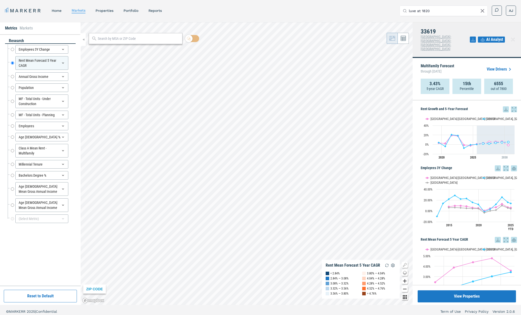
click at [422, 10] on input "luxe at 1820" at bounding box center [447, 11] width 76 height 10
click at [422, 11] on input "luxe at 1820" at bounding box center [447, 11] width 76 height 10
paste input "luxe at 1820"
type input "luxe at 1820"
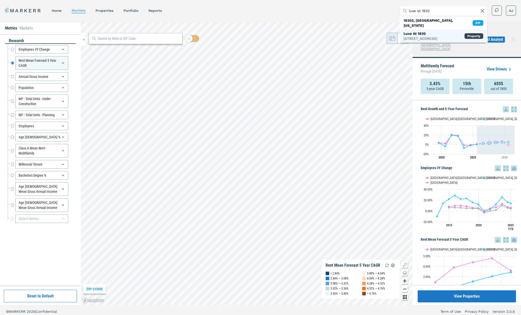
click at [421, 31] on div "Luxe At 1820" at bounding box center [420, 33] width 34 height 5
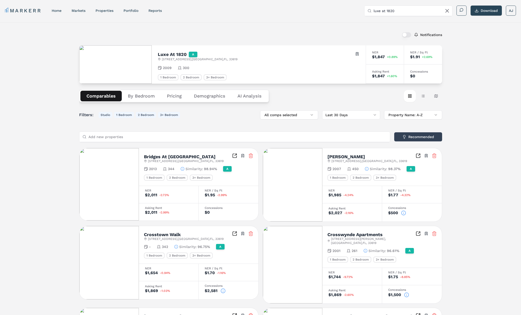
click at [178, 97] on button "Pricing" at bounding box center [174, 96] width 27 height 11
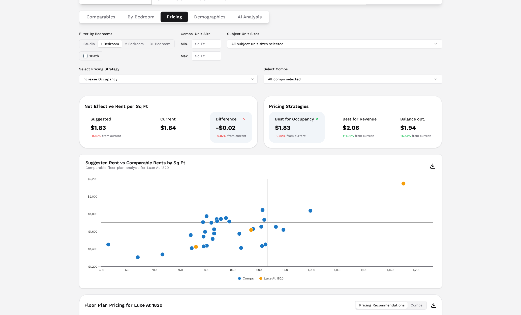
scroll to position [87, 0]
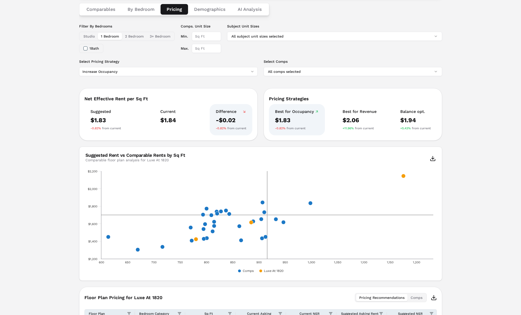
click at [107, 12] on button "Comparables" at bounding box center [100, 9] width 41 height 11
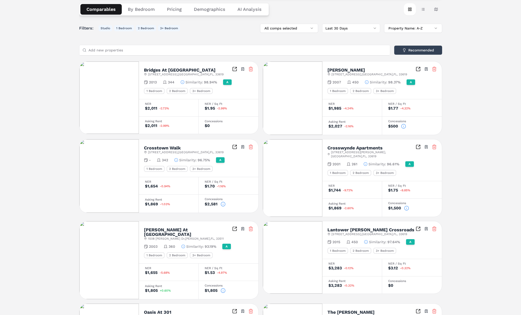
drag, startPoint x: 418, startPoint y: 10, endPoint x: 420, endPoint y: 19, distance: 9.7
click at [418, 10] on button "Table view" at bounding box center [423, 9] width 12 height 12
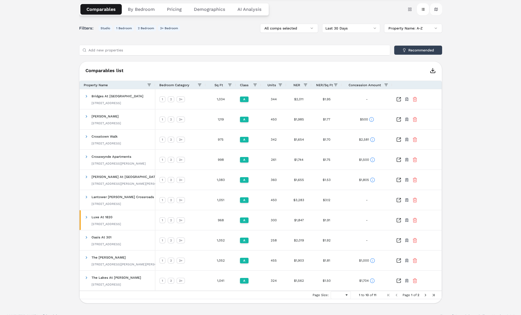
click at [437, 8] on button "Map view" at bounding box center [436, 9] width 12 height 12
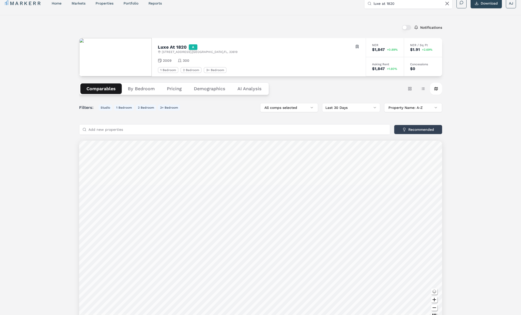
scroll to position [0, 0]
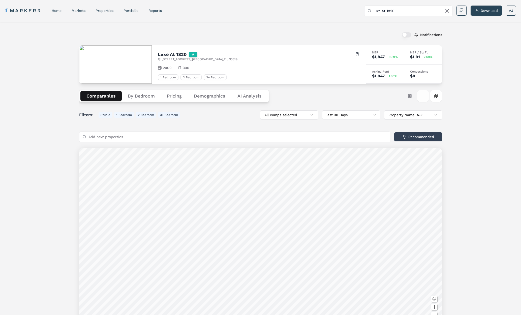
click at [422, 98] on button "Table view" at bounding box center [423, 96] width 12 height 12
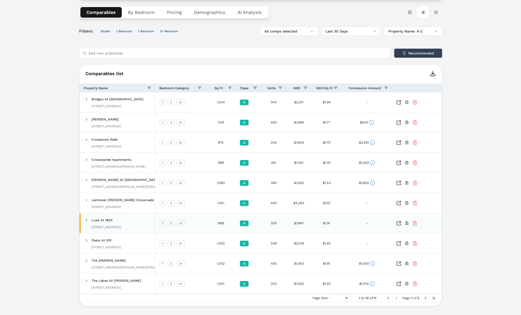
scroll to position [85, 0]
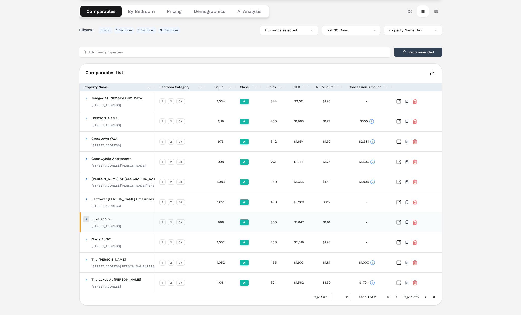
click at [87, 218] on span at bounding box center [86, 219] width 4 height 4
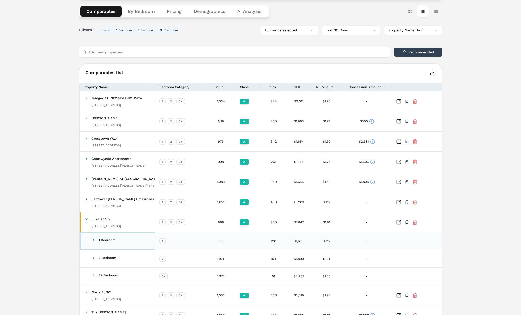
click at [93, 239] on span at bounding box center [93, 240] width 4 height 4
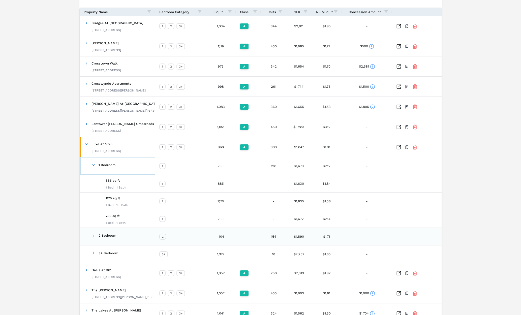
scroll to position [200, 0]
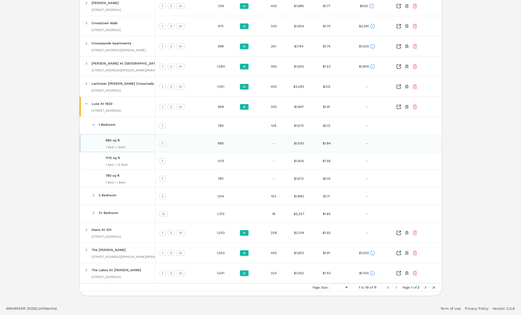
click at [121, 145] on div "885 sq ft 1 Bed | 1 Bath" at bounding box center [116, 143] width 20 height 16
drag, startPoint x: 92, startPoint y: 194, endPoint x: 95, endPoint y: 200, distance: 6.2
click at [92, 195] on span at bounding box center [93, 195] width 4 height 4
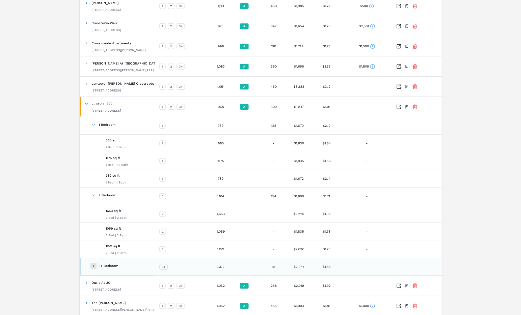
click at [93, 267] on span at bounding box center [93, 266] width 4 height 4
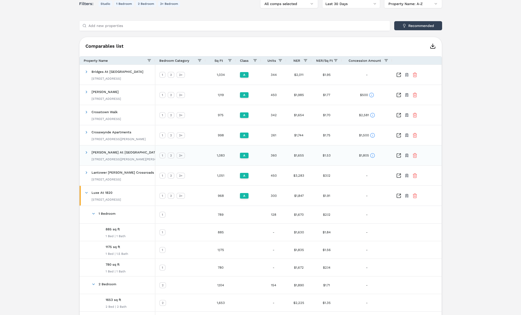
scroll to position [107, 0]
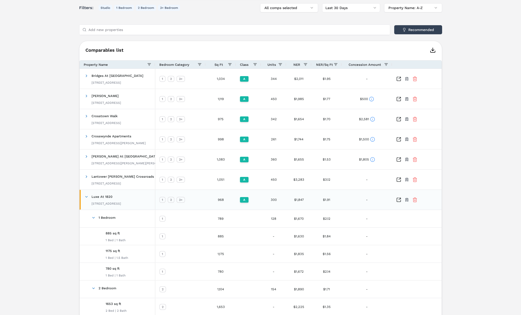
click at [104, 197] on span "Luxe At 1820" at bounding box center [101, 197] width 21 height 4
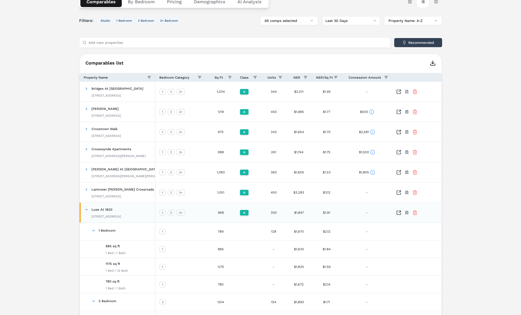
click at [104, 197] on div "10440 Sanderling Shores Dr, Tampa, FL 33619" at bounding box center [122, 196] width 62 height 4
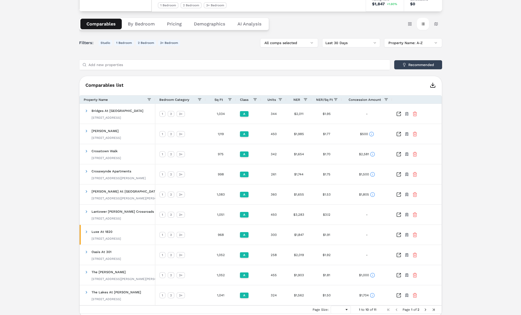
scroll to position [0, 0]
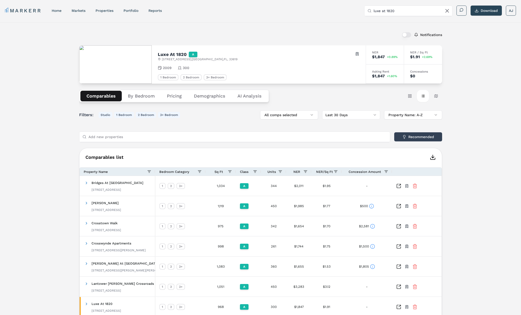
click at [169, 55] on h2 "Luxe At 1820" at bounding box center [172, 54] width 29 height 5
copy h2 "Luxe At 1820"
click at [52, 145] on div "Notifications Luxe At 1820 A 1820 Crosstown Club Pl , Tampa , FL , 33619 Toggle…" at bounding box center [260, 209] width 521 height 374
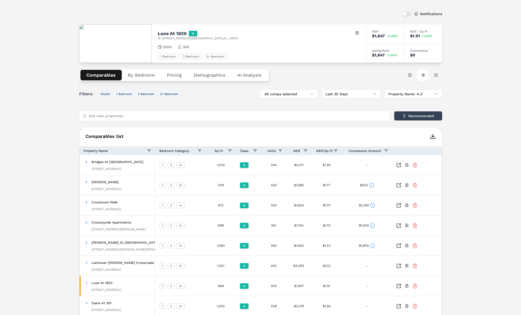
scroll to position [23, 0]
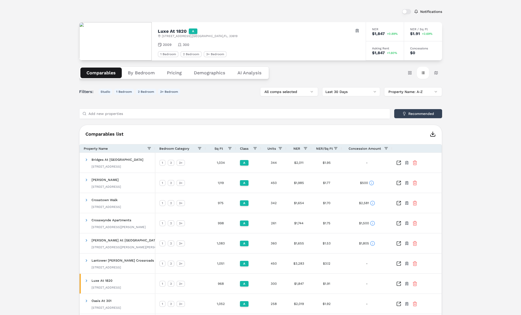
click at [143, 73] on button "By Bedroom" at bounding box center [141, 73] width 39 height 11
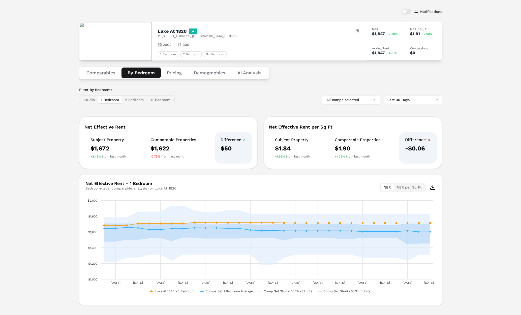
click at [405, 188] on button "NER per Sq Ft" at bounding box center [409, 187] width 31 height 7
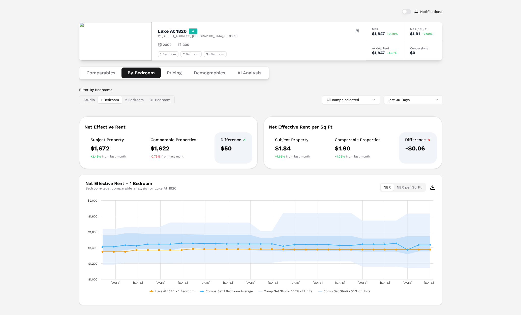
click at [388, 187] on button "NER" at bounding box center [387, 187] width 13 height 7
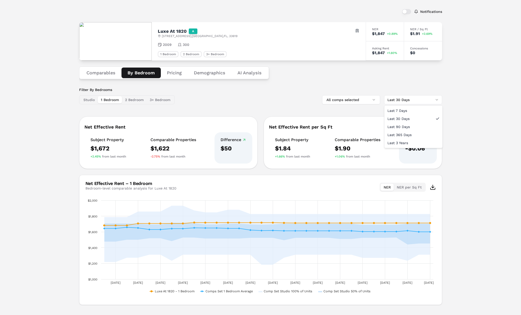
click at [409, 96] on html "MARKERR home markets properties Portfolio reports Search by MSA, ZIP, Property …" at bounding box center [260, 150] width 521 height 347
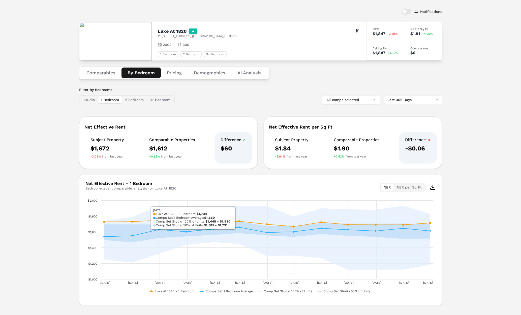
click at [408, 105] on div "Filter By Bedrooms Studio 1 Bedroom 2 Bedroom 3+ Bedroom All comps selected Las…" at bounding box center [260, 196] width 363 height 218
click at [409, 101] on html "MARKERR home markets properties Portfolio reports Search by MSA, ZIP, Property …" at bounding box center [260, 150] width 521 height 347
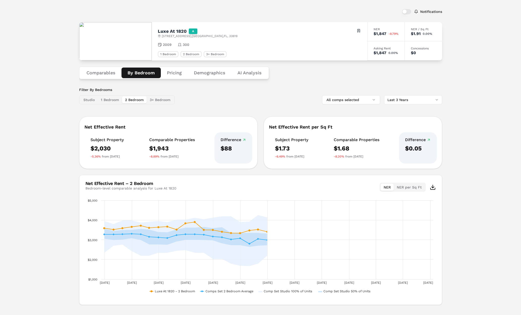
click at [135, 102] on button "2 Bedroom" at bounding box center [134, 99] width 25 height 7
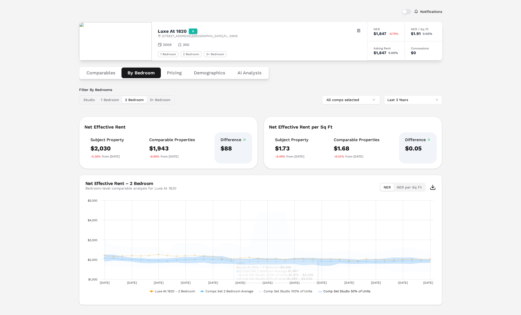
click at [340, 292] on text "Comp Set Studio 50% of Units" at bounding box center [346, 291] width 47 height 4
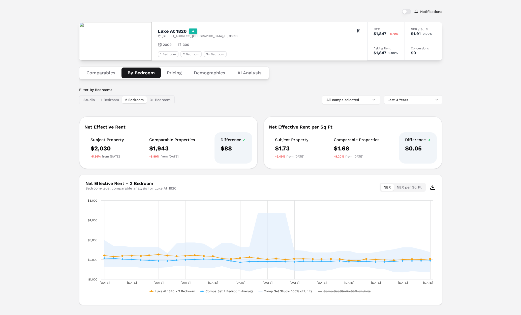
click at [341, 292] on text "Comp Set Studio 50% of Units" at bounding box center [346, 291] width 47 height 4
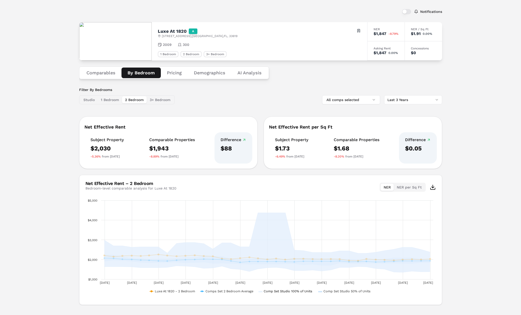
click at [307, 292] on text "Comp Set Studio 100% of Units" at bounding box center [288, 291] width 49 height 4
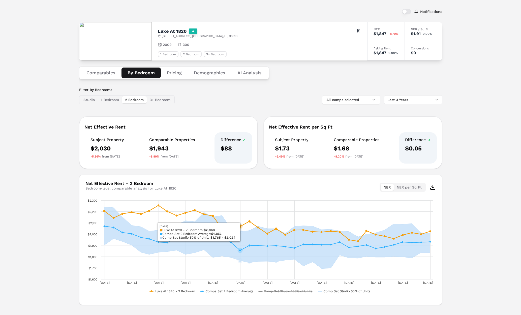
scroll to position [23, 0]
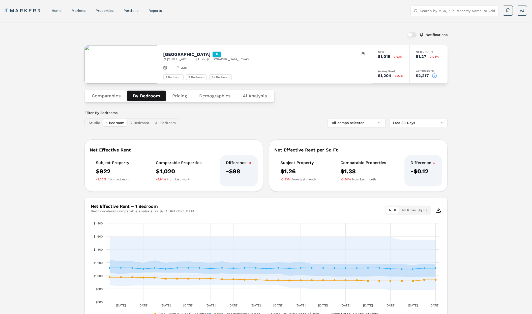
scroll to position [33, 0]
